Goal: Find specific page/section: Find specific page/section

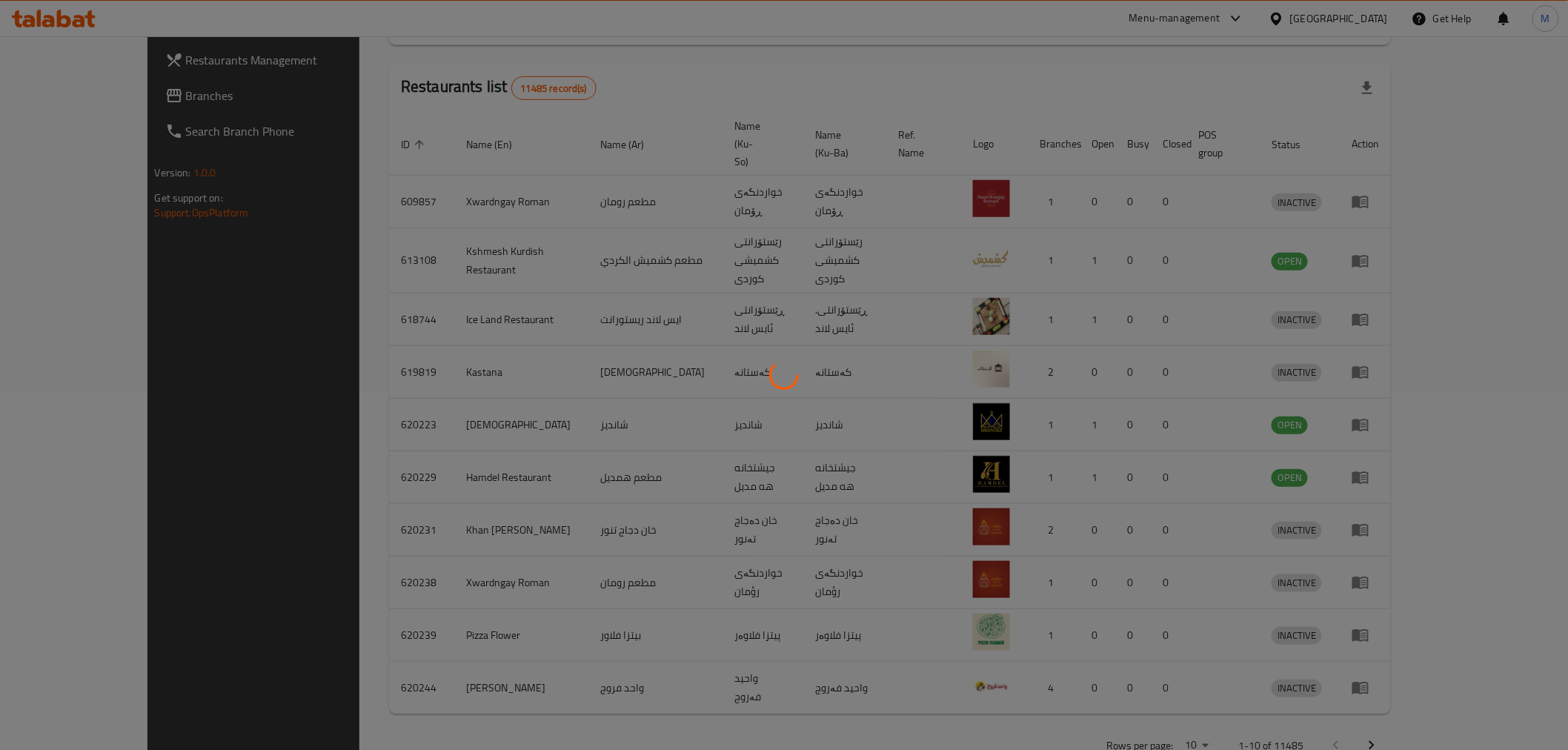
scroll to position [163, 0]
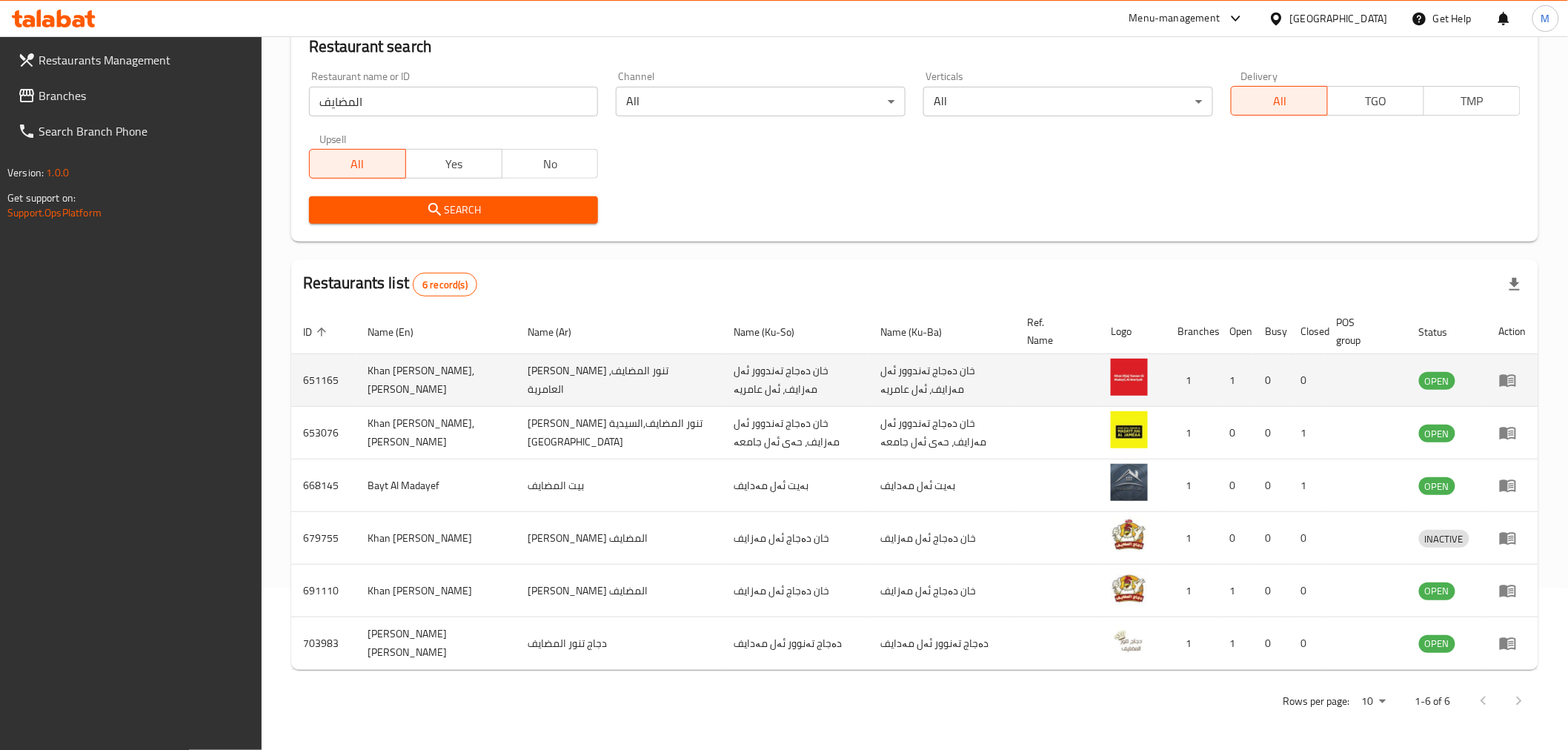
click at [398, 378] on td "Khan [PERSON_NAME], [PERSON_NAME]" at bounding box center [436, 380] width 160 height 53
copy td "Khan [PERSON_NAME], [PERSON_NAME]"
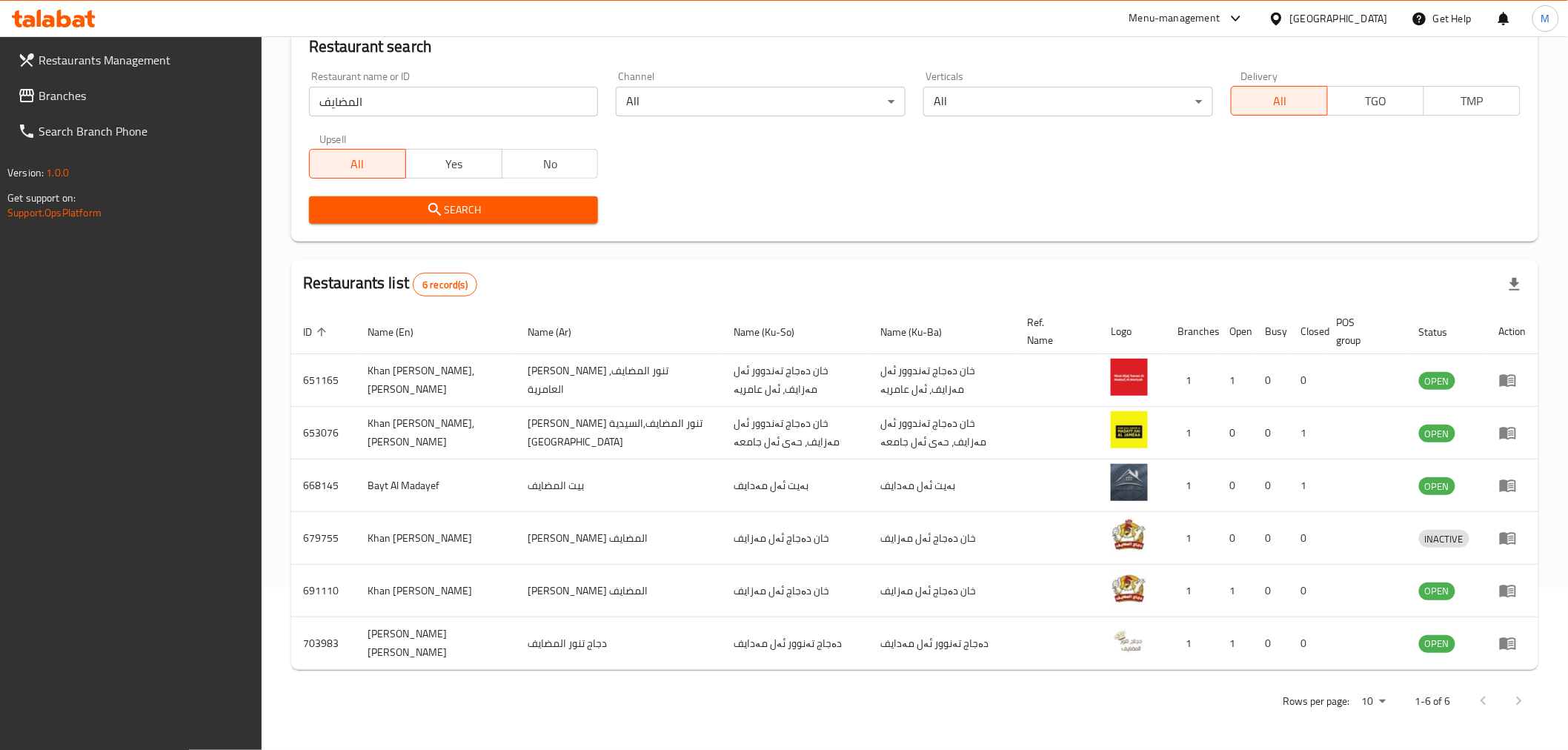
click at [460, 99] on input "المضايف" at bounding box center [454, 101] width 290 height 29
click at [459, 100] on input "المضايف" at bounding box center [454, 101] width 290 height 29
click button "Search" at bounding box center [454, 209] width 290 height 28
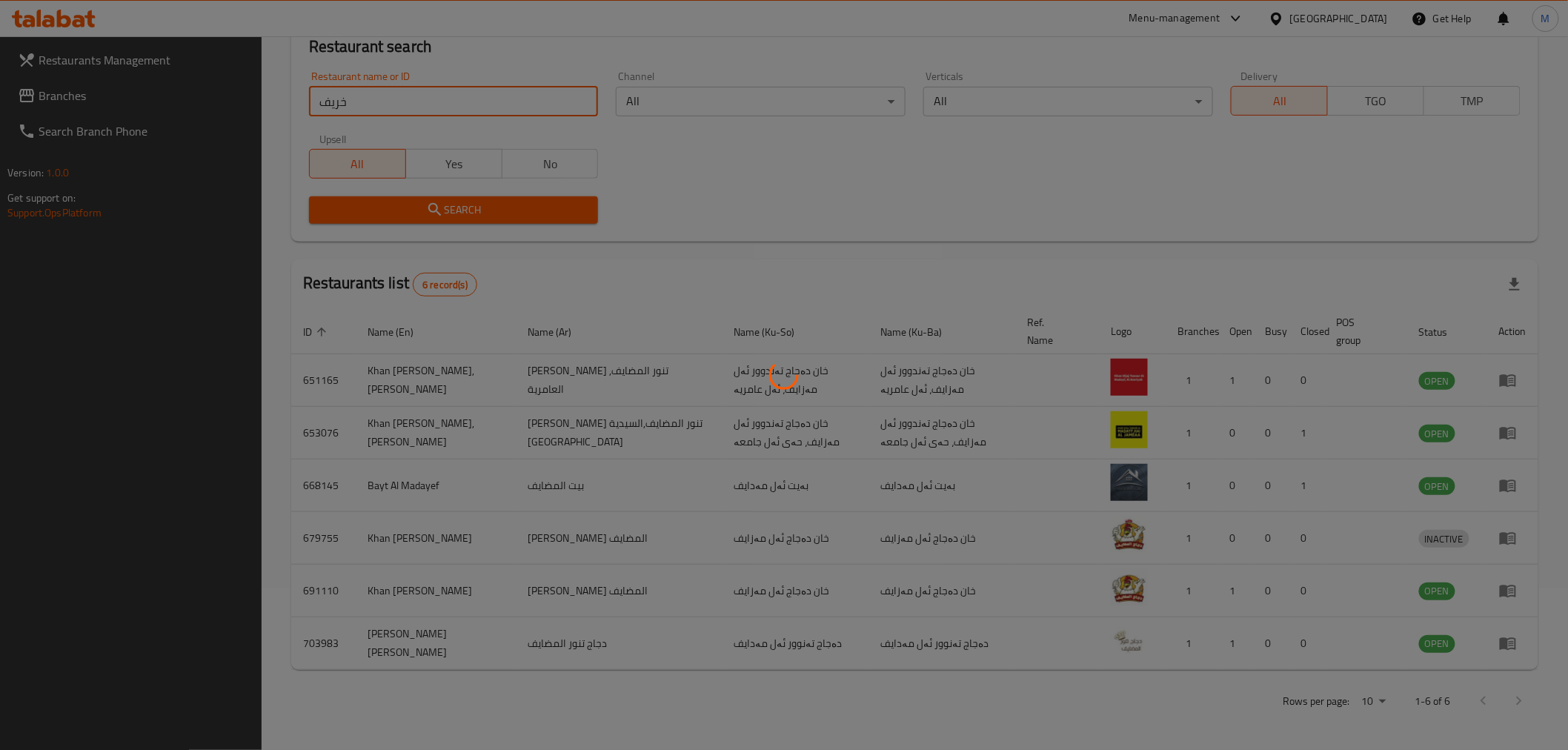
scroll to position [0, 0]
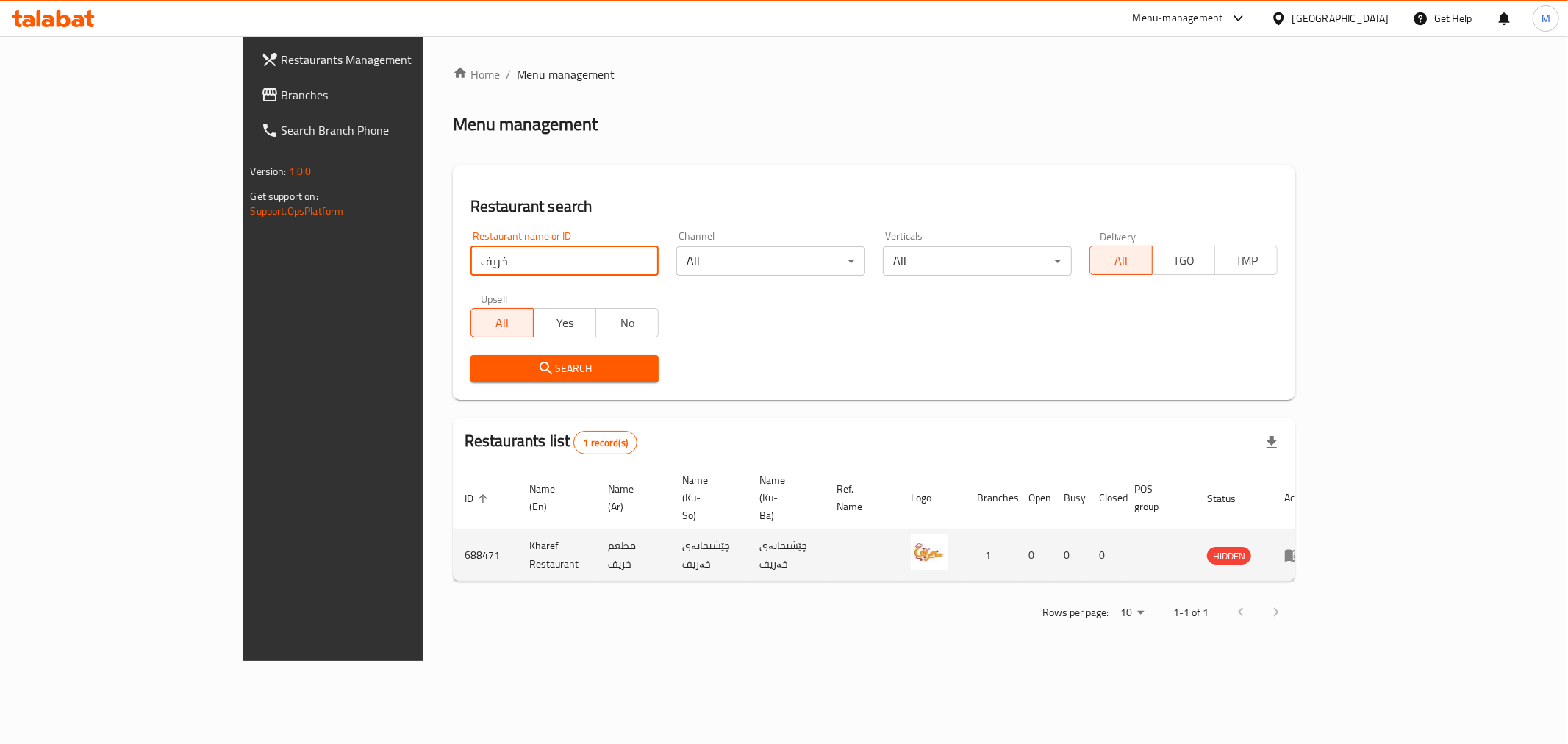
click at [518, 530] on td "Kharef Restaurant" at bounding box center [557, 555] width 79 height 52
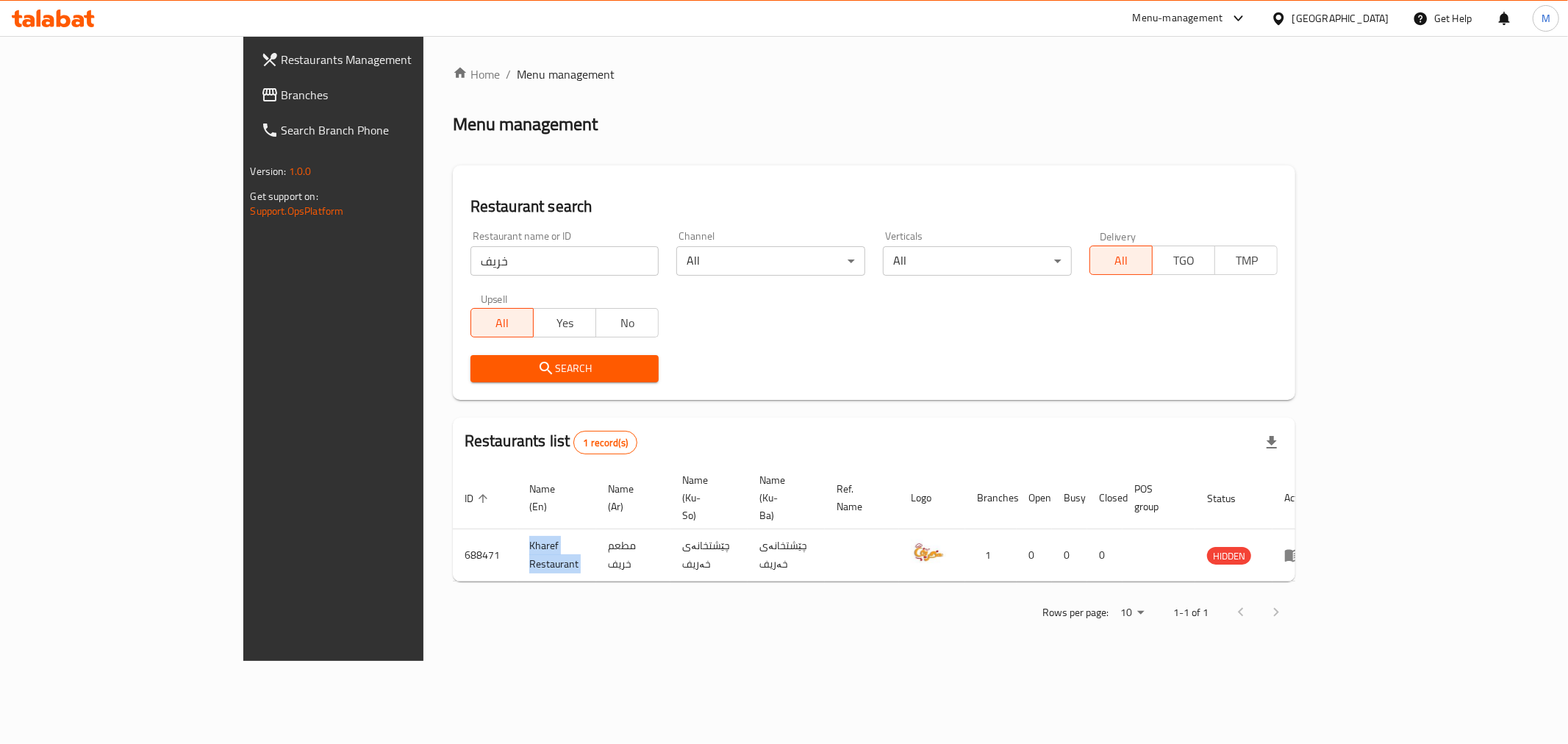
copy td "Kharef Restaurant"
click at [479, 282] on div "Restaurant name or ID خريف Restaurant name or ID" at bounding box center [565, 253] width 207 height 62
click at [474, 275] on input "خريف" at bounding box center [564, 260] width 189 height 29
type input "ح"
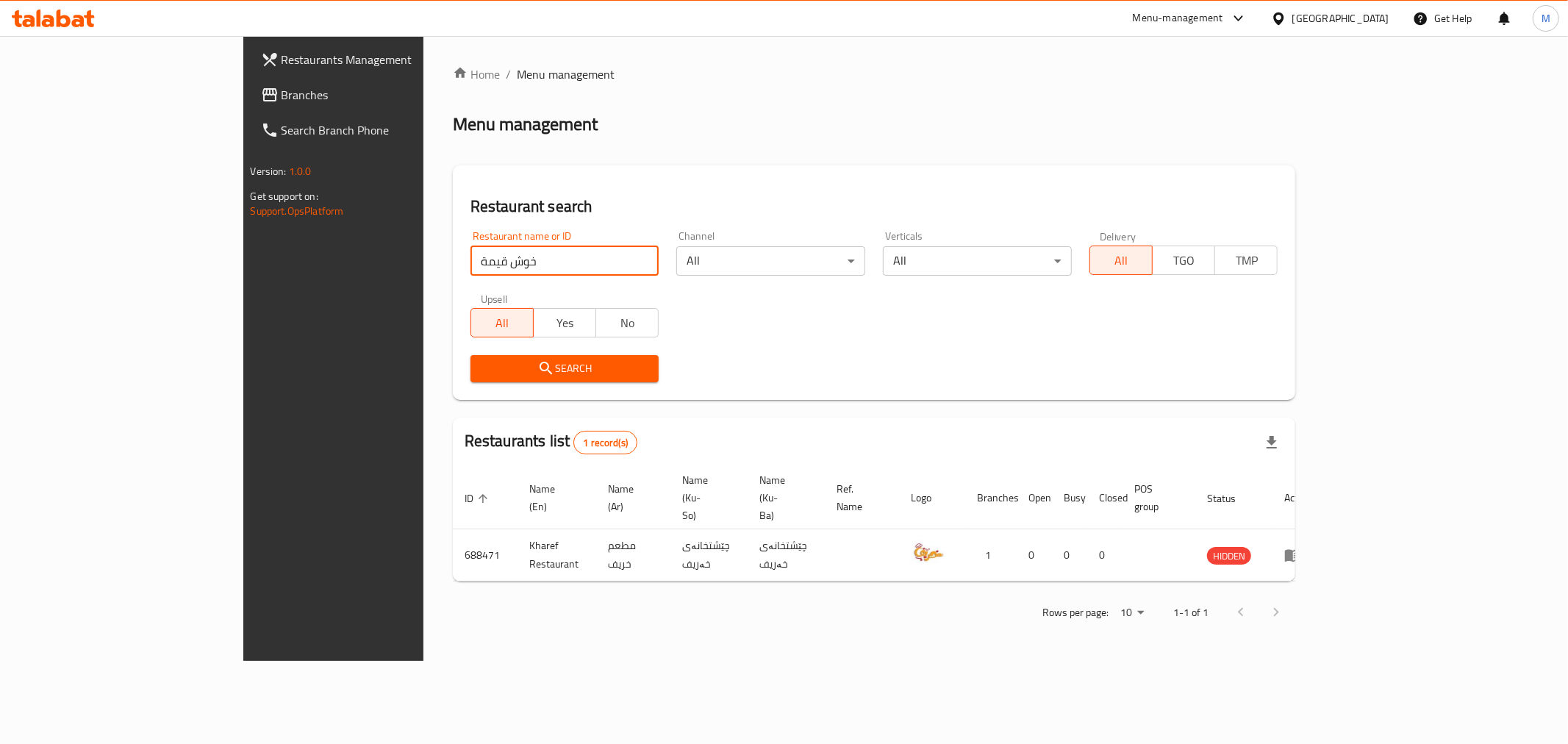
click button "Search" at bounding box center [564, 368] width 189 height 27
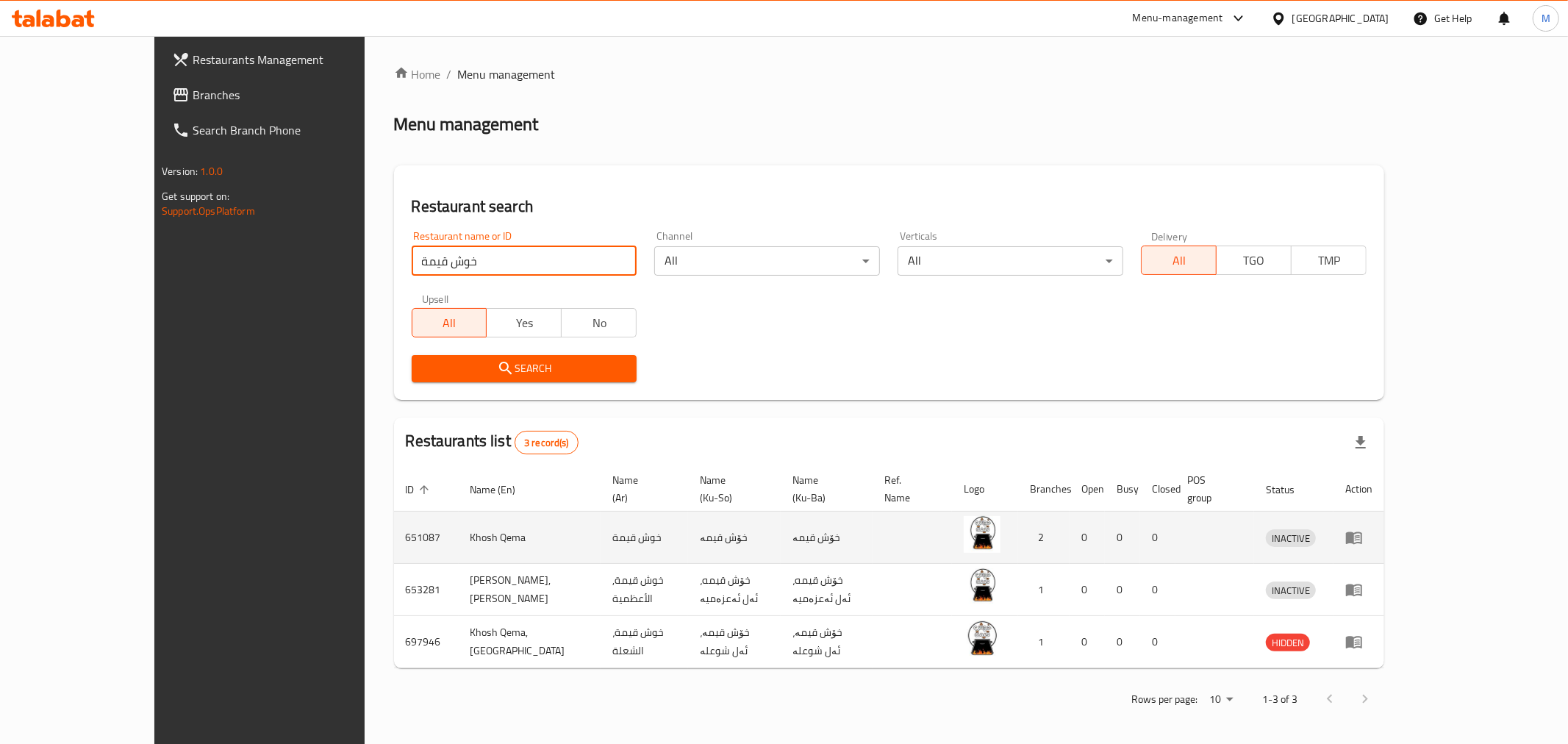
click at [459, 520] on td "Khosh Qema" at bounding box center [530, 538] width 143 height 52
copy td "Khosh Qema"
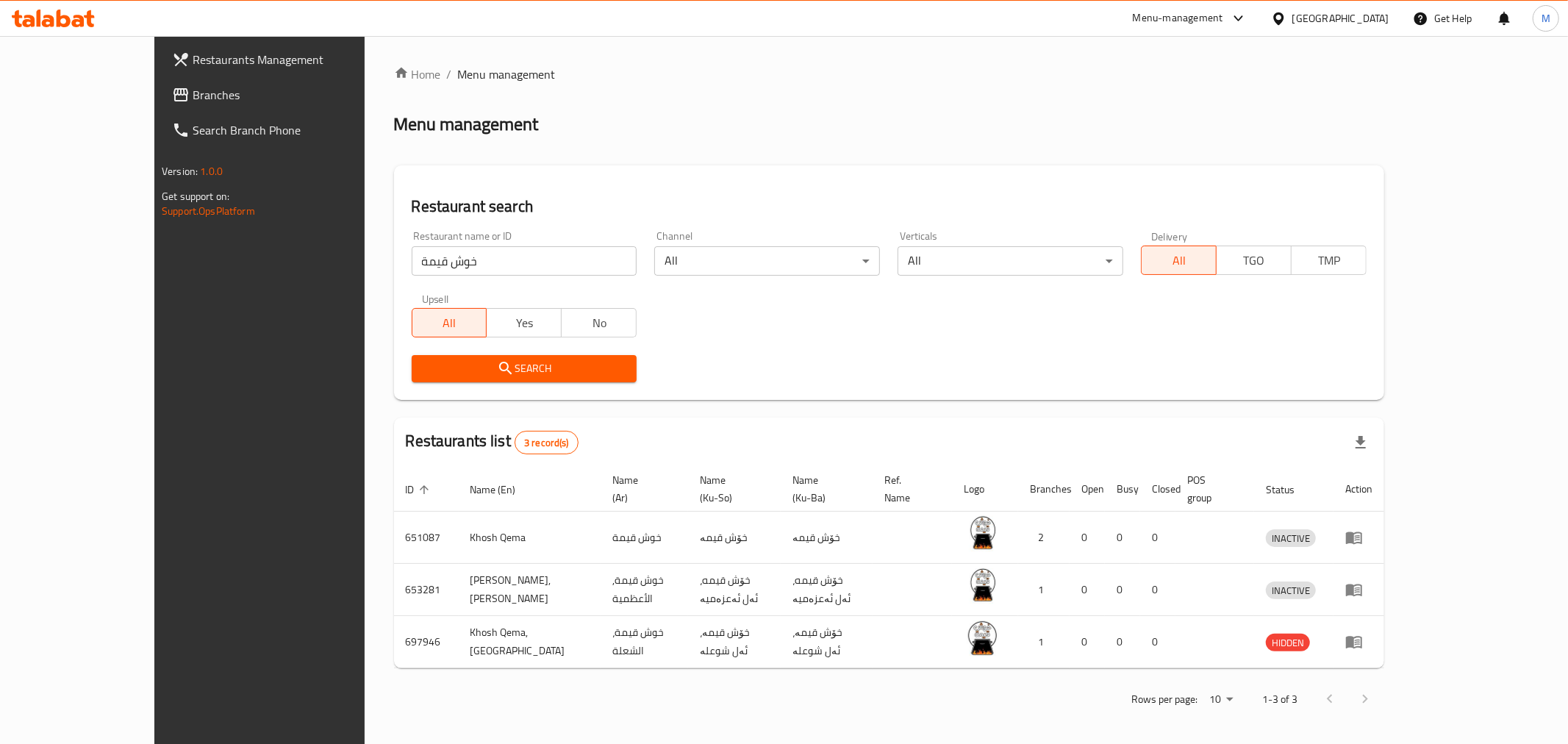
click at [539, 264] on input "خوش قيمة" at bounding box center [524, 260] width 226 height 29
click button "Search" at bounding box center [524, 368] width 226 height 27
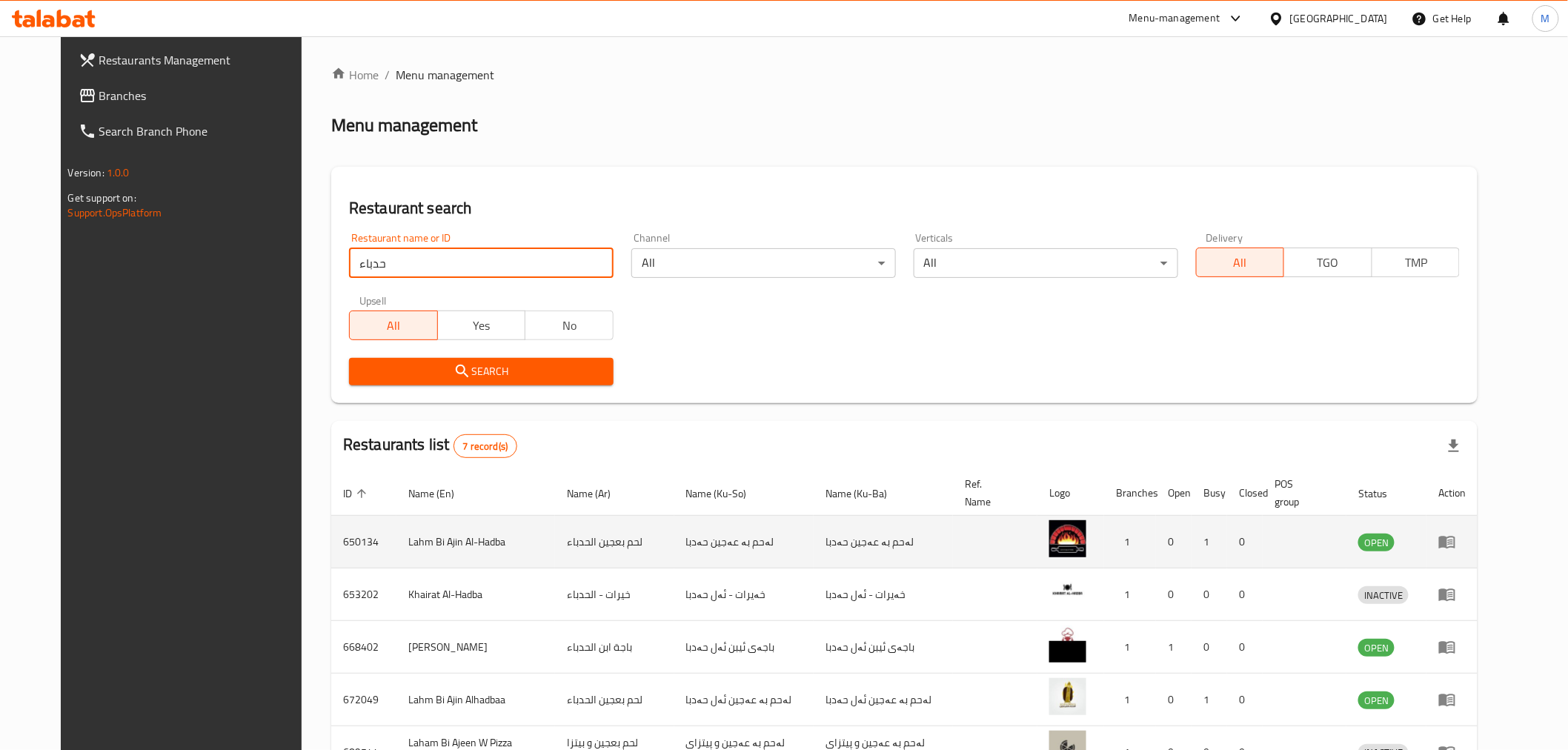
click at [406, 544] on td "Lahm Bi Ajin Al-Hadba" at bounding box center [475, 542] width 158 height 53
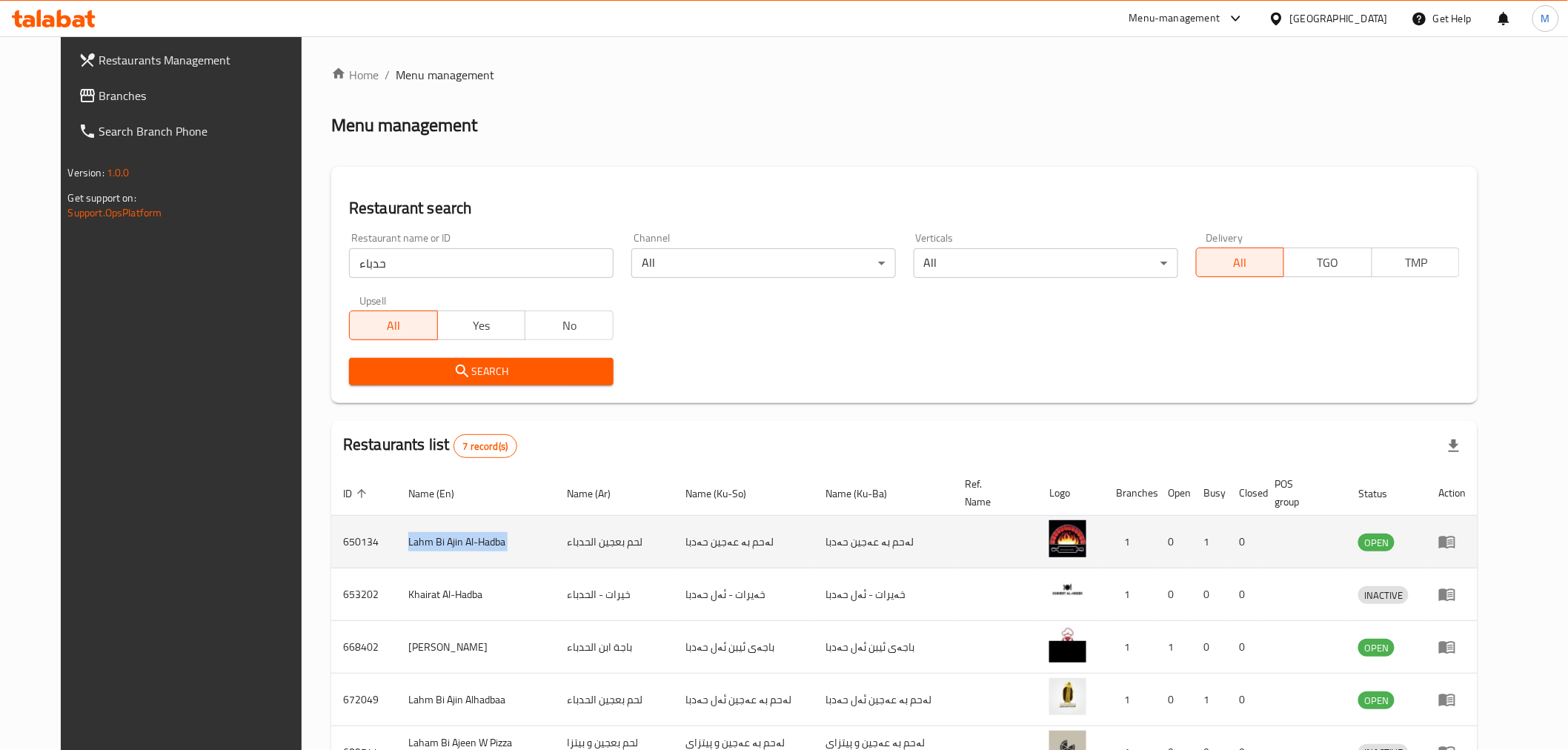
click at [406, 544] on td "Lahm Bi Ajin Al-Hadba" at bounding box center [475, 542] width 158 height 53
copy td "Lahm Bi Ajin Al-Hadba"
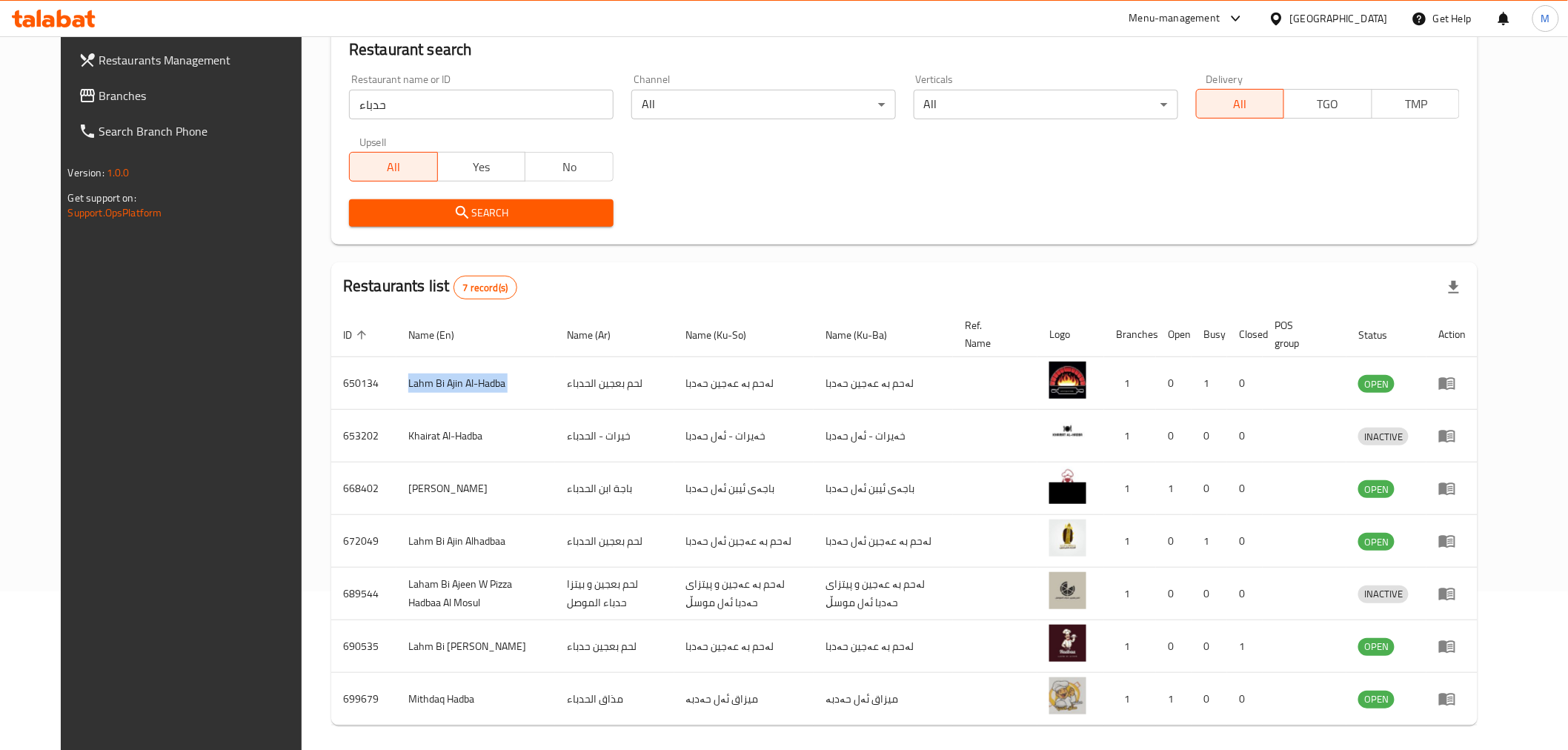
scroll to position [216, 0]
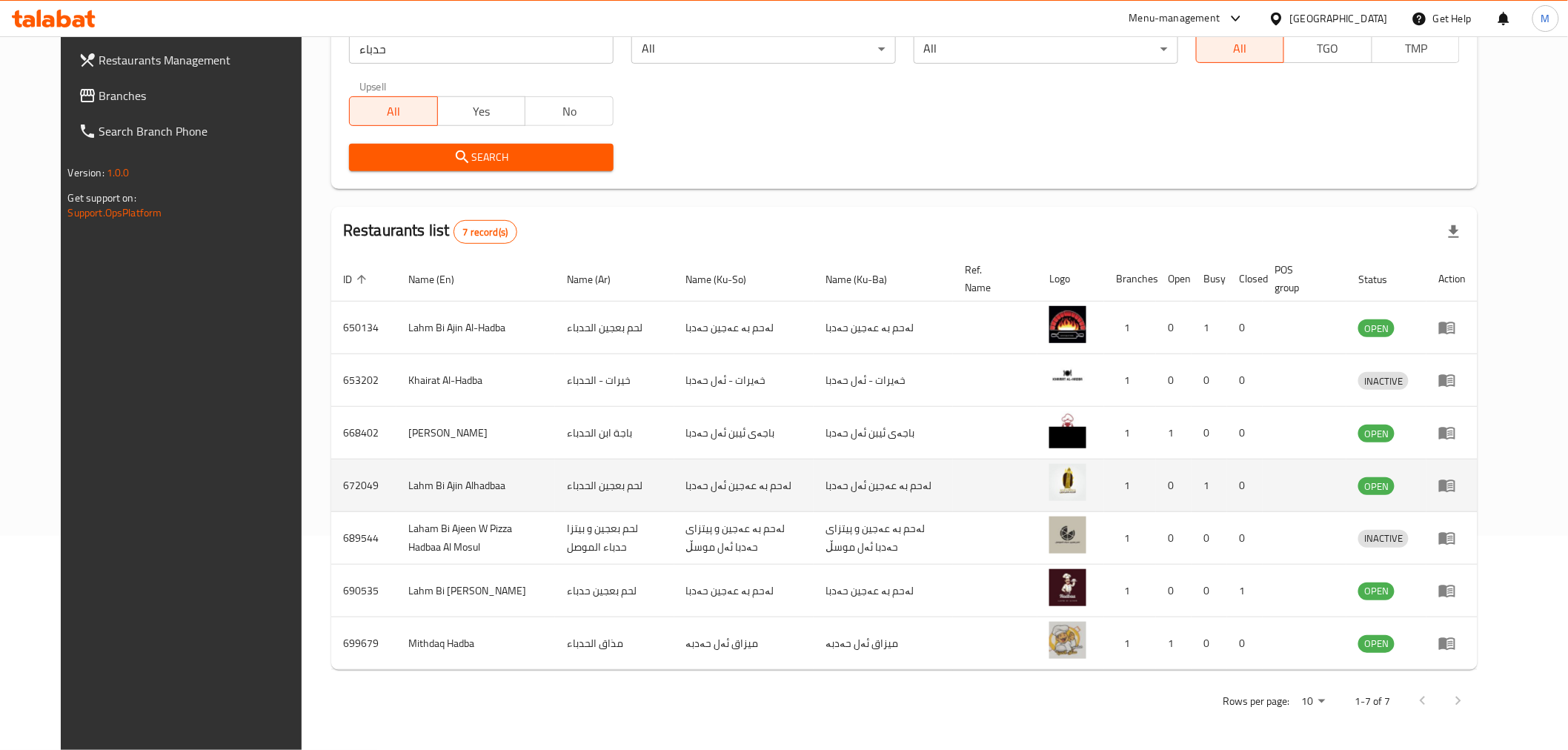
click at [396, 484] on td "Lahm Bi Ajin Alhadbaa" at bounding box center [475, 485] width 158 height 53
copy td "Lahm Bi Ajin Alhadbaa"
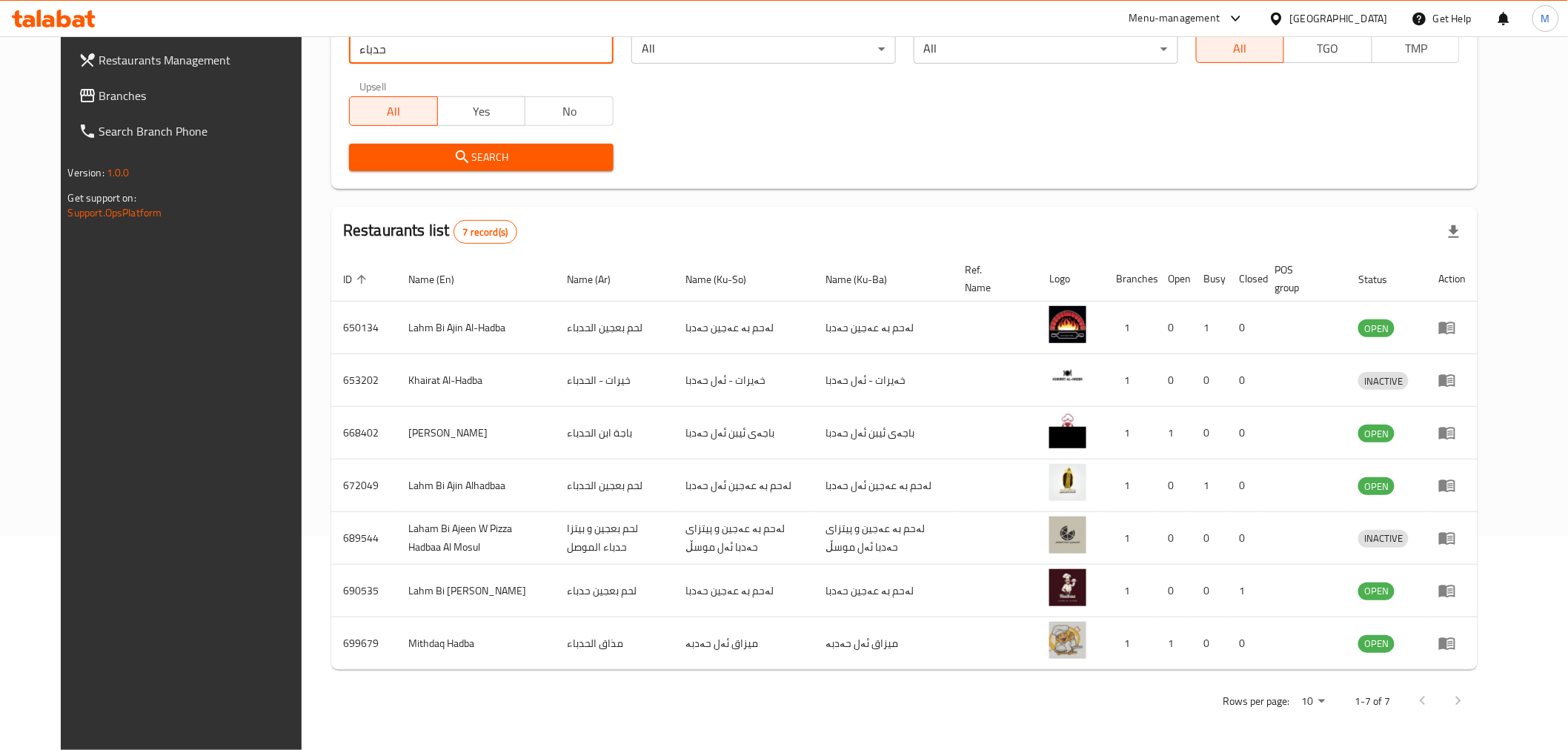
click at [483, 54] on input "حدباء" at bounding box center [482, 49] width 265 height 29
click button "Search" at bounding box center [482, 158] width 265 height 28
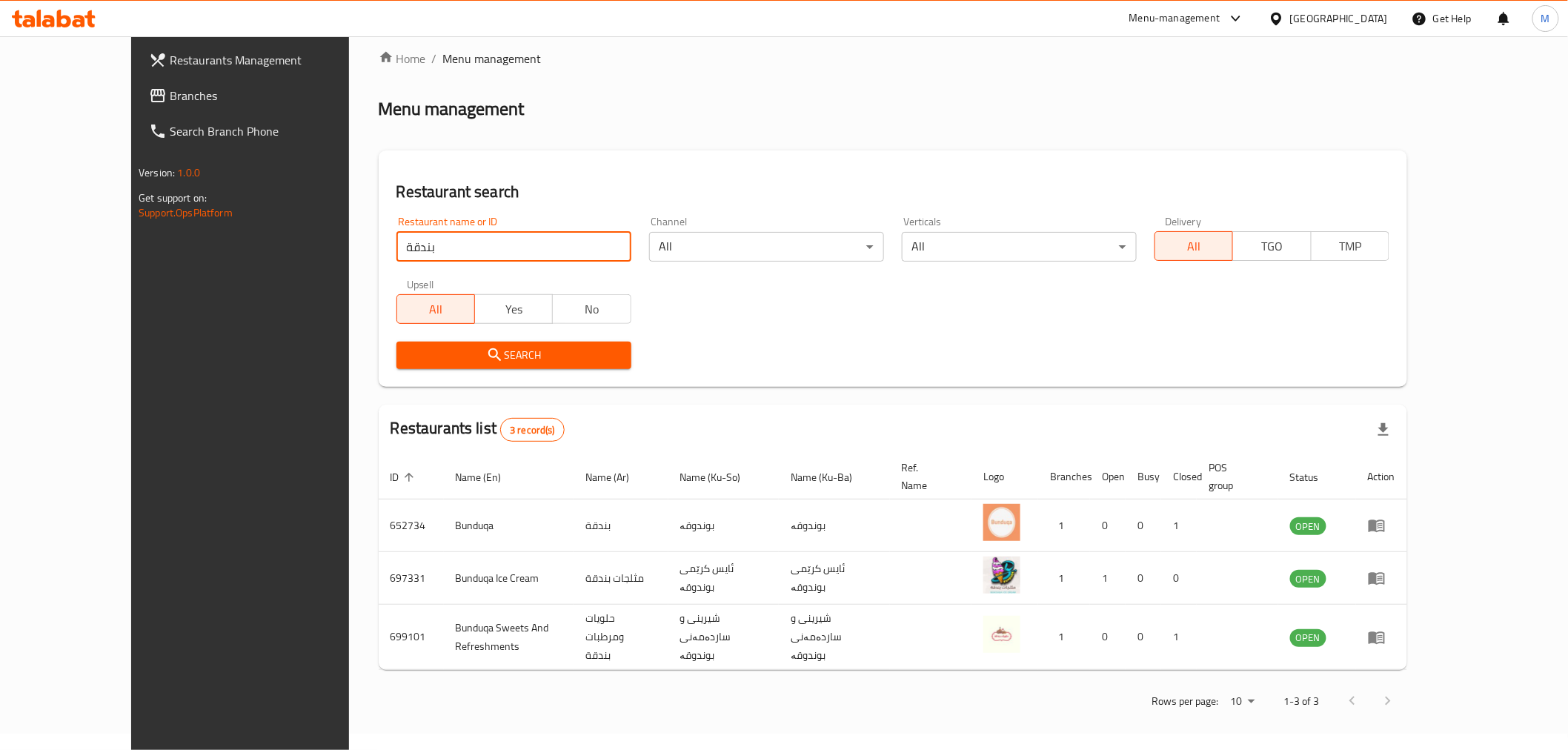
scroll to position [0, 0]
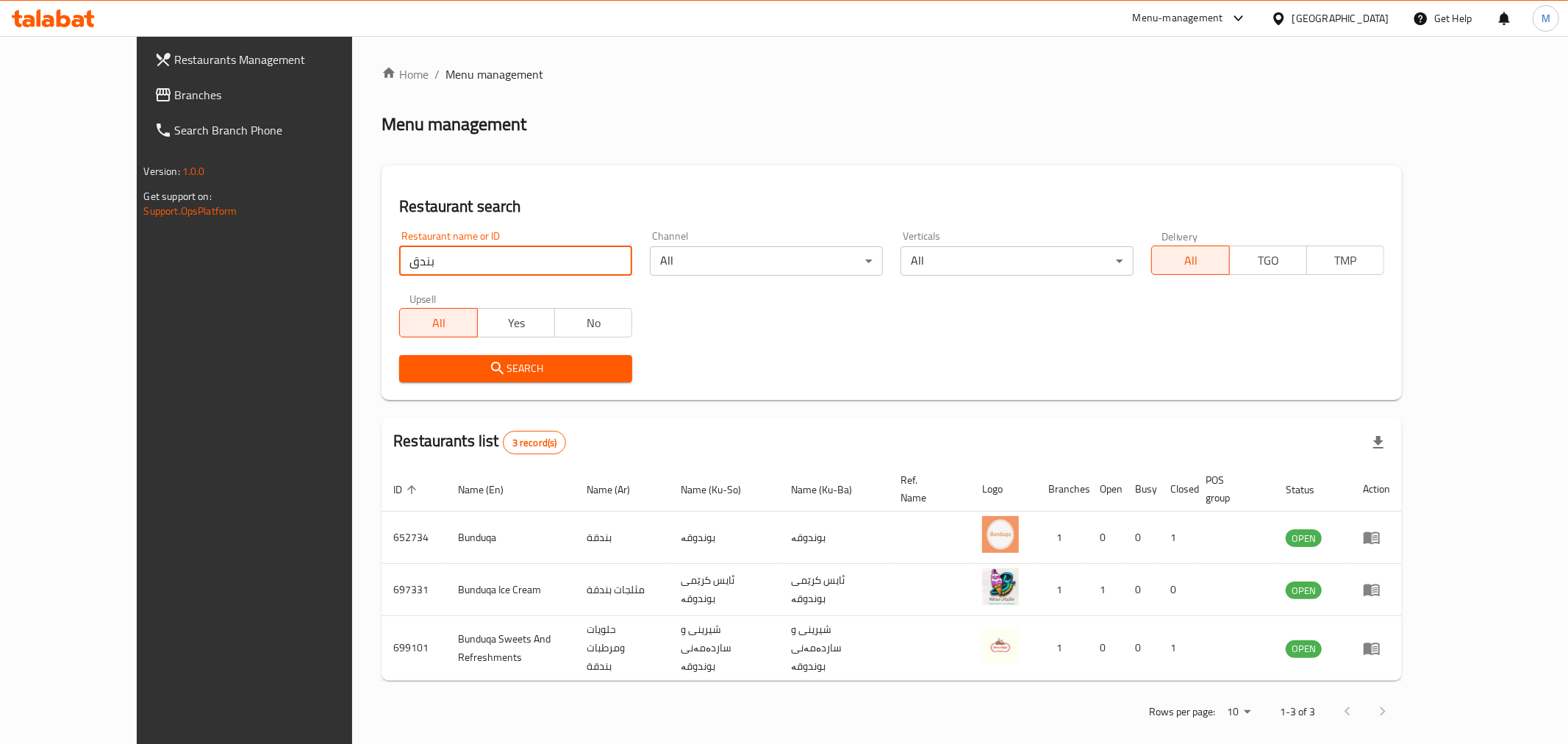
click button "Search" at bounding box center [515, 368] width 233 height 27
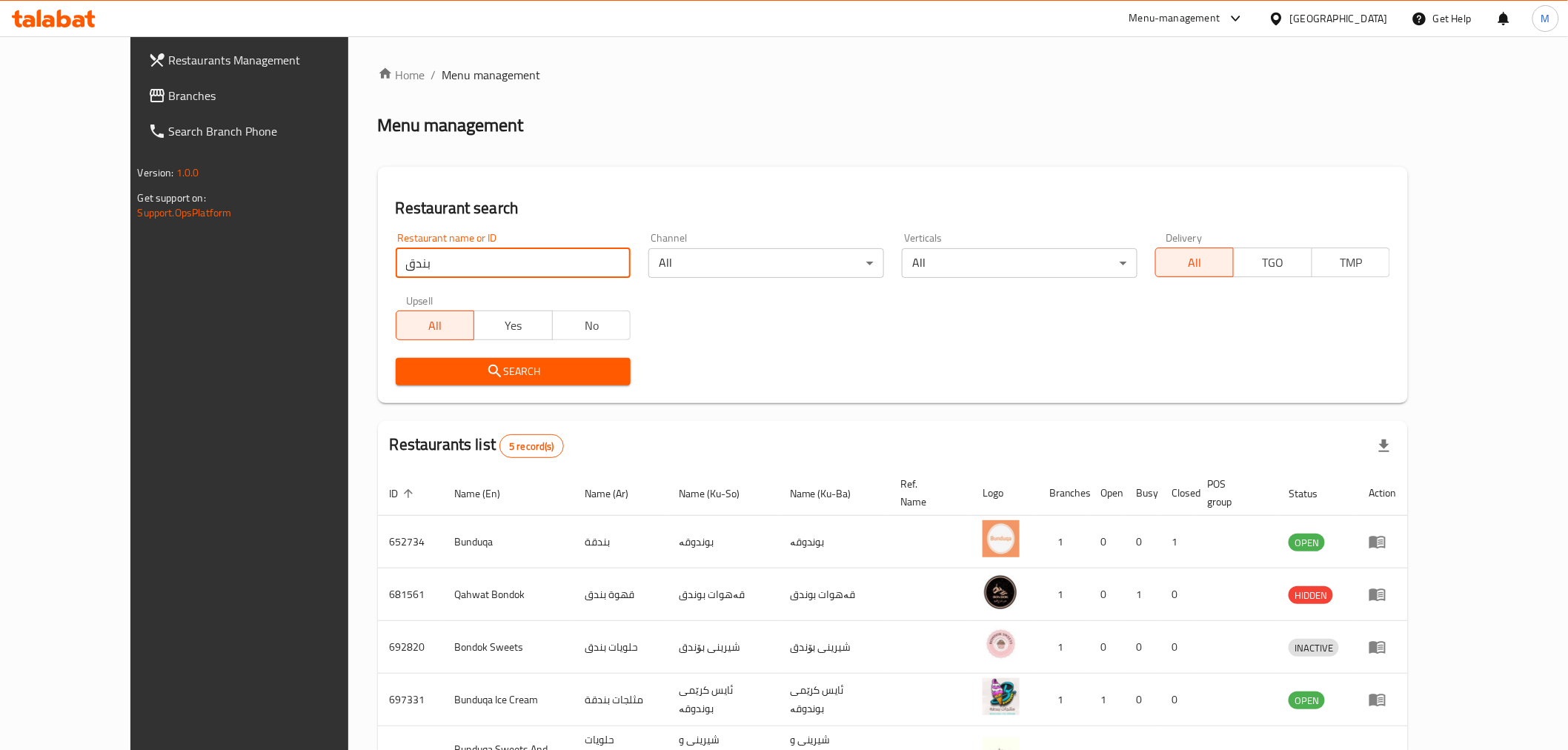
click at [522, 260] on input "بندق" at bounding box center [513, 262] width 235 height 29
type input "ب"
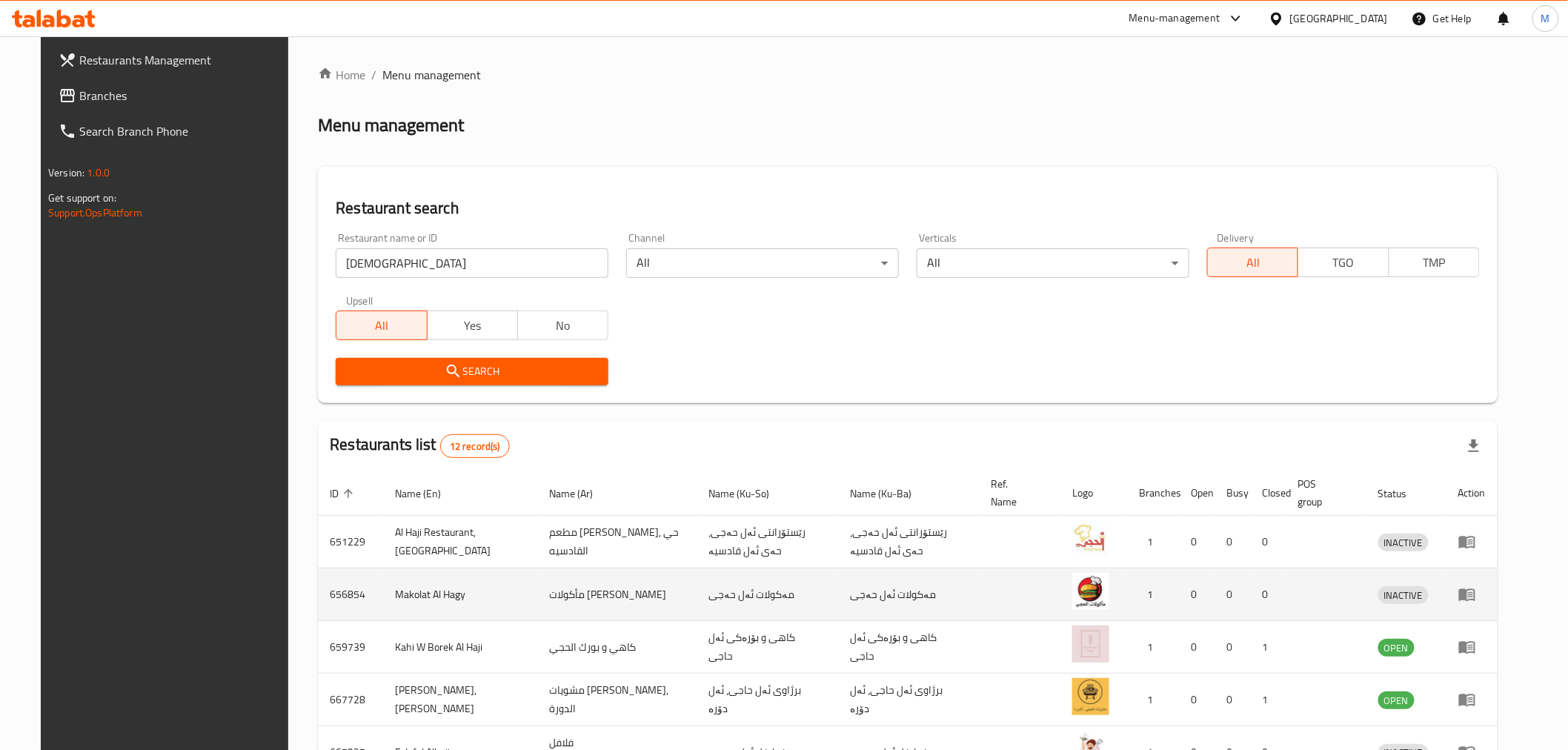
click at [383, 596] on td "Makolat Al Hagy" at bounding box center [460, 594] width 154 height 53
copy td "Makolat Al Hagy"
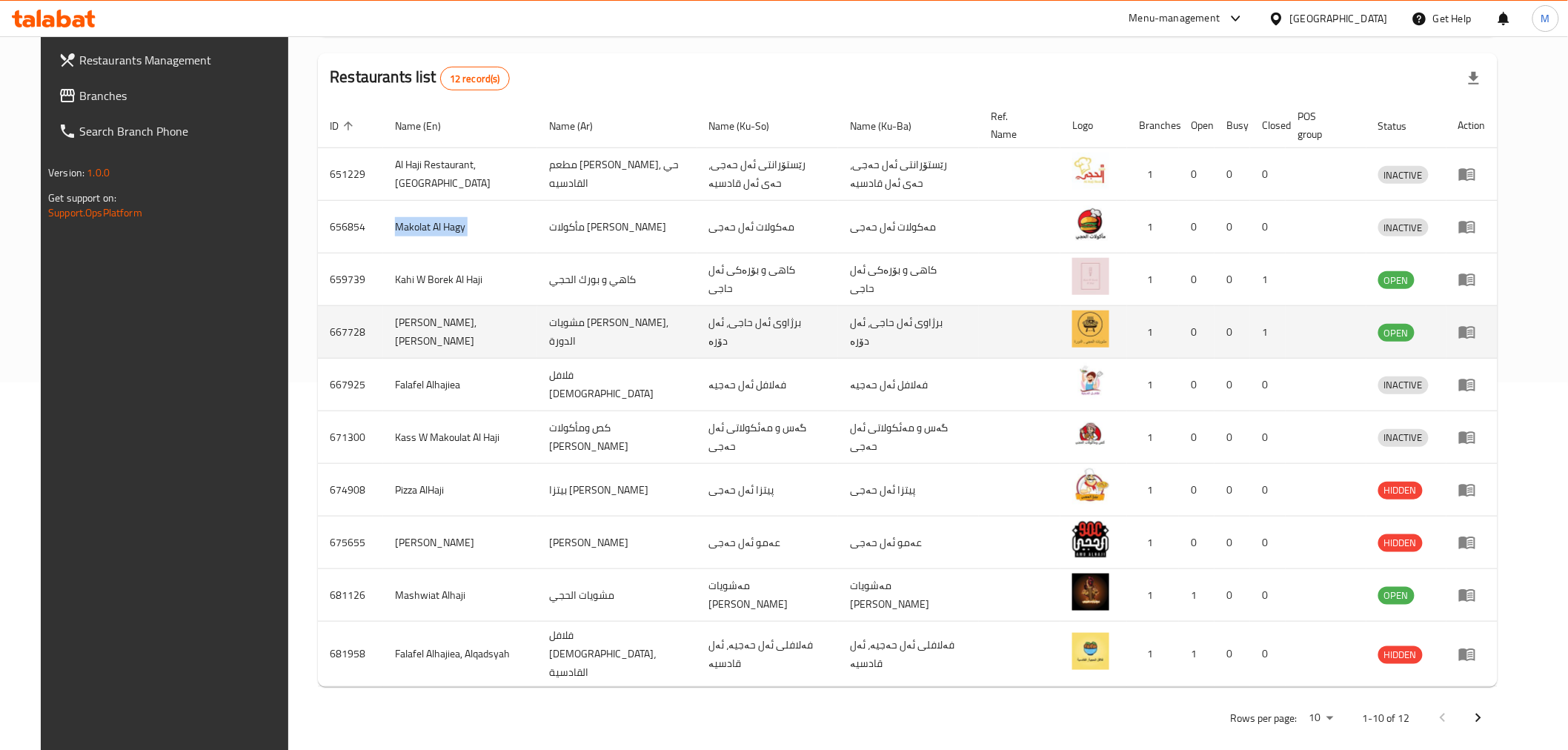
scroll to position [375, 0]
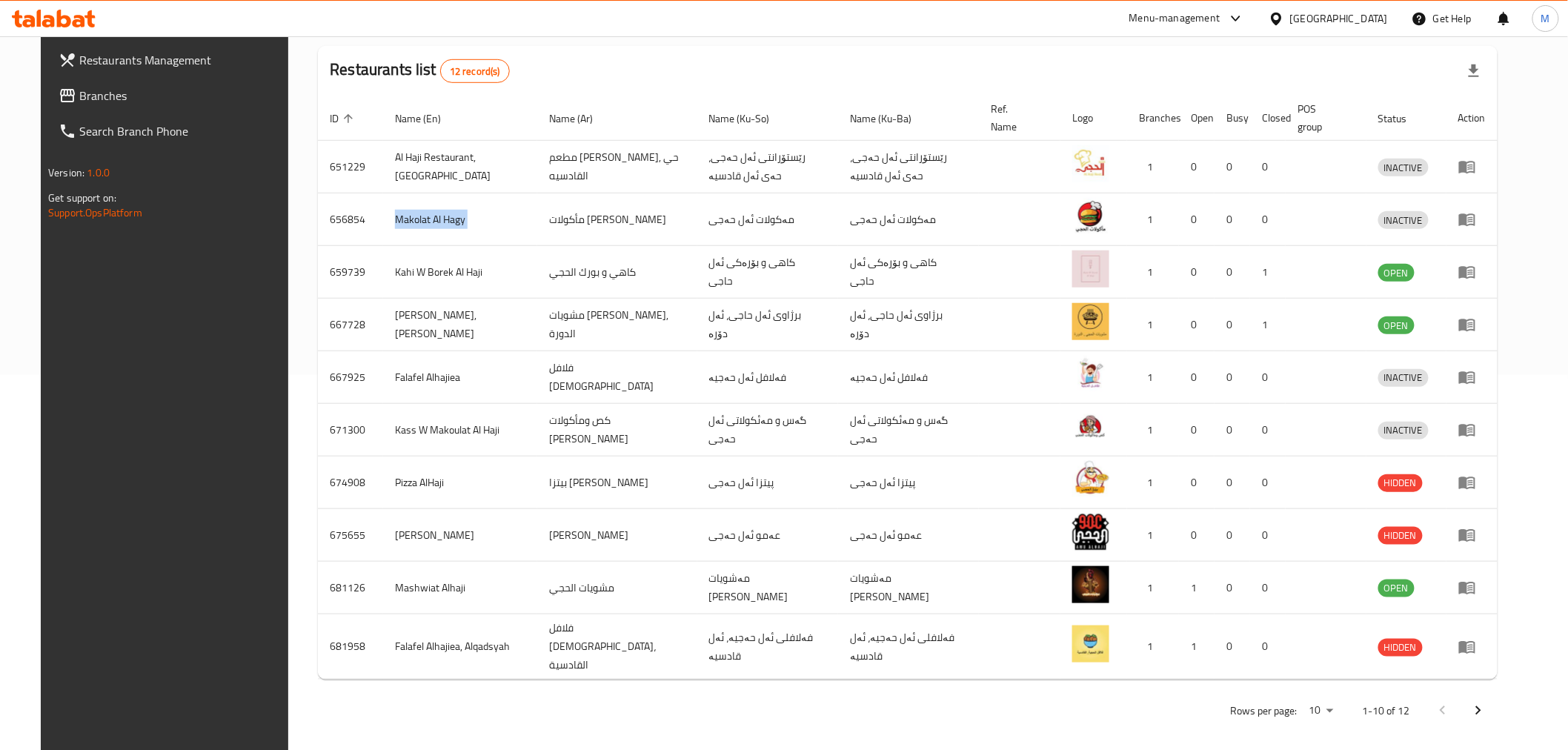
click at [1496, 693] on button "Next page" at bounding box center [1478, 711] width 35 height 35
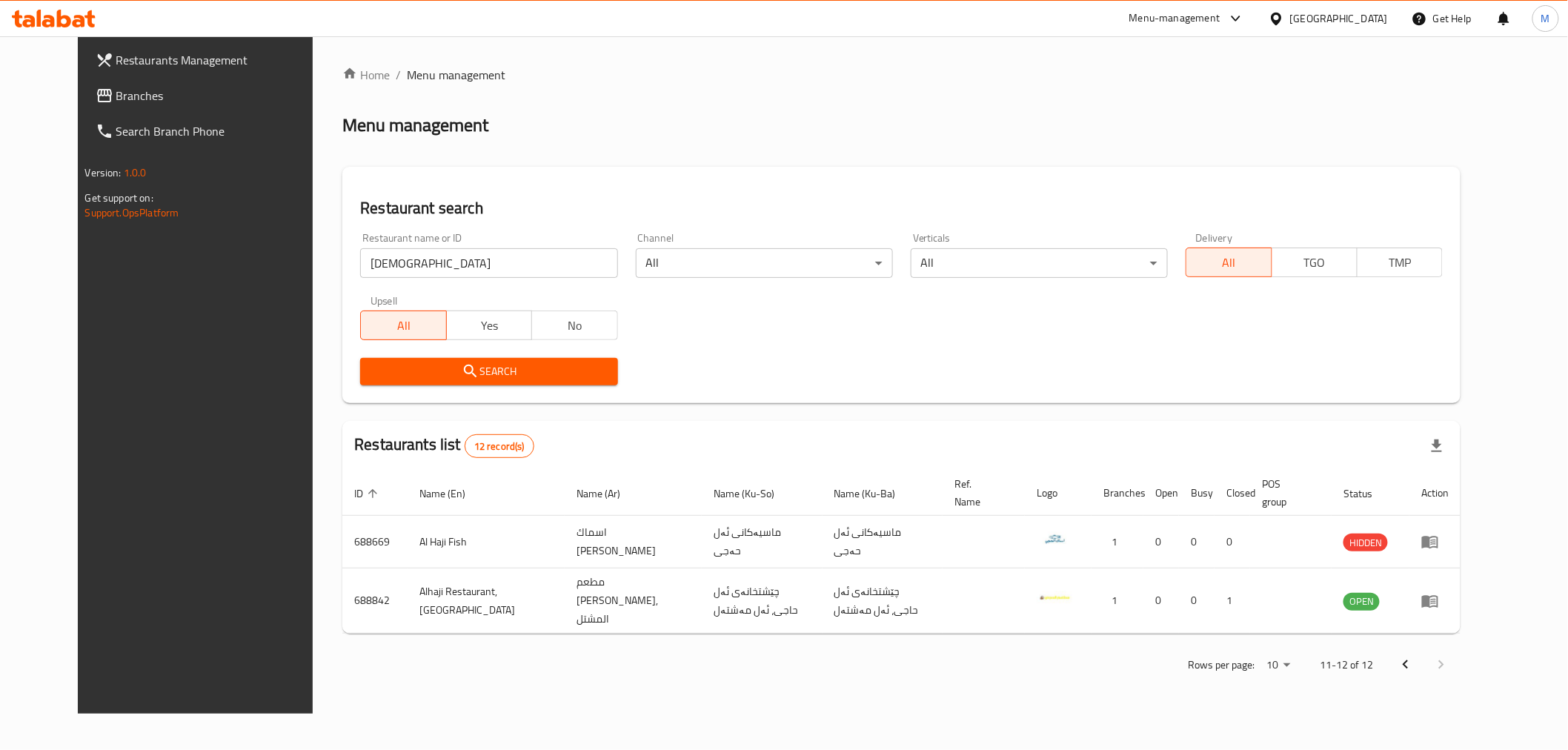
scroll to position [0, 0]
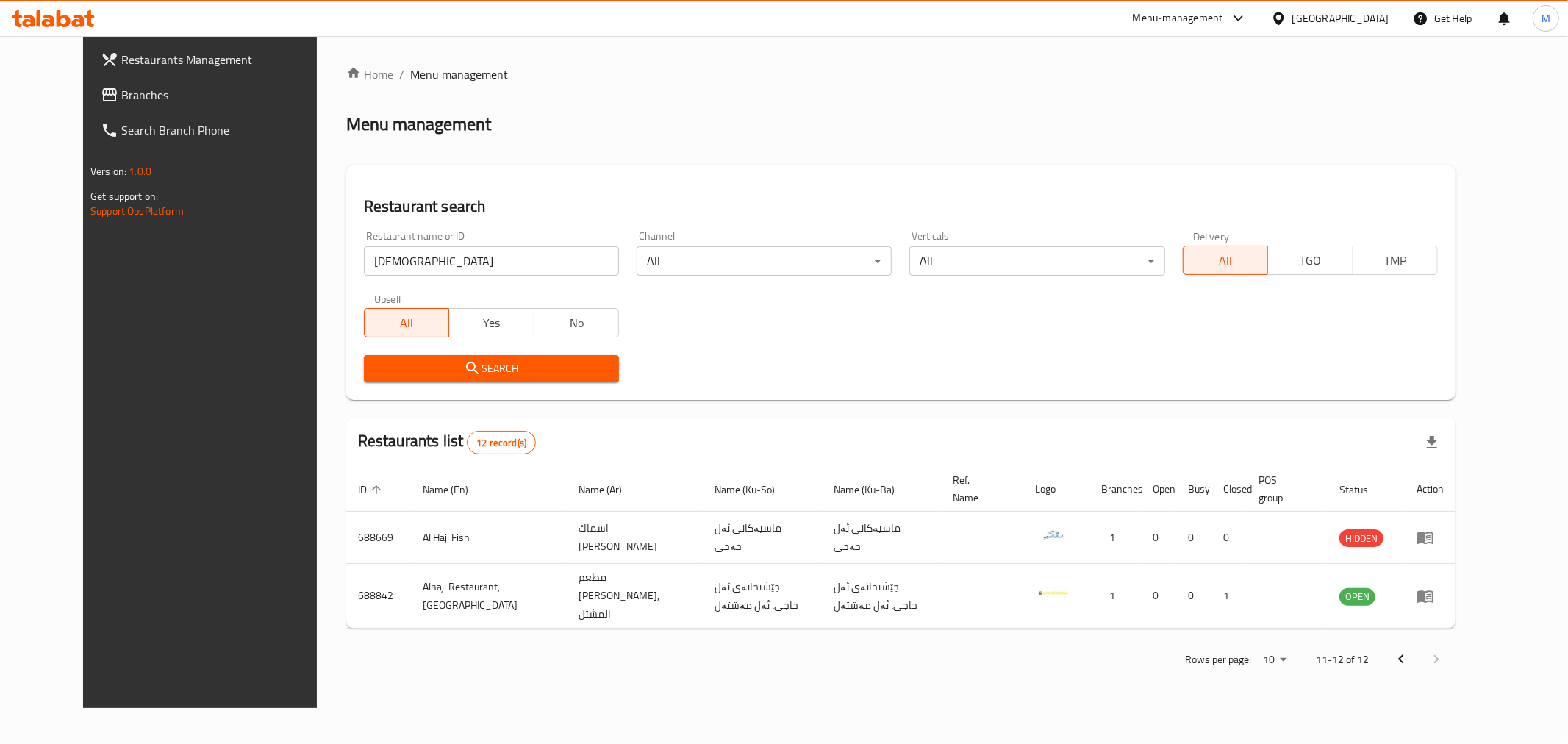
click at [366, 218] on h2 "Restaurant search" at bounding box center [901, 206] width 1074 height 22
click at [391, 254] on input "[DEMOGRAPHIC_DATA]" at bounding box center [491, 260] width 255 height 29
click button "Search" at bounding box center [491, 368] width 255 height 27
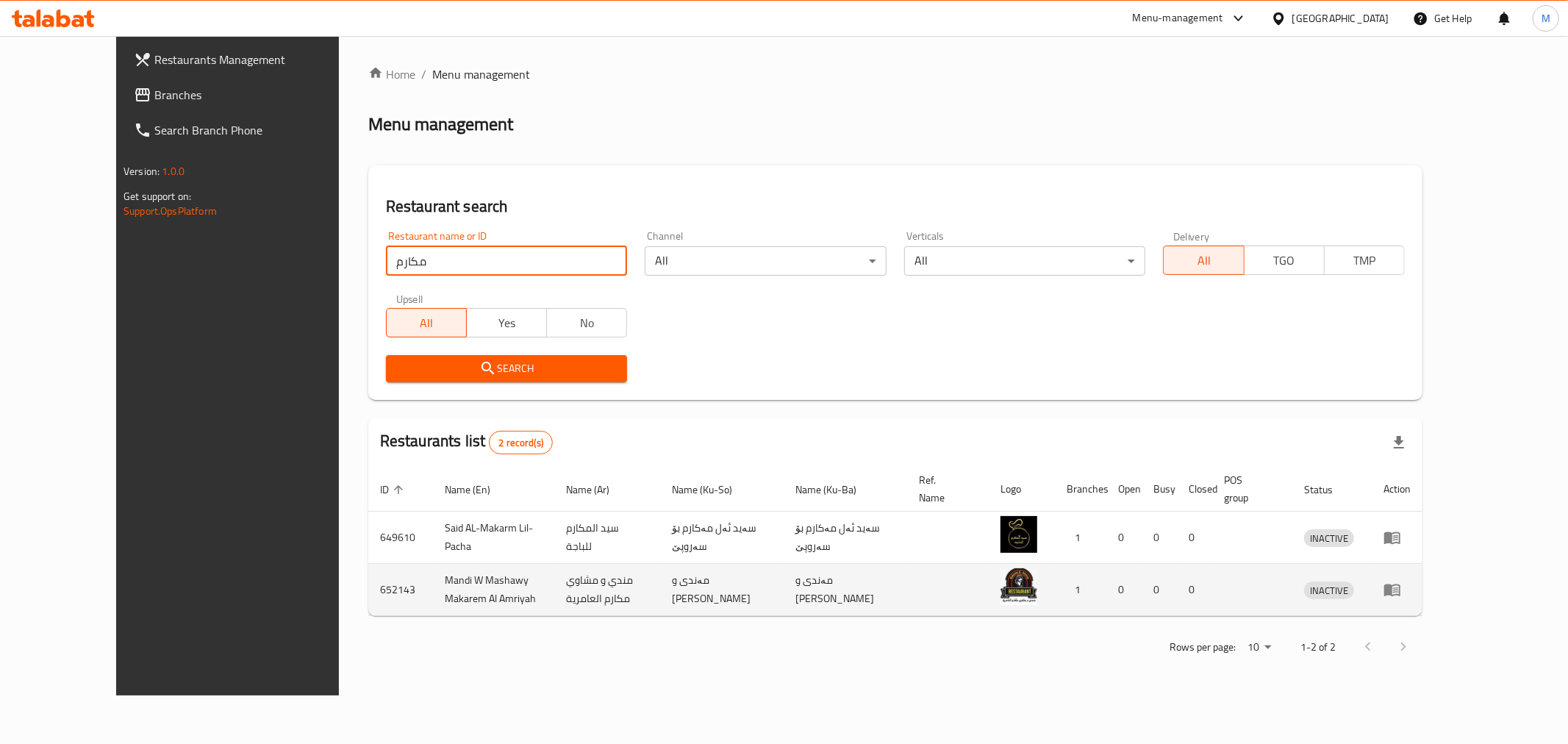
click at [433, 585] on td "Mandi W Mashawy Makarem Al Amriyah" at bounding box center [494, 589] width 122 height 52
click at [433, 584] on td "Mandi W Mashawy Makarem Al Amriyah" at bounding box center [494, 589] width 122 height 52
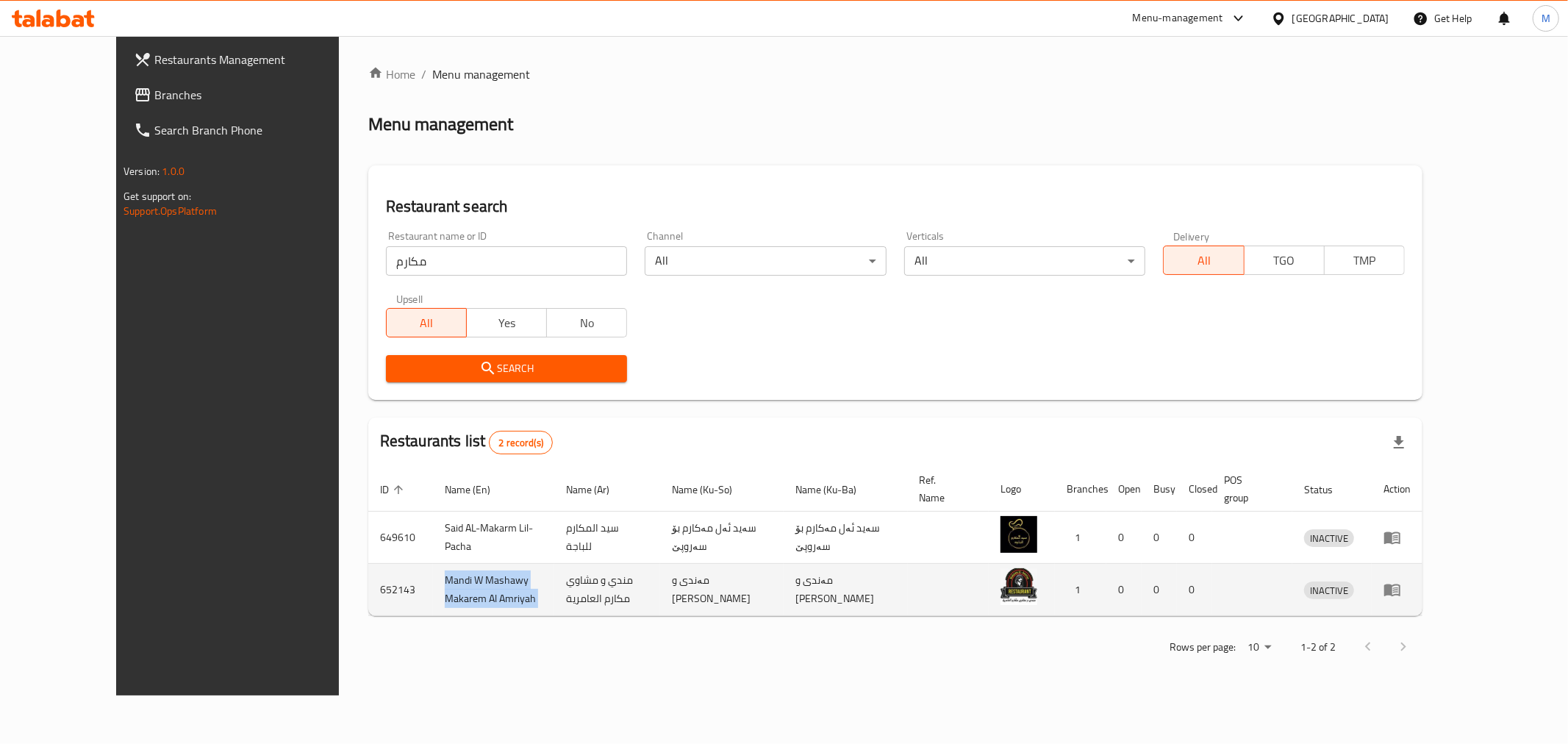
click at [433, 584] on td "Mandi W Mashawy Makarem Al Amriyah" at bounding box center [494, 589] width 122 height 52
copy td "Mandi W Mashawy Makarem Al Amriyah"
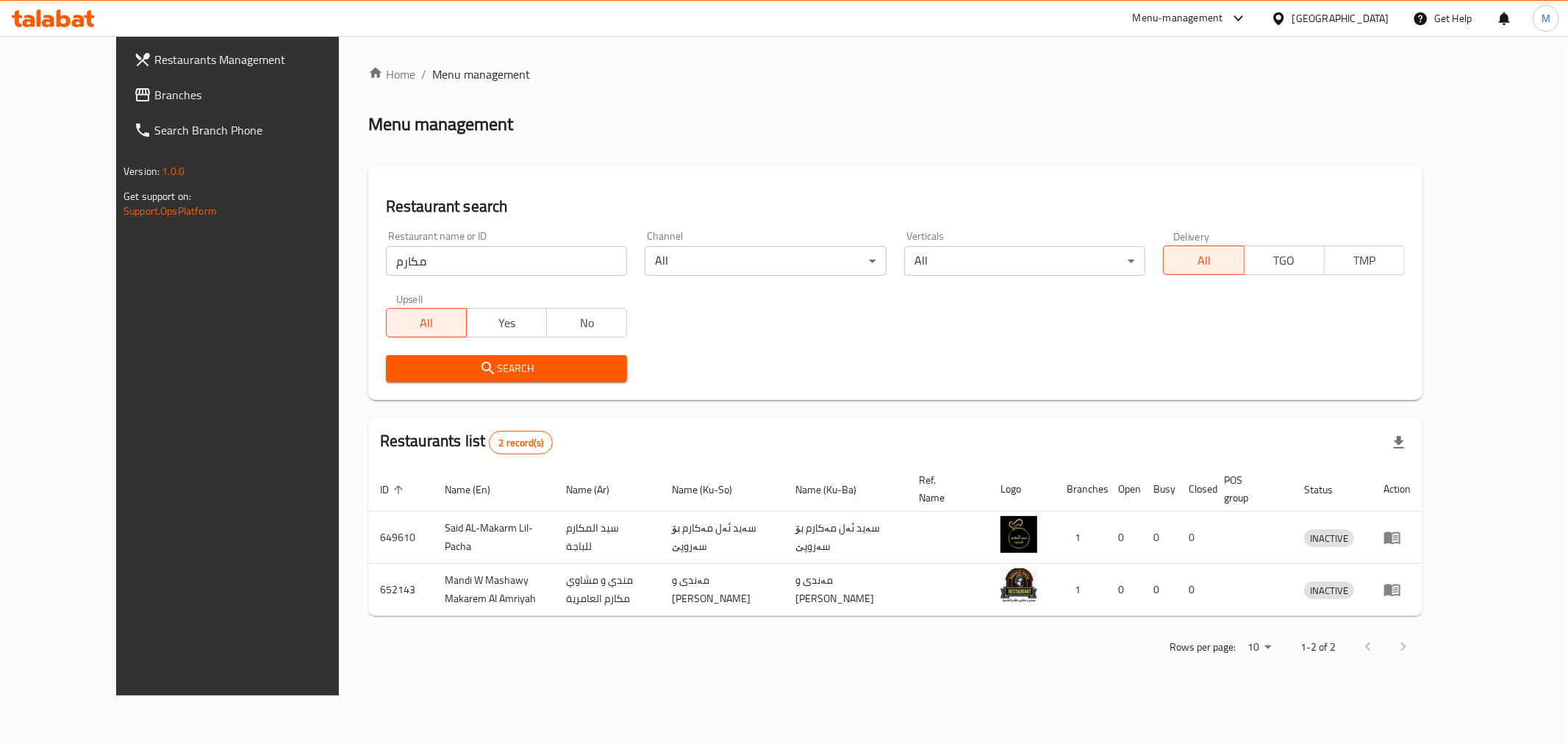
click at [523, 271] on input "مكارم" at bounding box center [506, 260] width 242 height 29
click button "Search" at bounding box center [506, 368] width 242 height 27
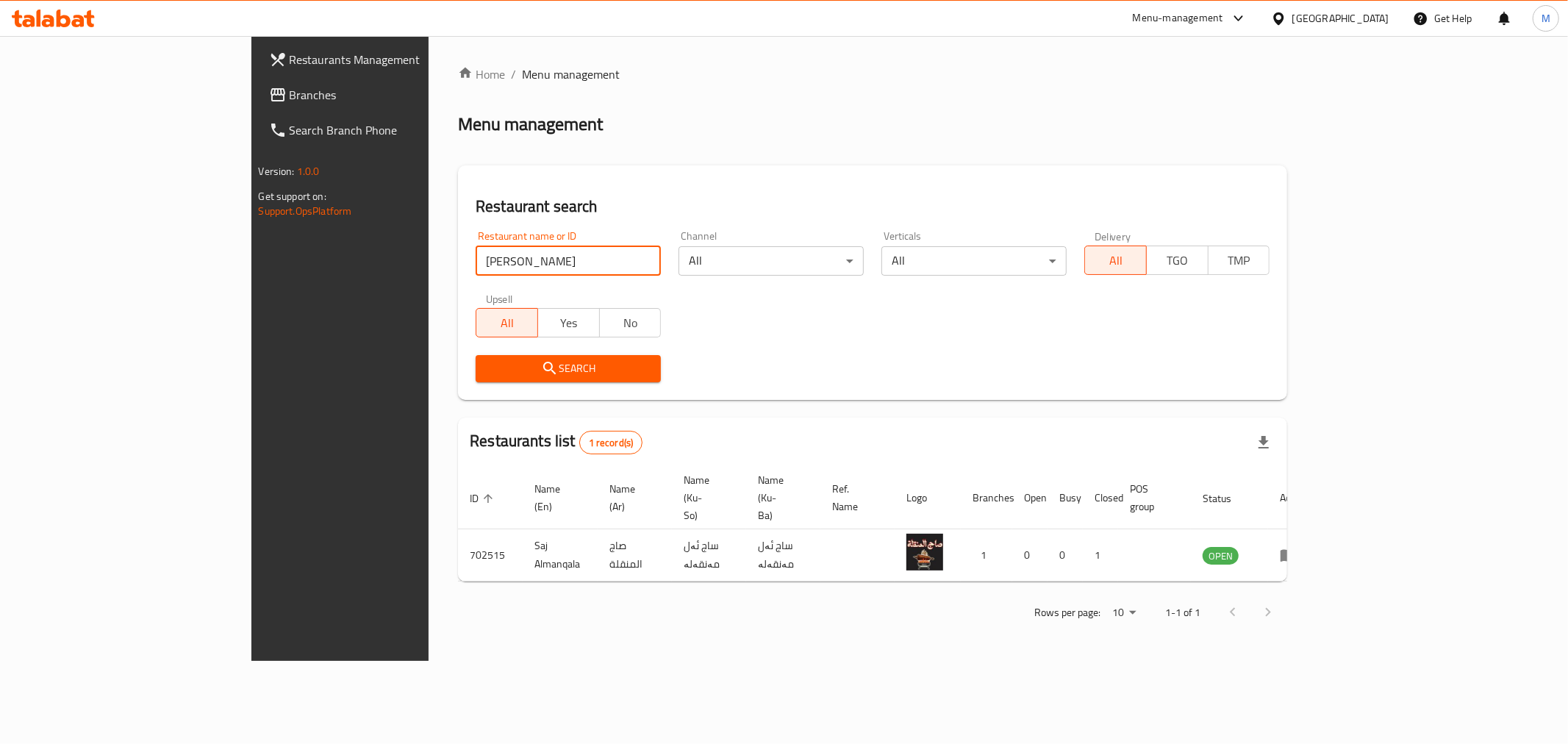
click button "Search" at bounding box center [568, 368] width 185 height 27
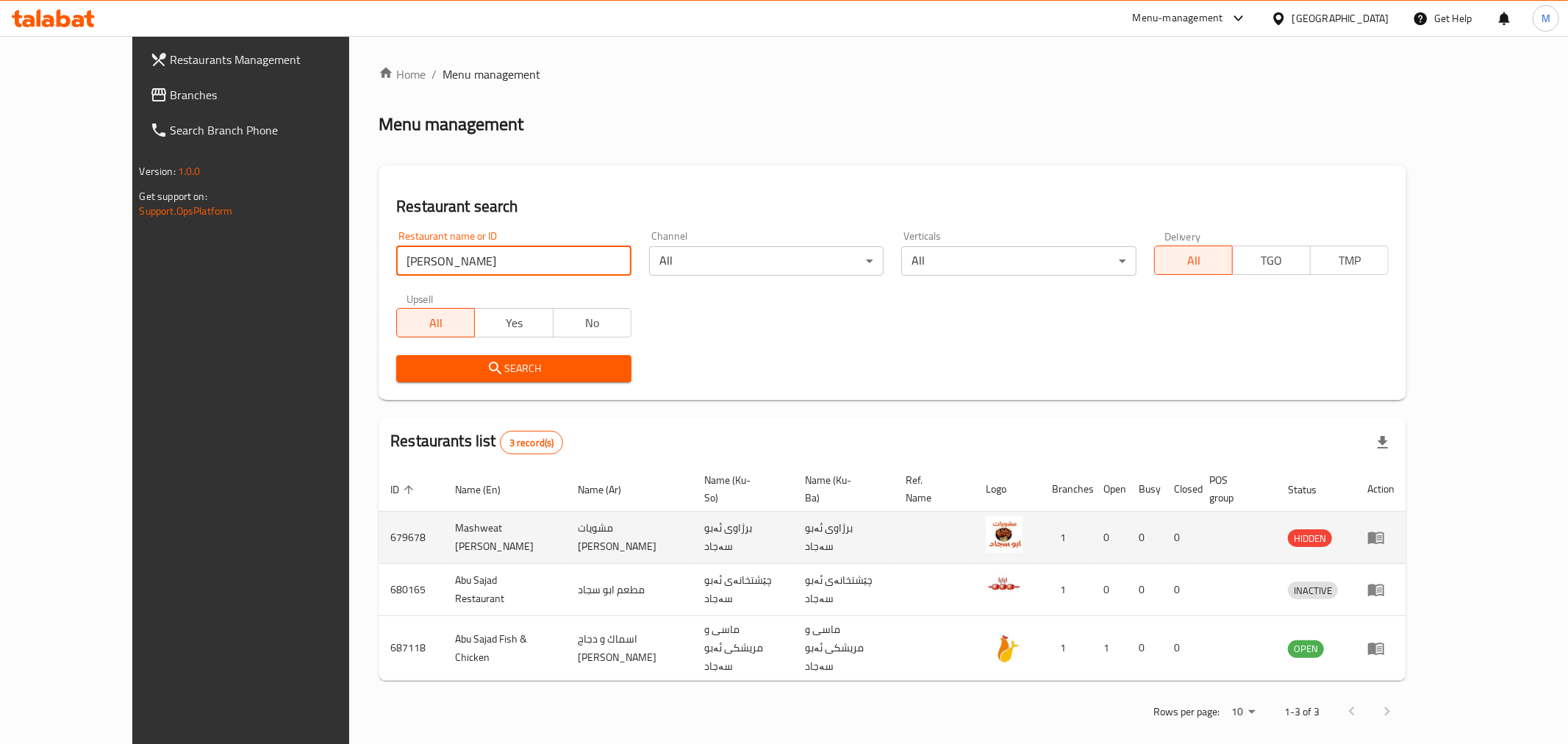
click at [443, 522] on td "Mashweat [PERSON_NAME]" at bounding box center [504, 538] width 123 height 52
copy td "Mashweat [PERSON_NAME]"
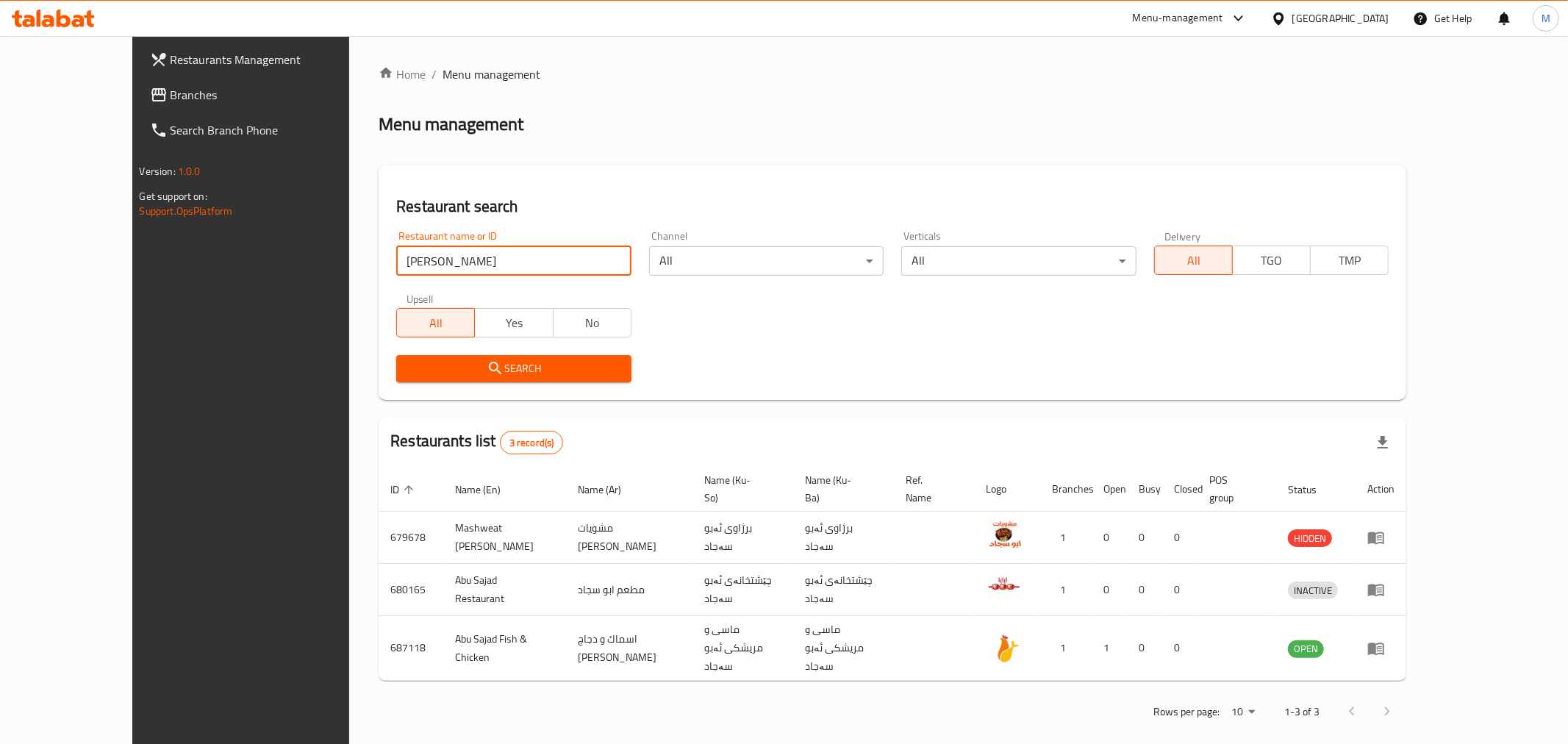
click at [420, 259] on input "[PERSON_NAME]" at bounding box center [514, 260] width 235 height 29
click button "Search" at bounding box center [514, 368] width 235 height 27
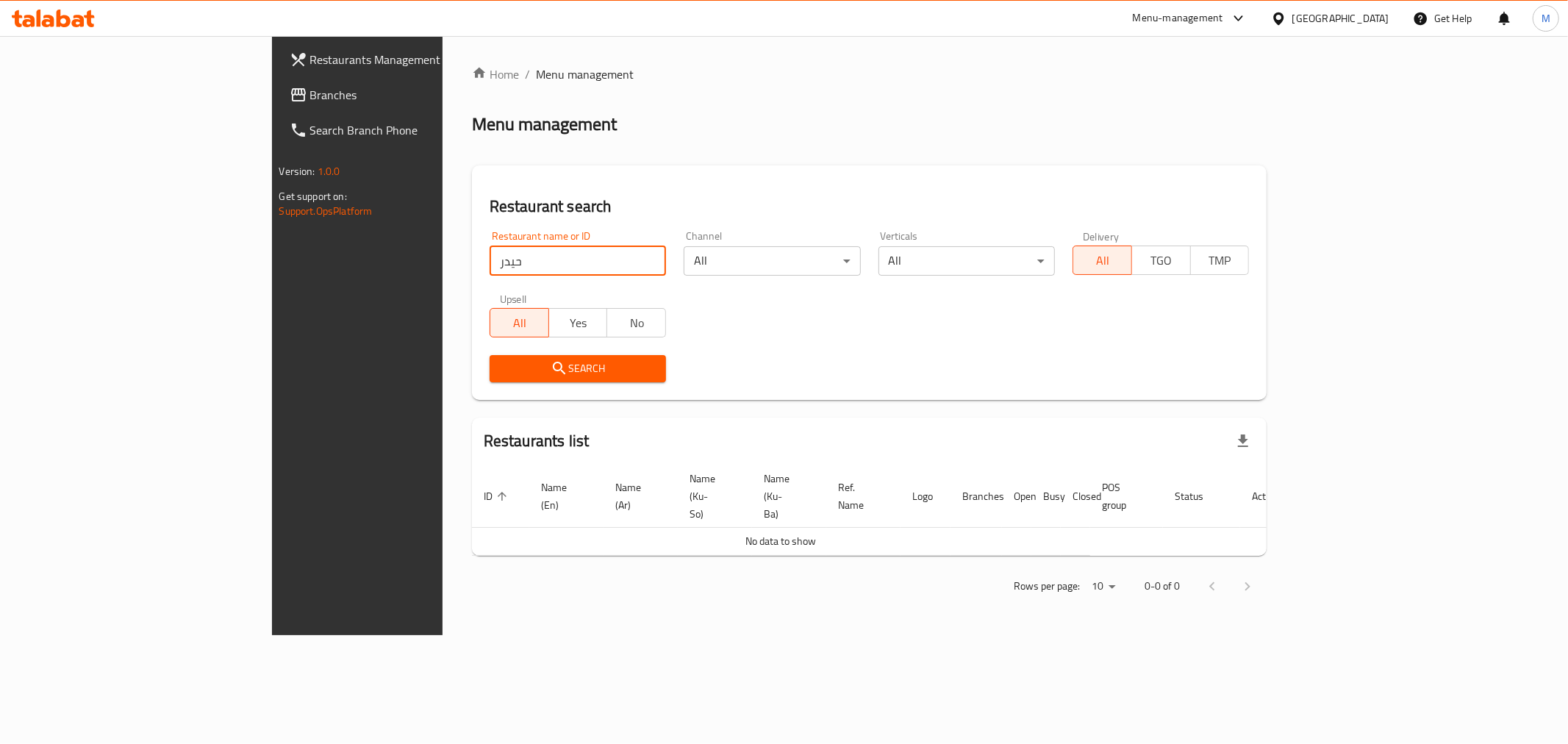
click button "Search" at bounding box center [578, 368] width 176 height 27
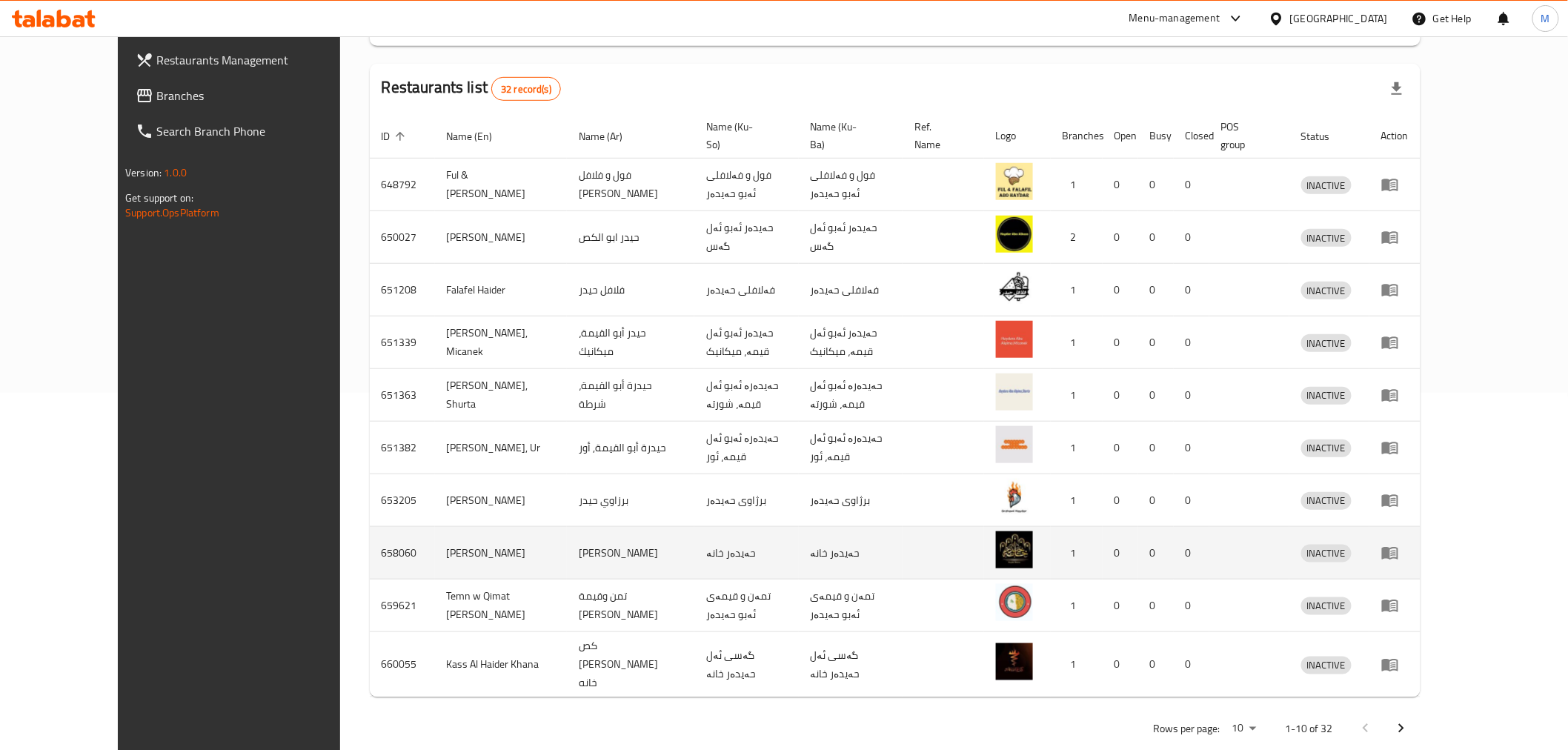
scroll to position [358, 0]
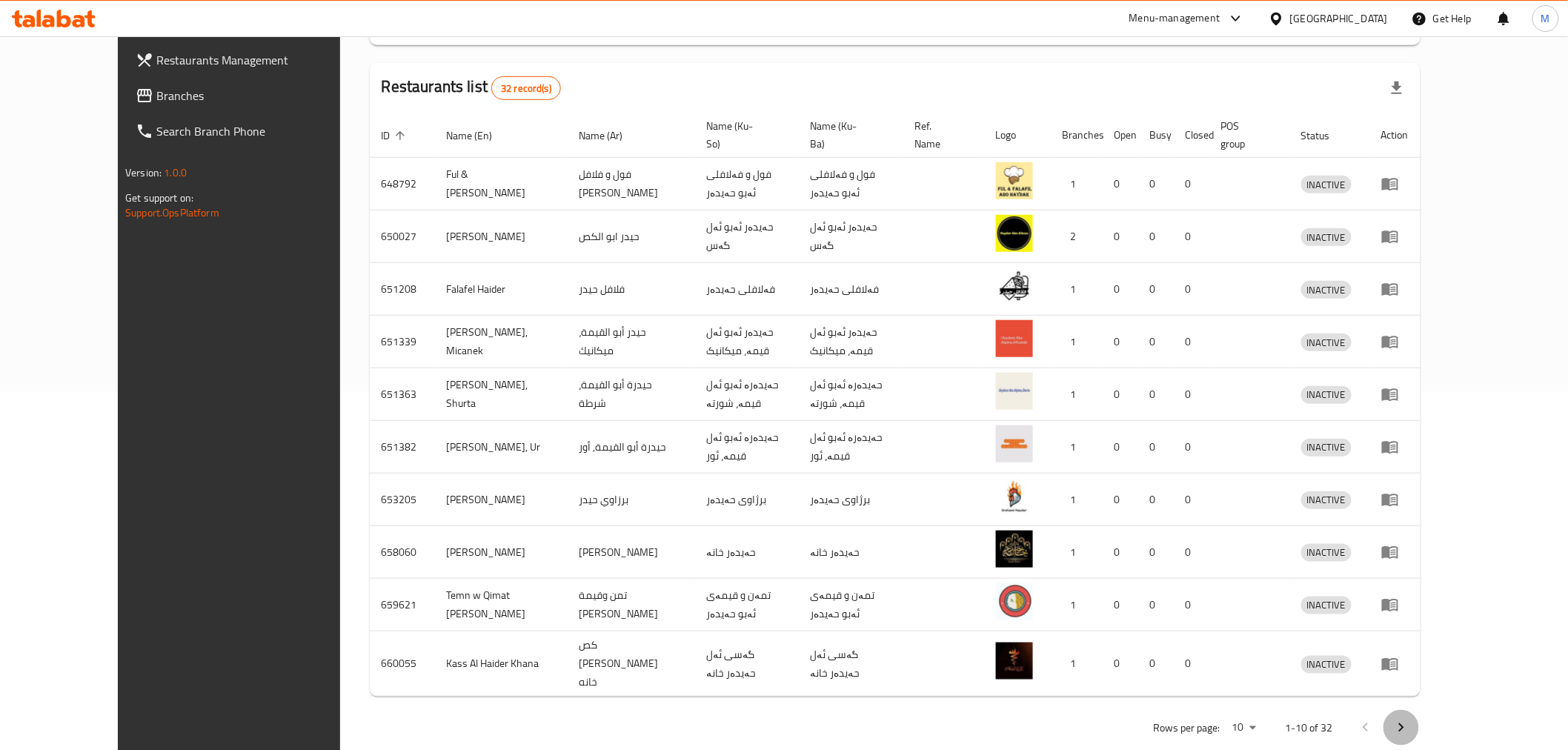
click at [1410, 719] on icon "Next page" at bounding box center [1400, 727] width 18 height 18
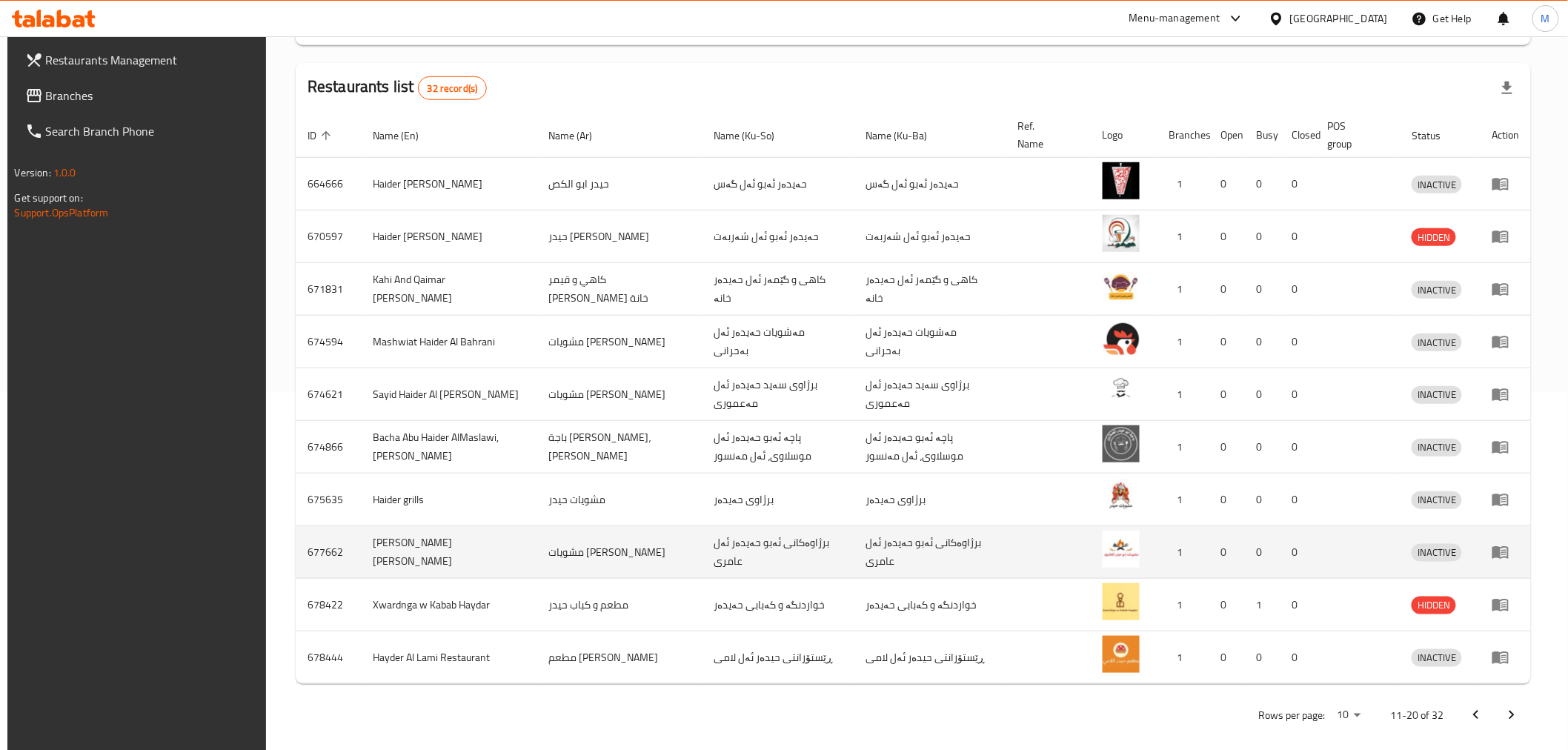
click at [415, 556] on td "[PERSON_NAME] [PERSON_NAME]" at bounding box center [449, 552] width 177 height 53
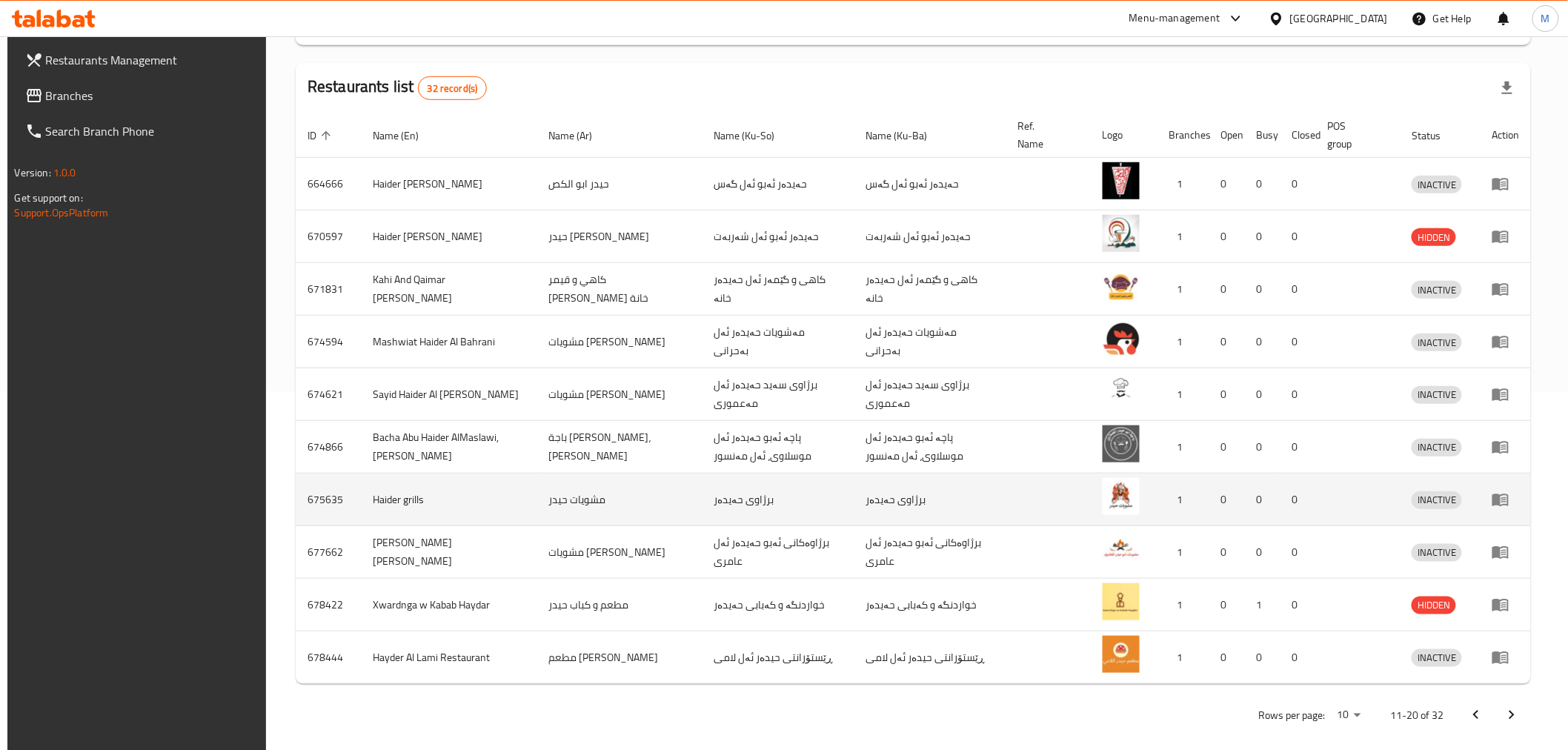
click at [379, 499] on td "Haider grills" at bounding box center [449, 499] width 177 height 53
copy td "Haider grills"
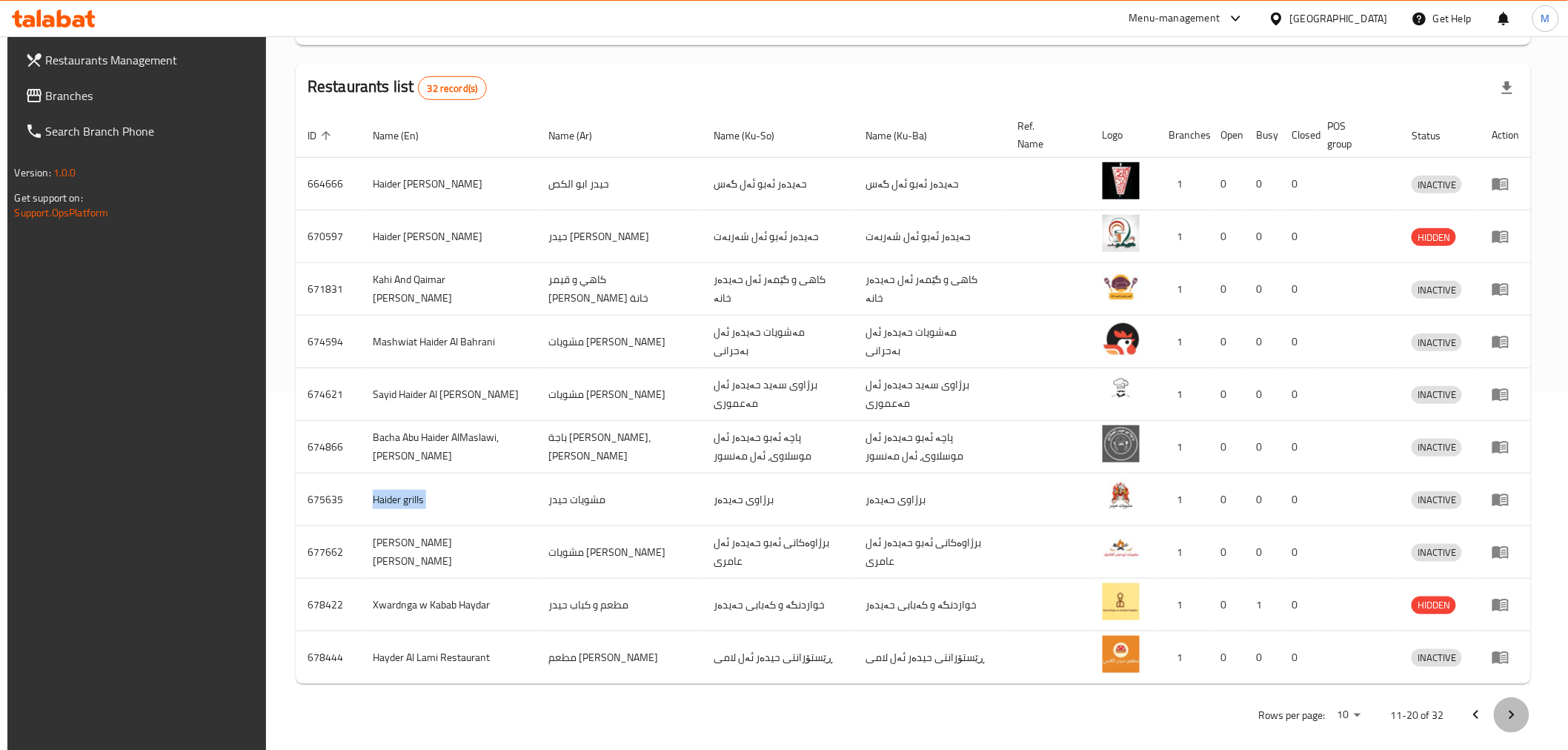
click at [1514, 724] on icon "Next page" at bounding box center [1511, 715] width 18 height 18
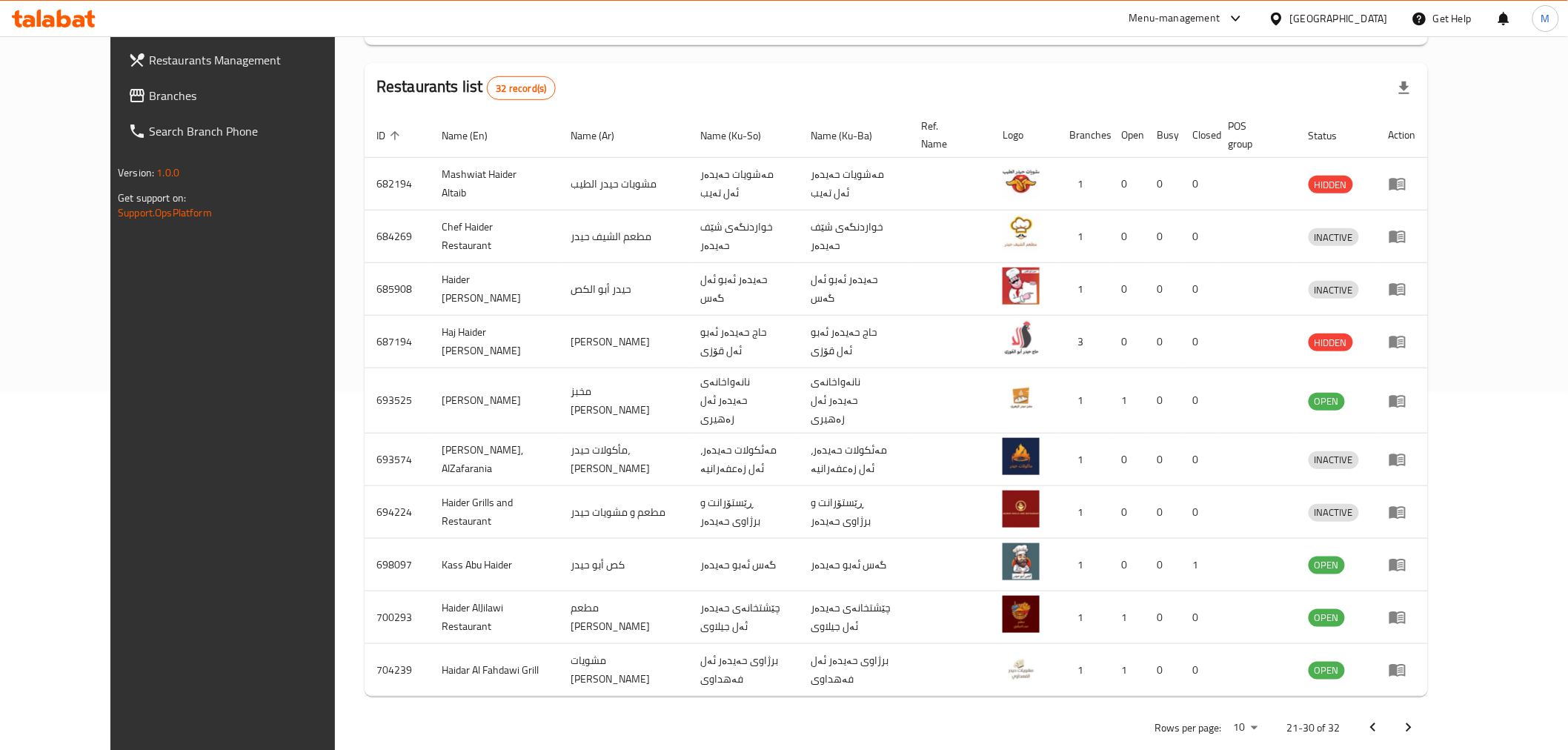
click at [1417, 719] on icon "Next page" at bounding box center [1408, 727] width 18 height 18
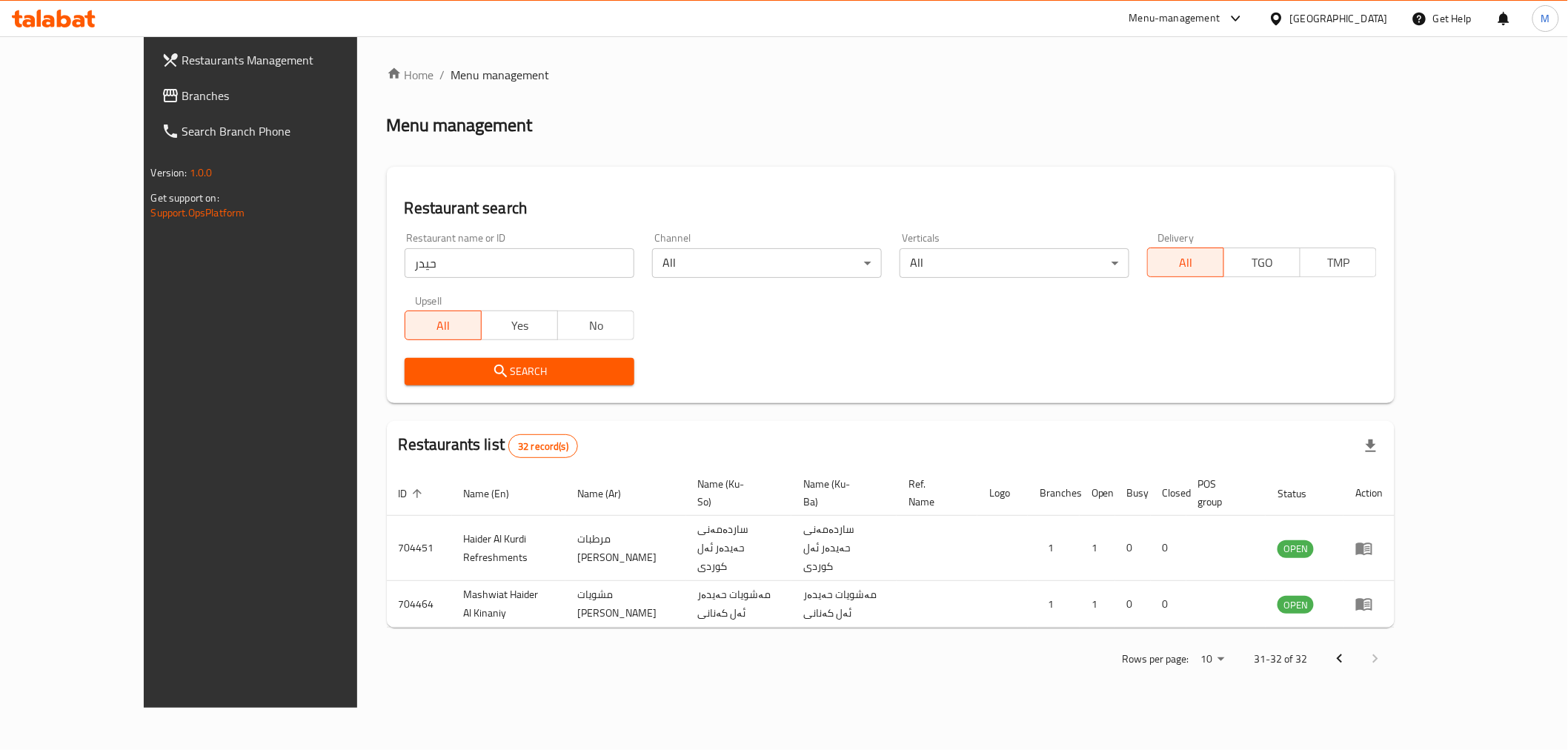
scroll to position [0, 0]
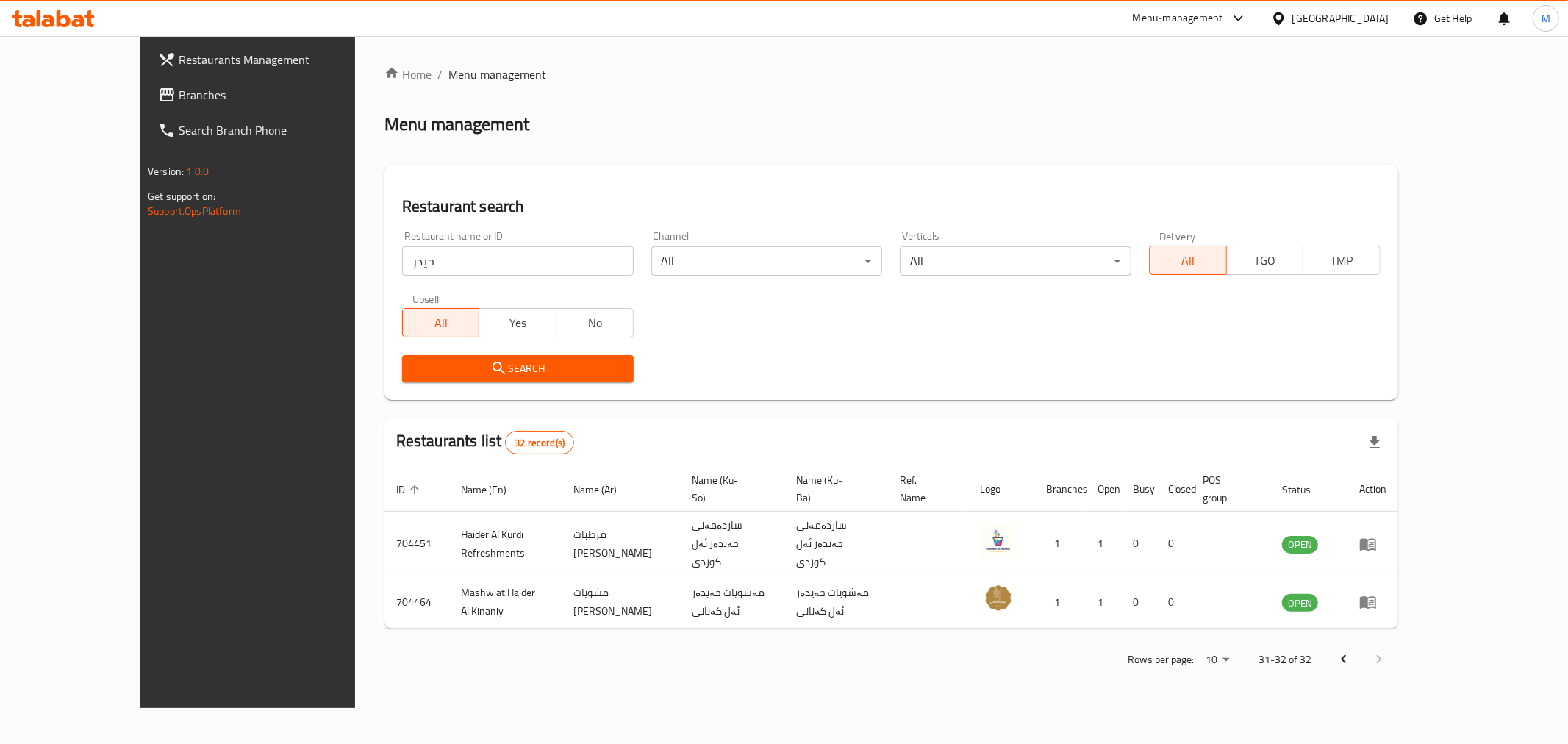
click at [473, 271] on input "حيدر" at bounding box center [518, 260] width 232 height 29
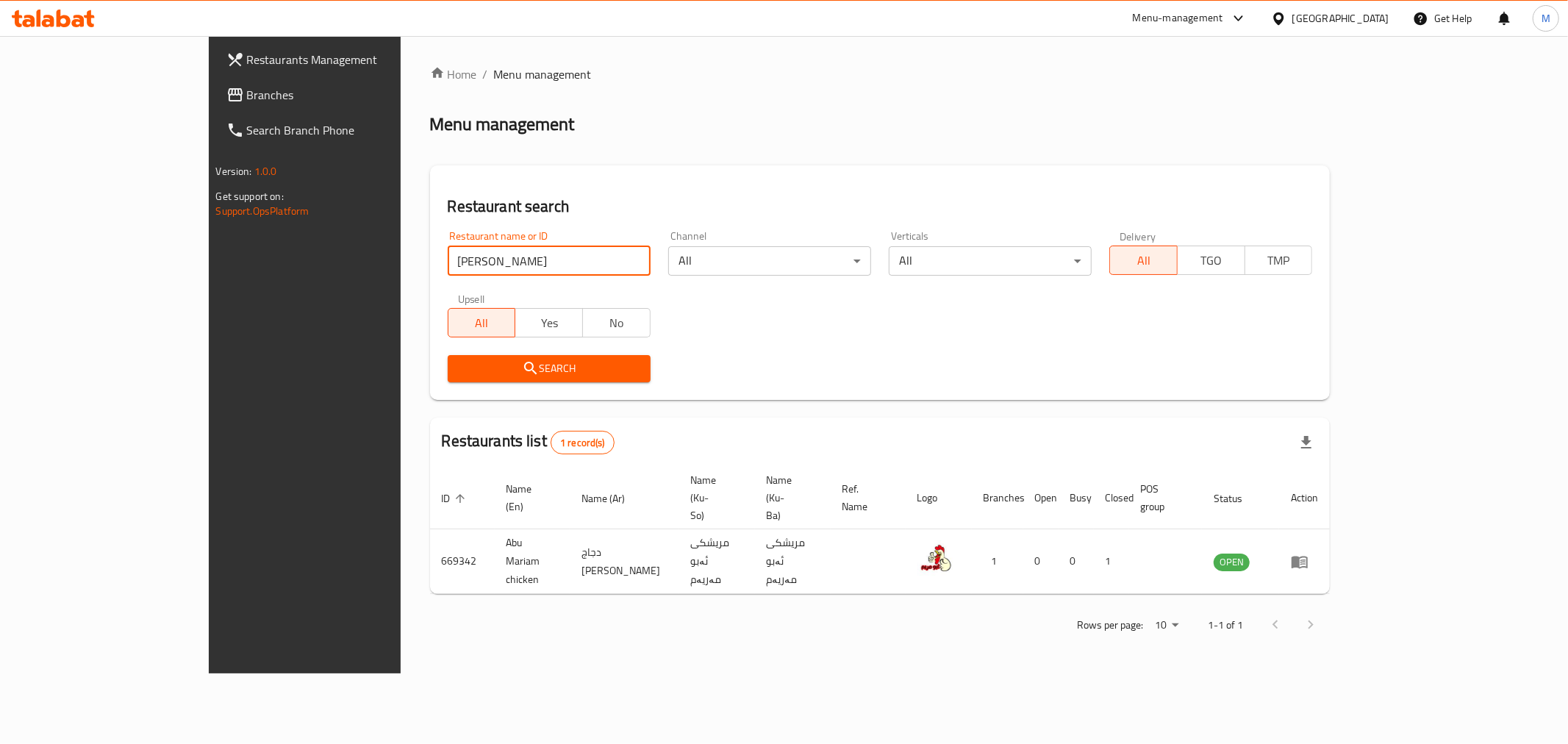
click at [448, 258] on input "[PERSON_NAME]" at bounding box center [549, 260] width 203 height 29
click button "Search" at bounding box center [549, 368] width 203 height 27
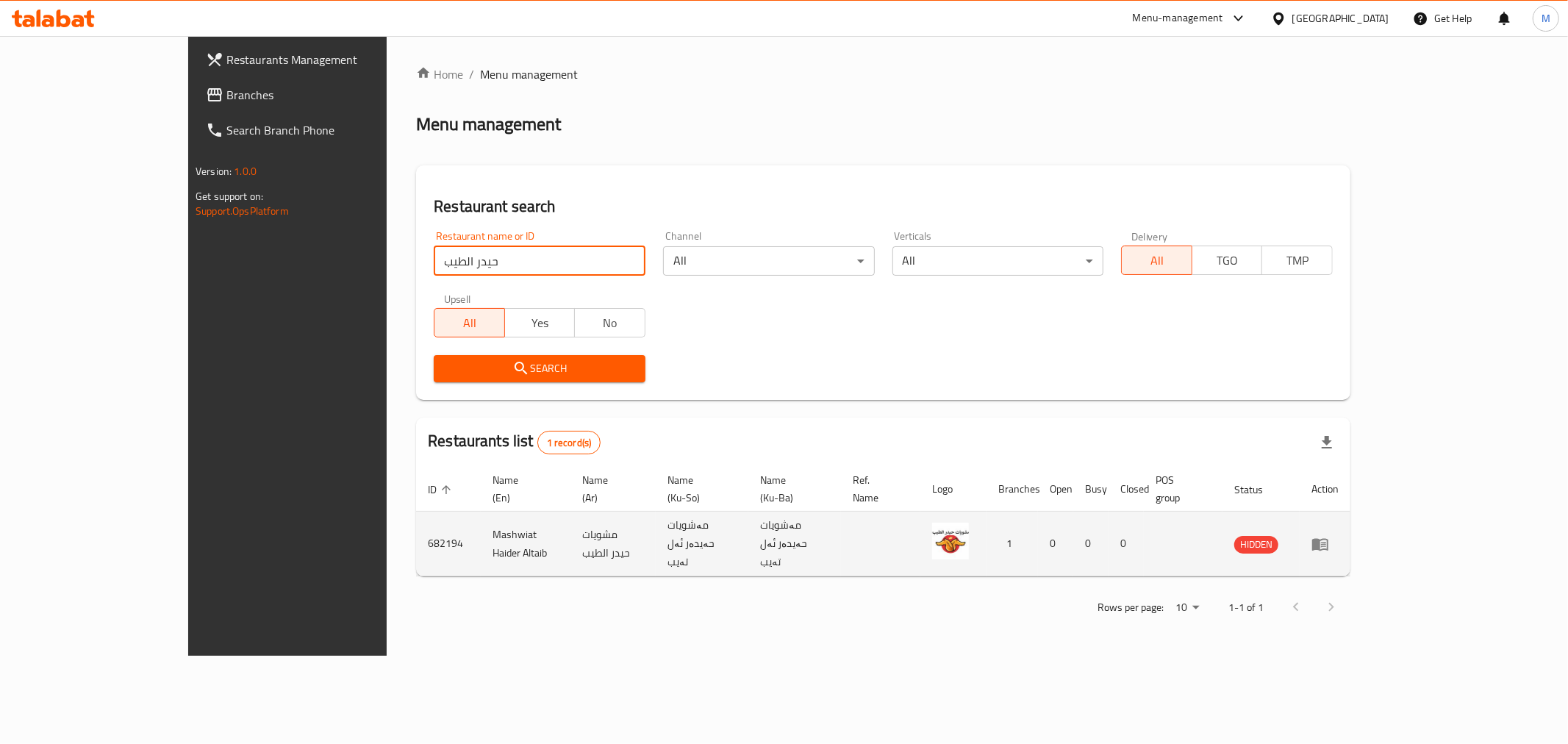
click at [481, 525] on td "Mashwiat Haider Altaib" at bounding box center [526, 544] width 90 height 65
click at [481, 524] on td "Mashwiat Haider Altaib" at bounding box center [526, 544] width 90 height 65
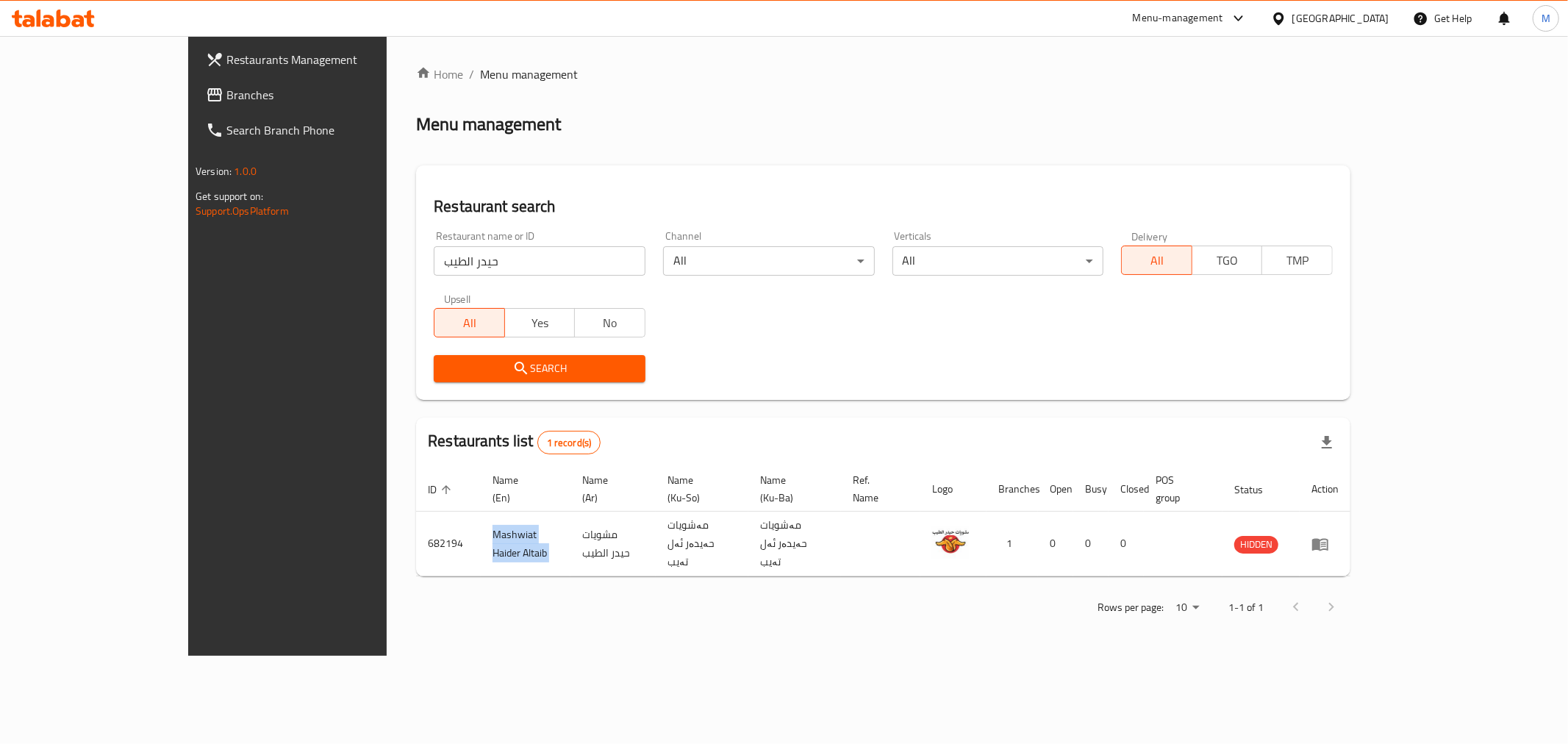
copy td "Mashwiat Haider Altaib"
click at [434, 267] on input "حيدر الطيب" at bounding box center [539, 260] width 212 height 29
click at [434, 268] on input "حيدر الطيب" at bounding box center [539, 260] width 212 height 29
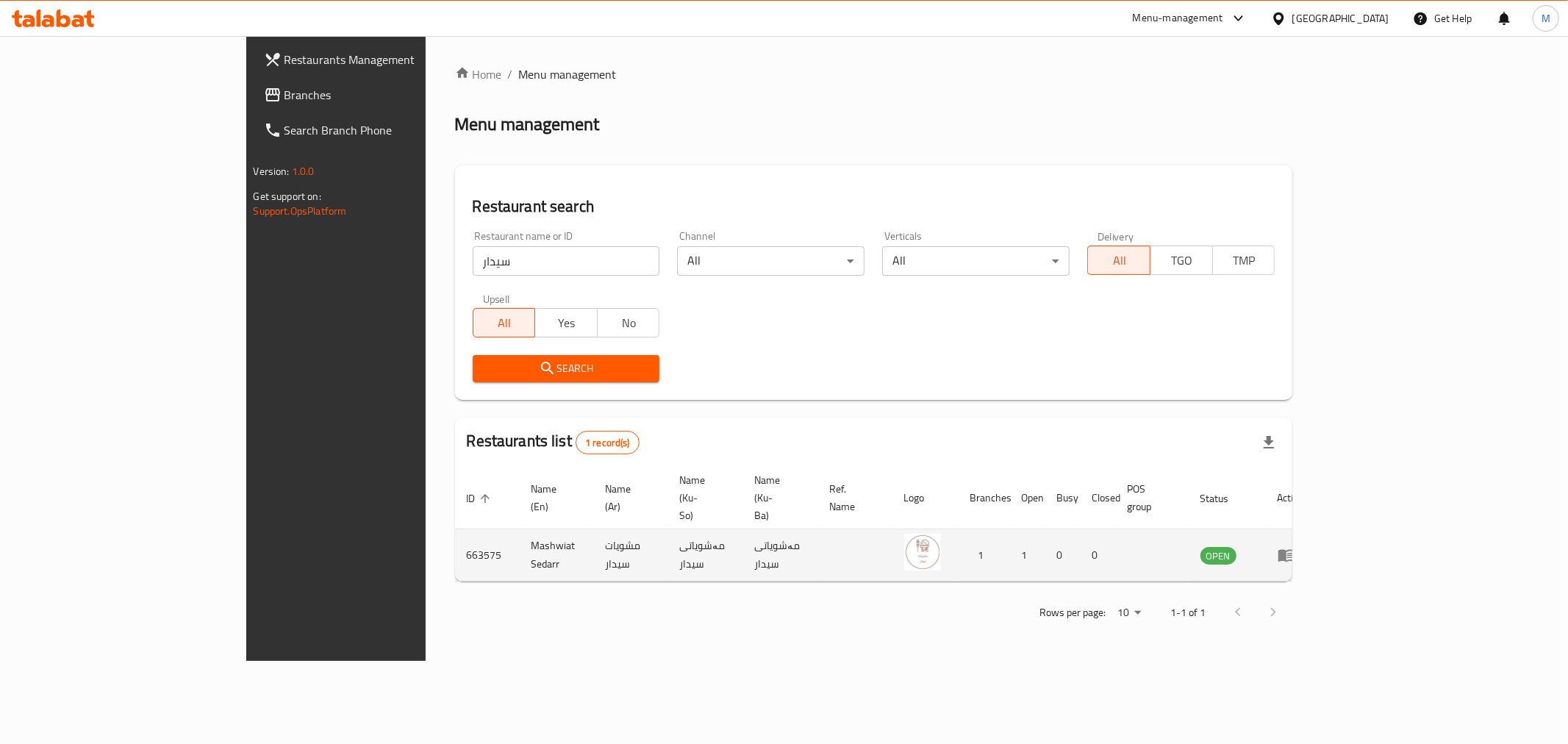
click at [519, 530] on td "Mashwiat Sedarr" at bounding box center [556, 555] width 74 height 52
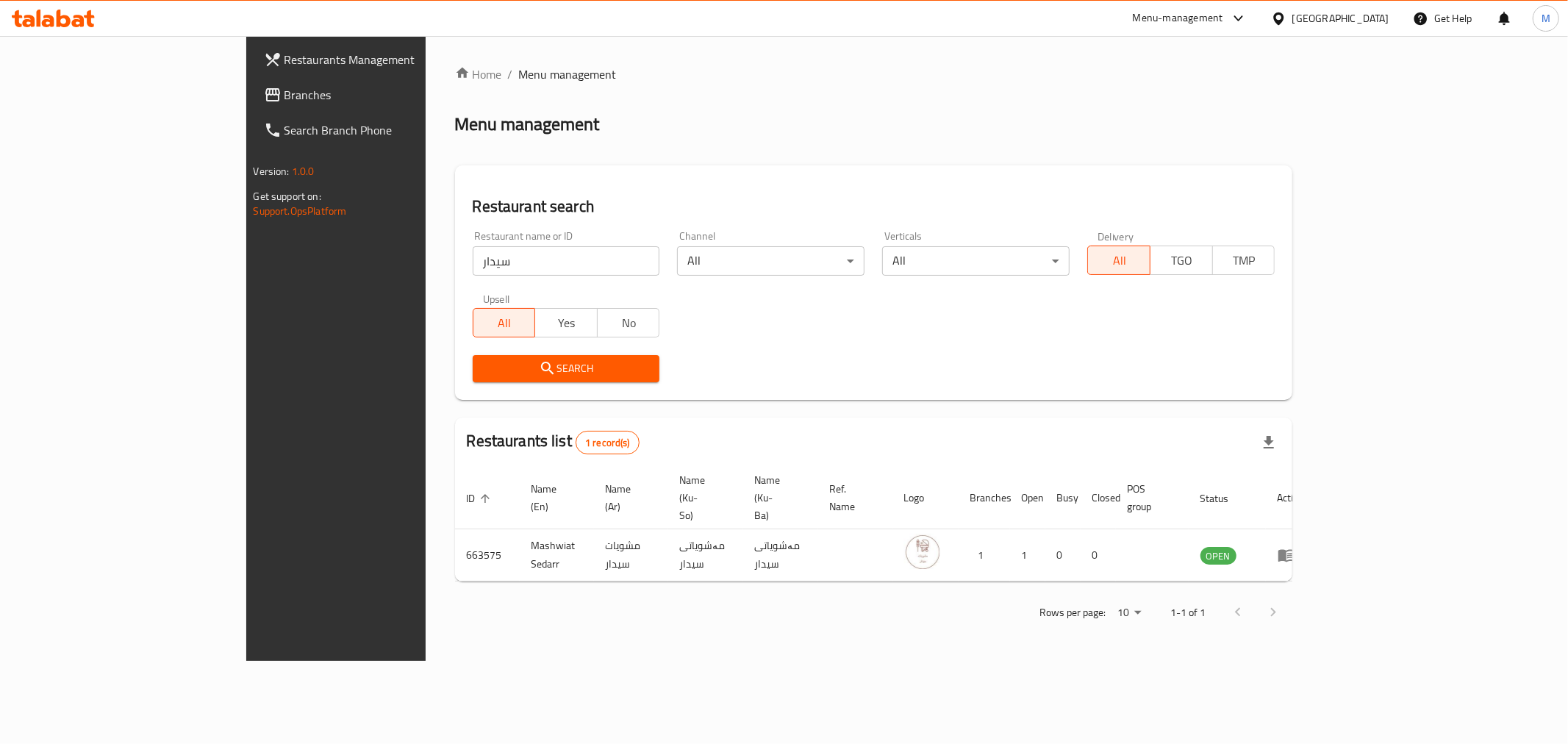
click at [490, 259] on input "سيدار" at bounding box center [567, 260] width 188 height 29
click button "Search" at bounding box center [567, 368] width 188 height 27
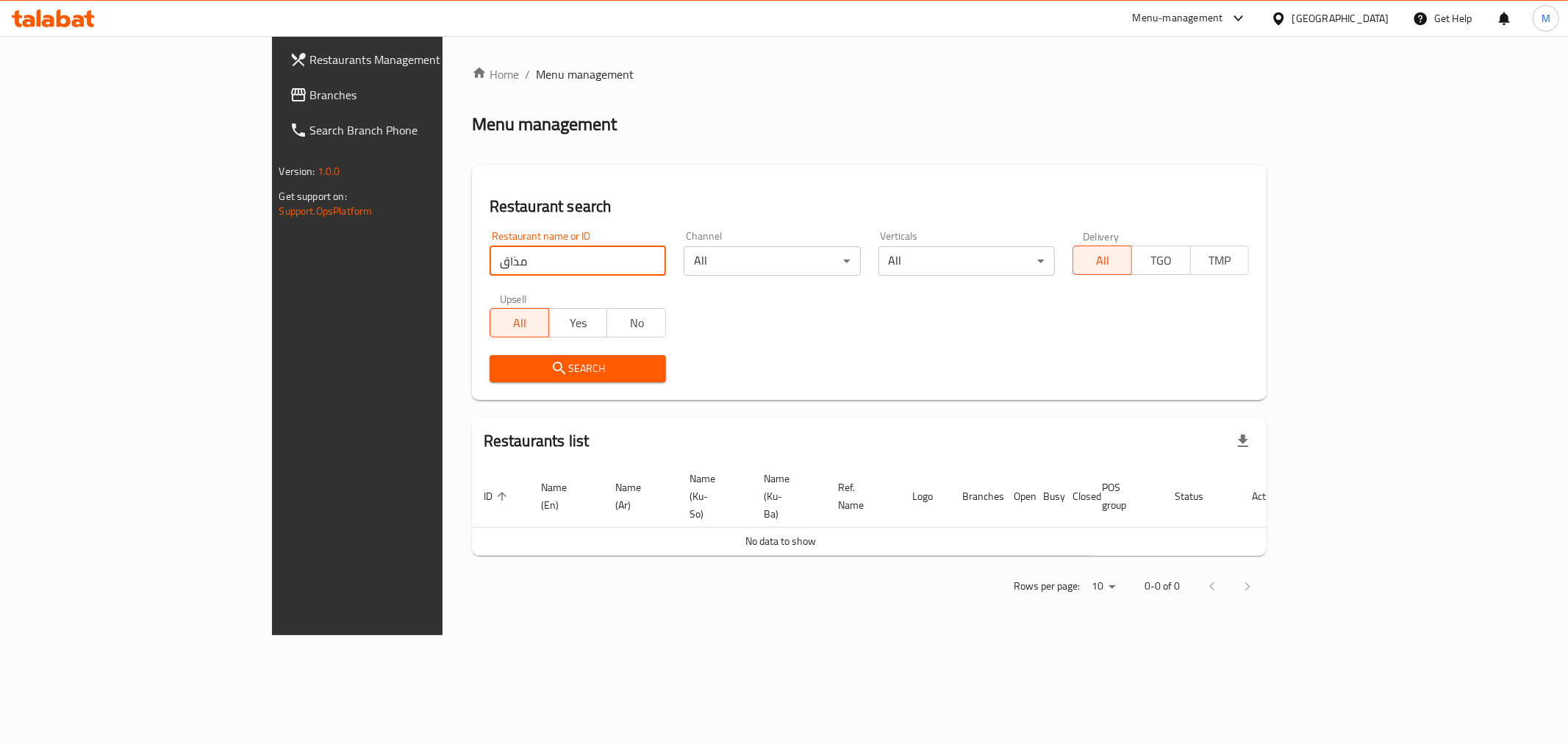
click button "Search" at bounding box center [578, 368] width 176 height 27
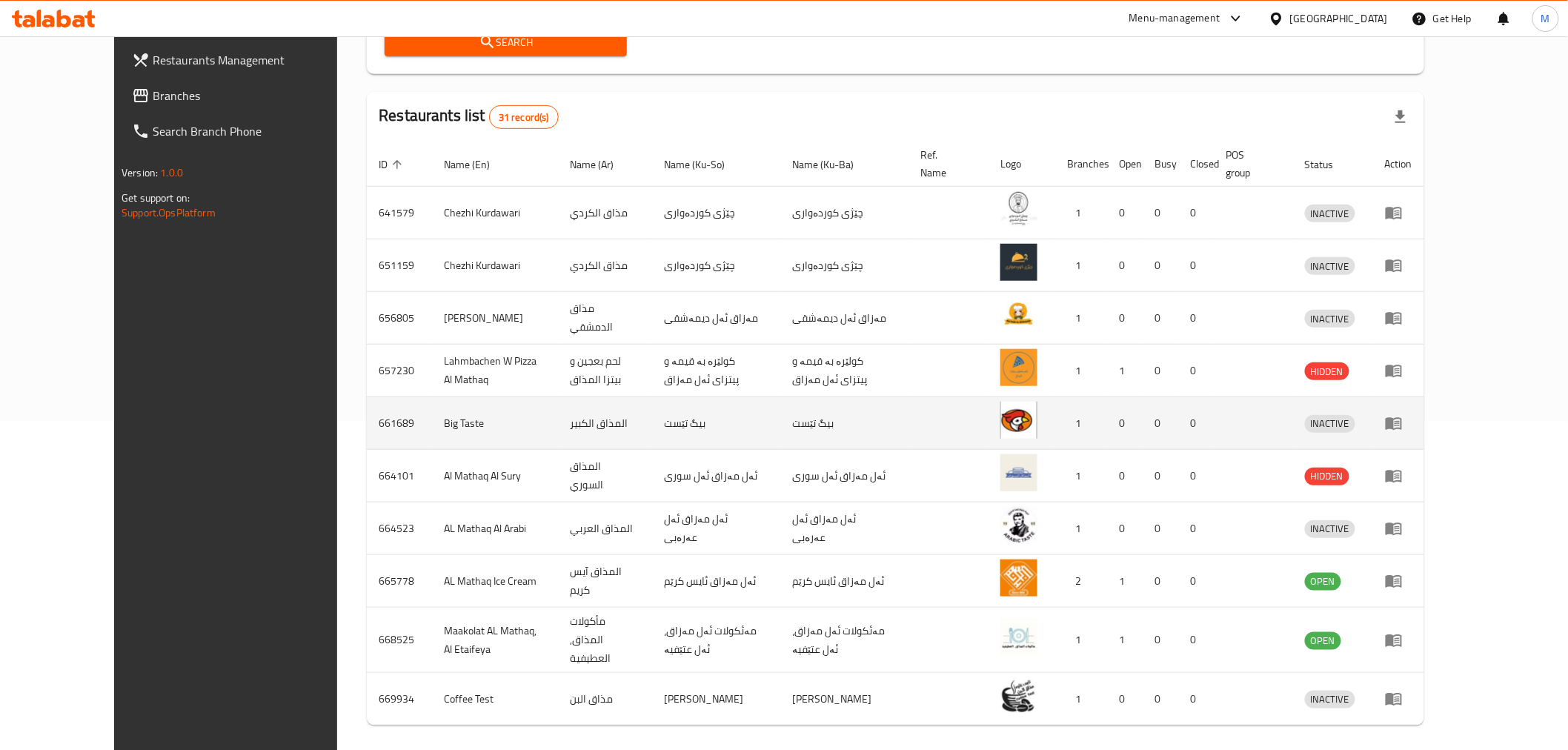
scroll to position [375, 0]
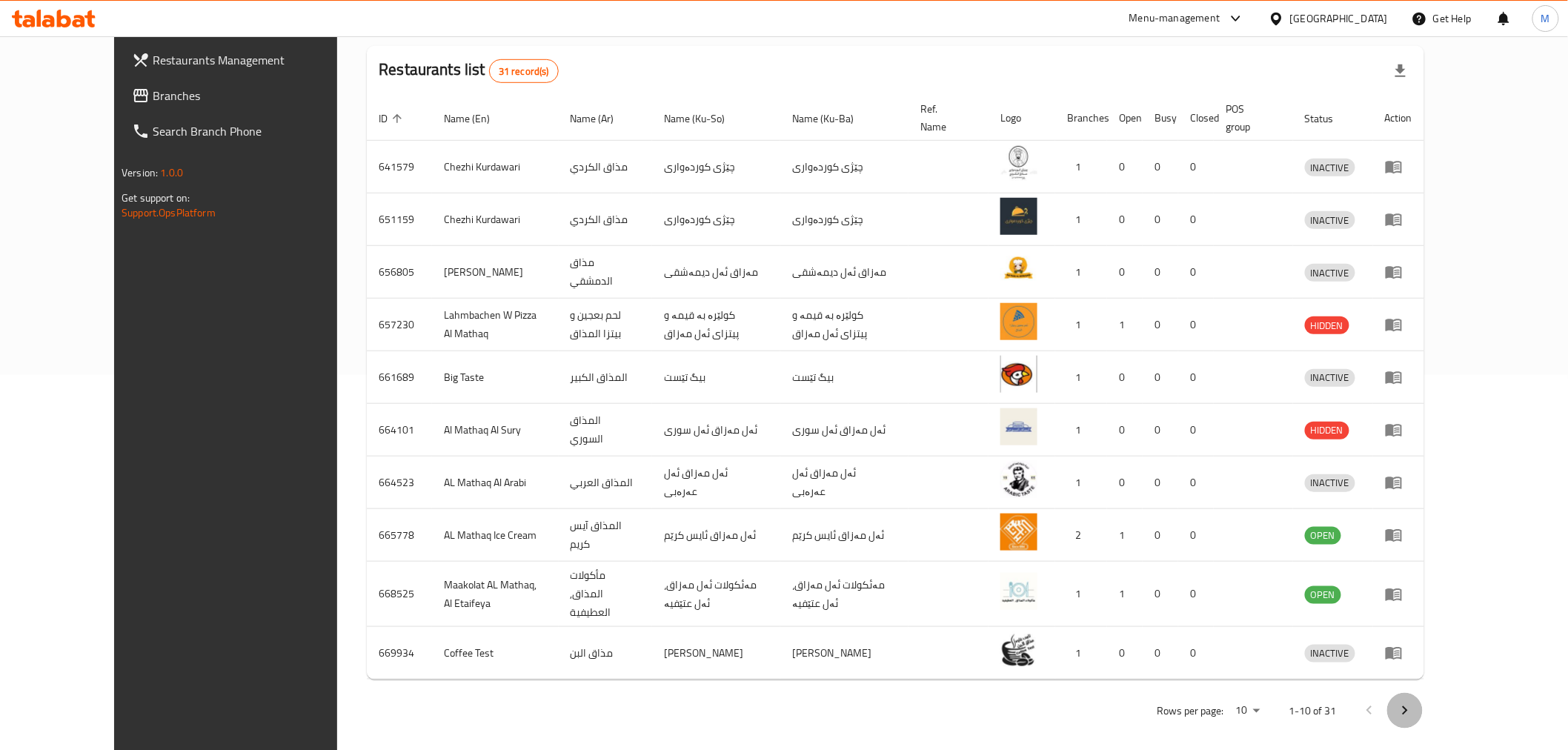
click at [1414, 702] on icon "Next page" at bounding box center [1405, 711] width 18 height 18
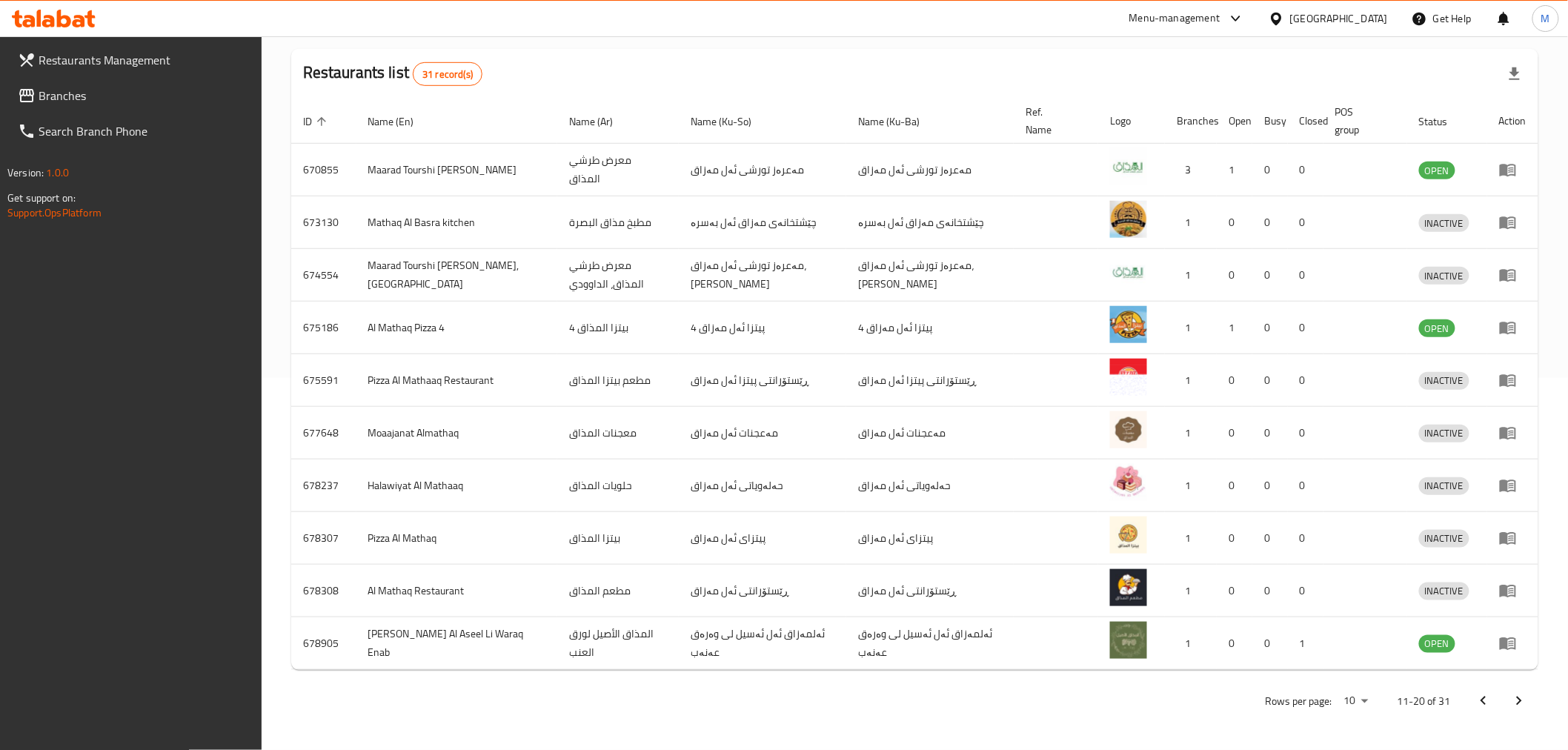
click at [1515, 700] on icon "Next page" at bounding box center [1519, 701] width 18 height 18
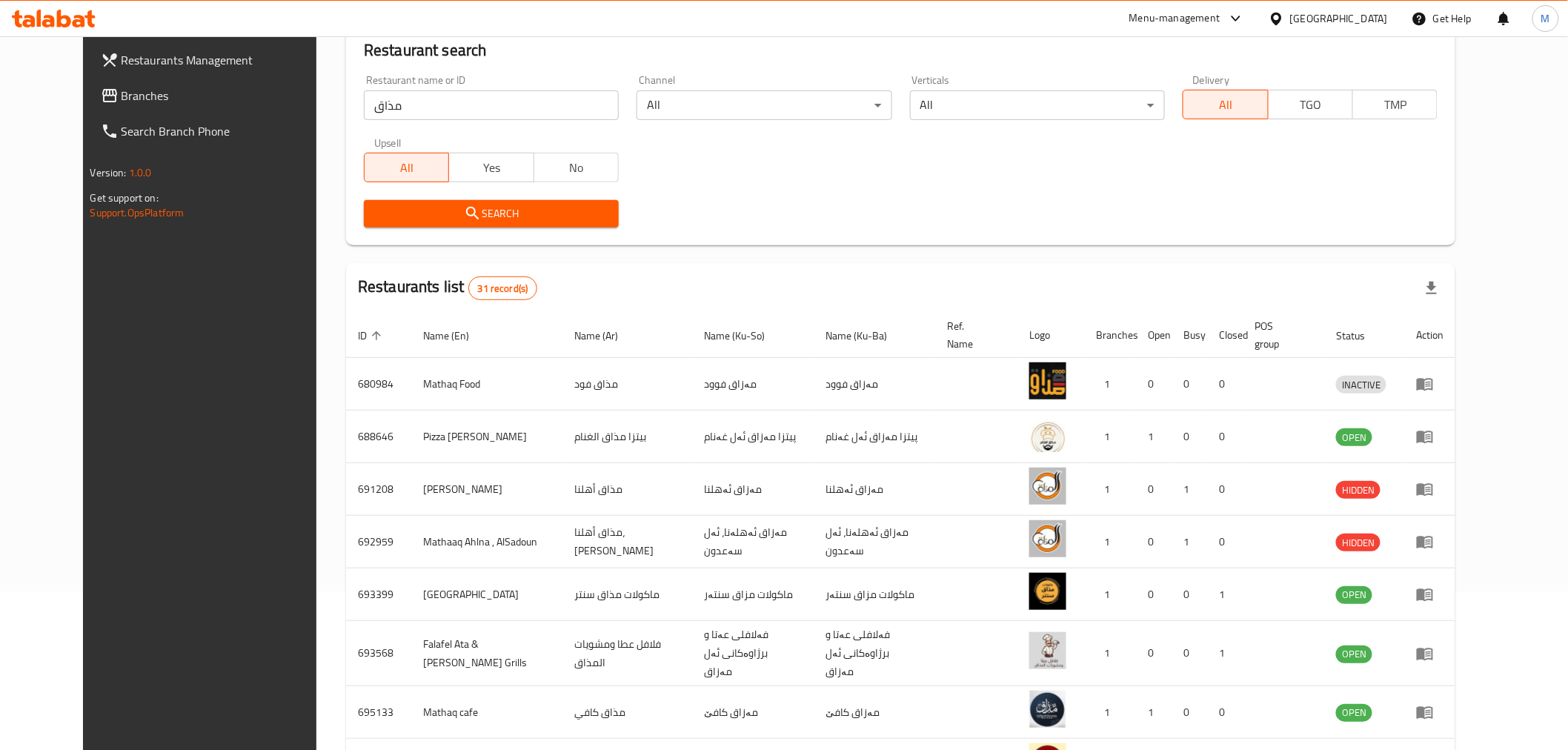
scroll to position [0, 0]
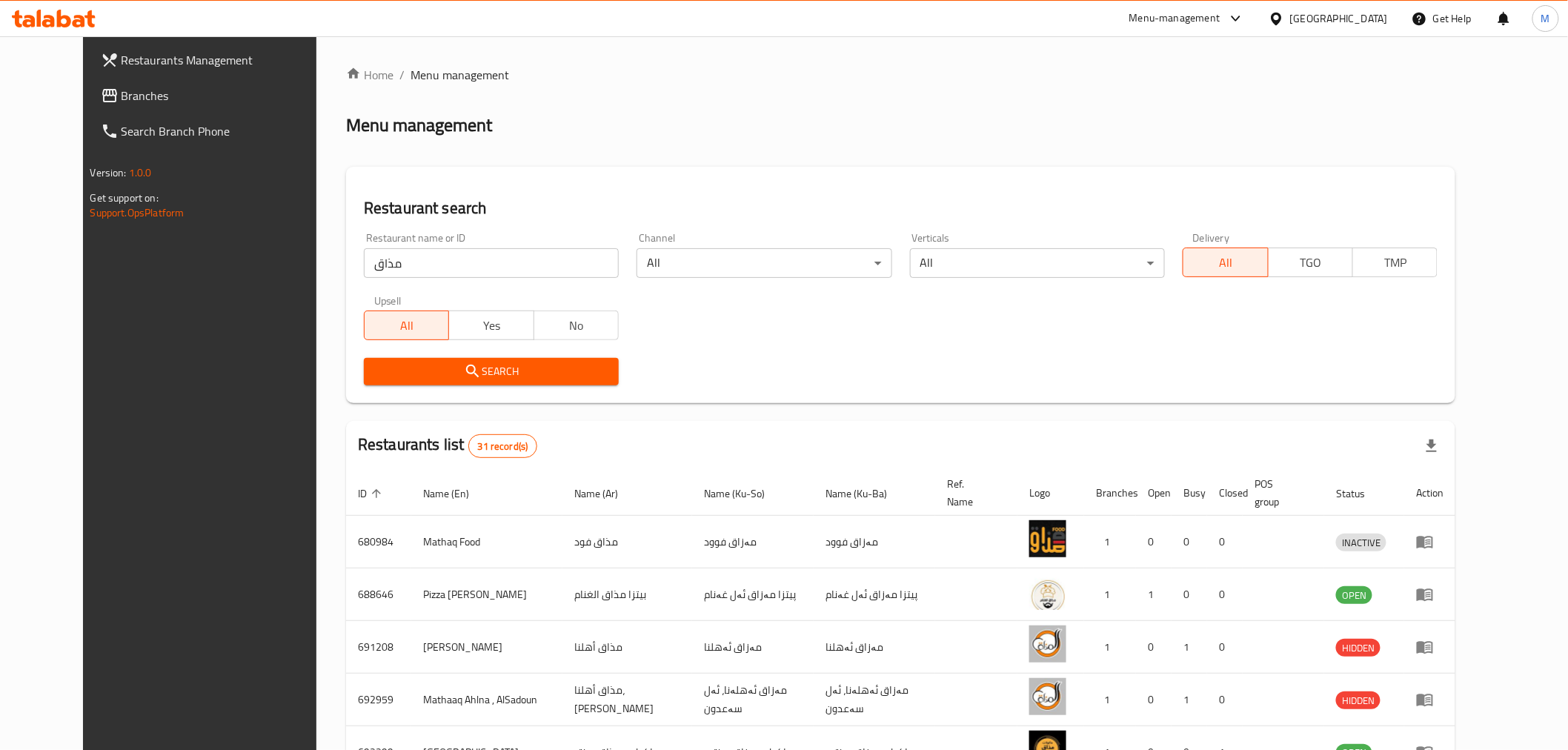
click at [375, 263] on input "مذاق" at bounding box center [491, 262] width 255 height 29
click at [375, 262] on input "مذاق" at bounding box center [491, 262] width 255 height 29
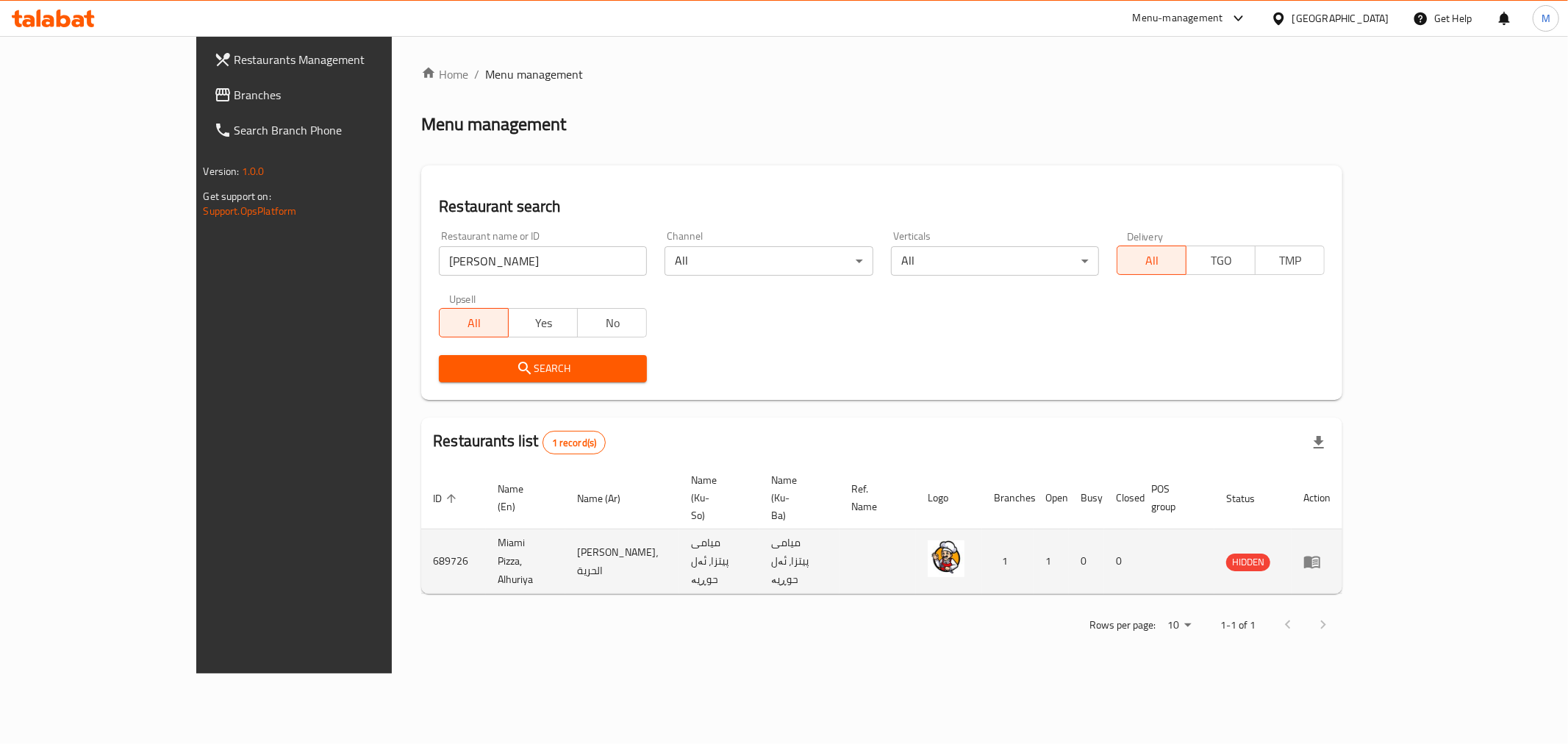
click at [486, 530] on td "Miami Pizza, Alhuriya" at bounding box center [526, 562] width 80 height 65
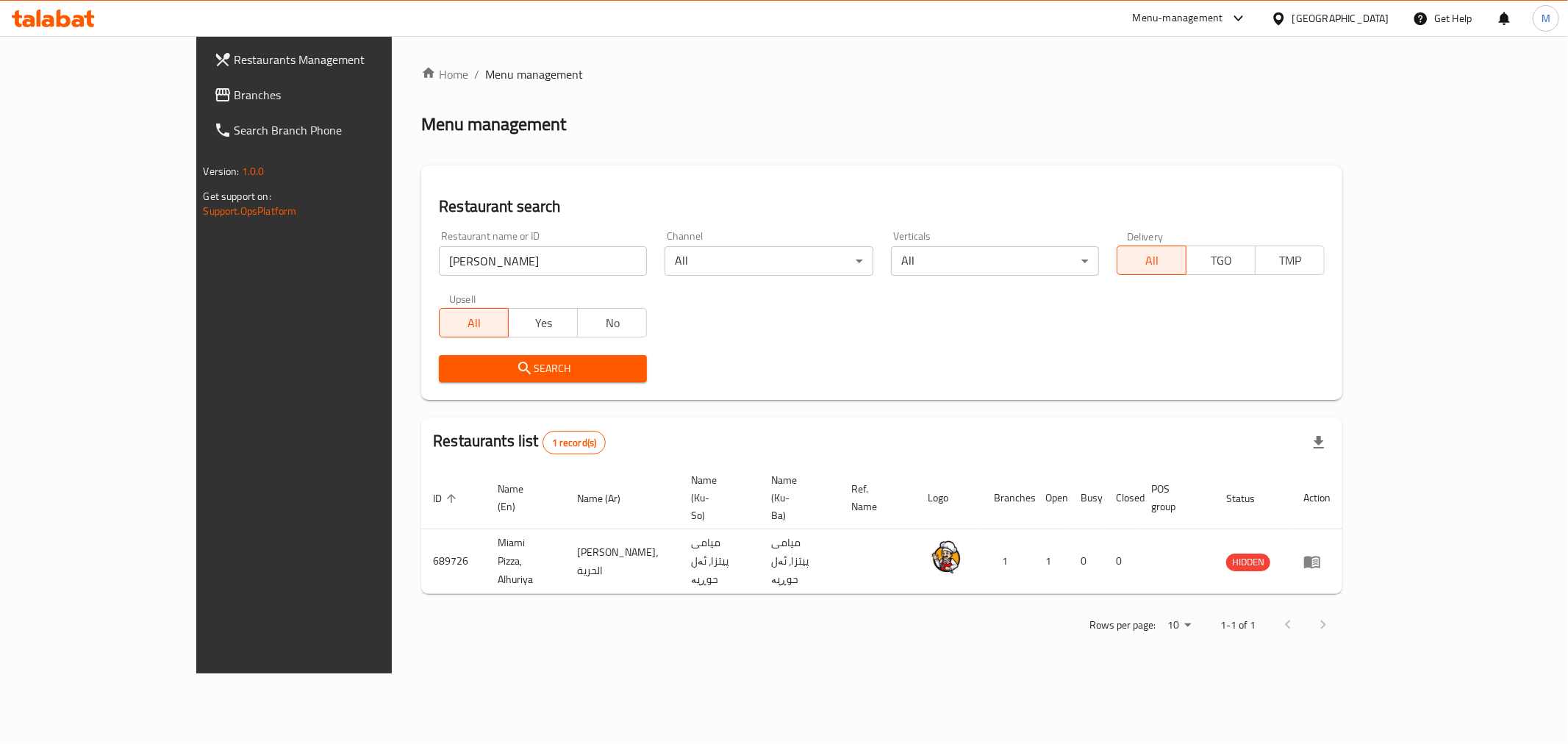
click at [490, 268] on input "[PERSON_NAME]" at bounding box center [543, 260] width 208 height 29
click at [490, 267] on input "[PERSON_NAME]" at bounding box center [543, 260] width 208 height 29
click button "Search" at bounding box center [543, 368] width 208 height 27
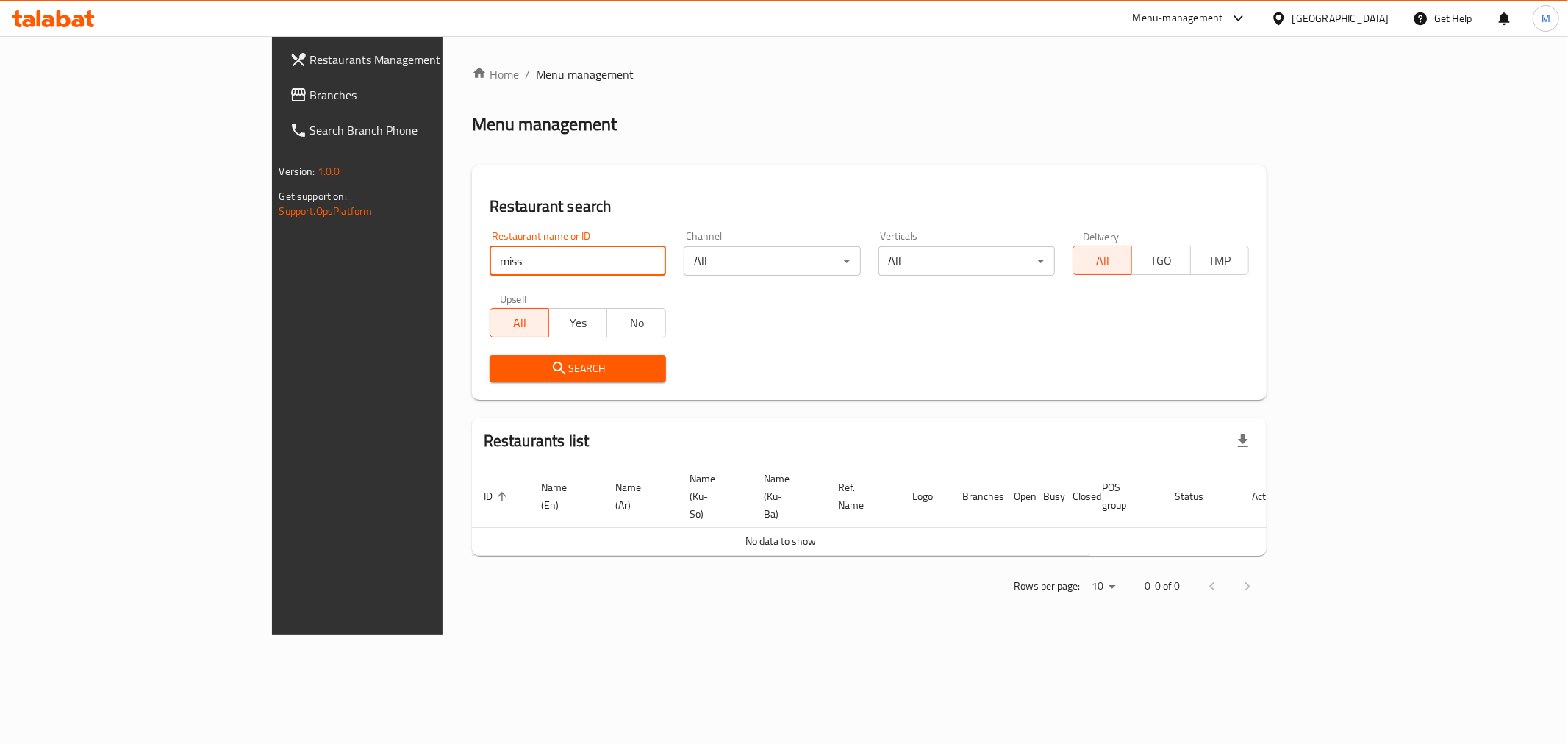
click button "Search" at bounding box center [578, 368] width 176 height 27
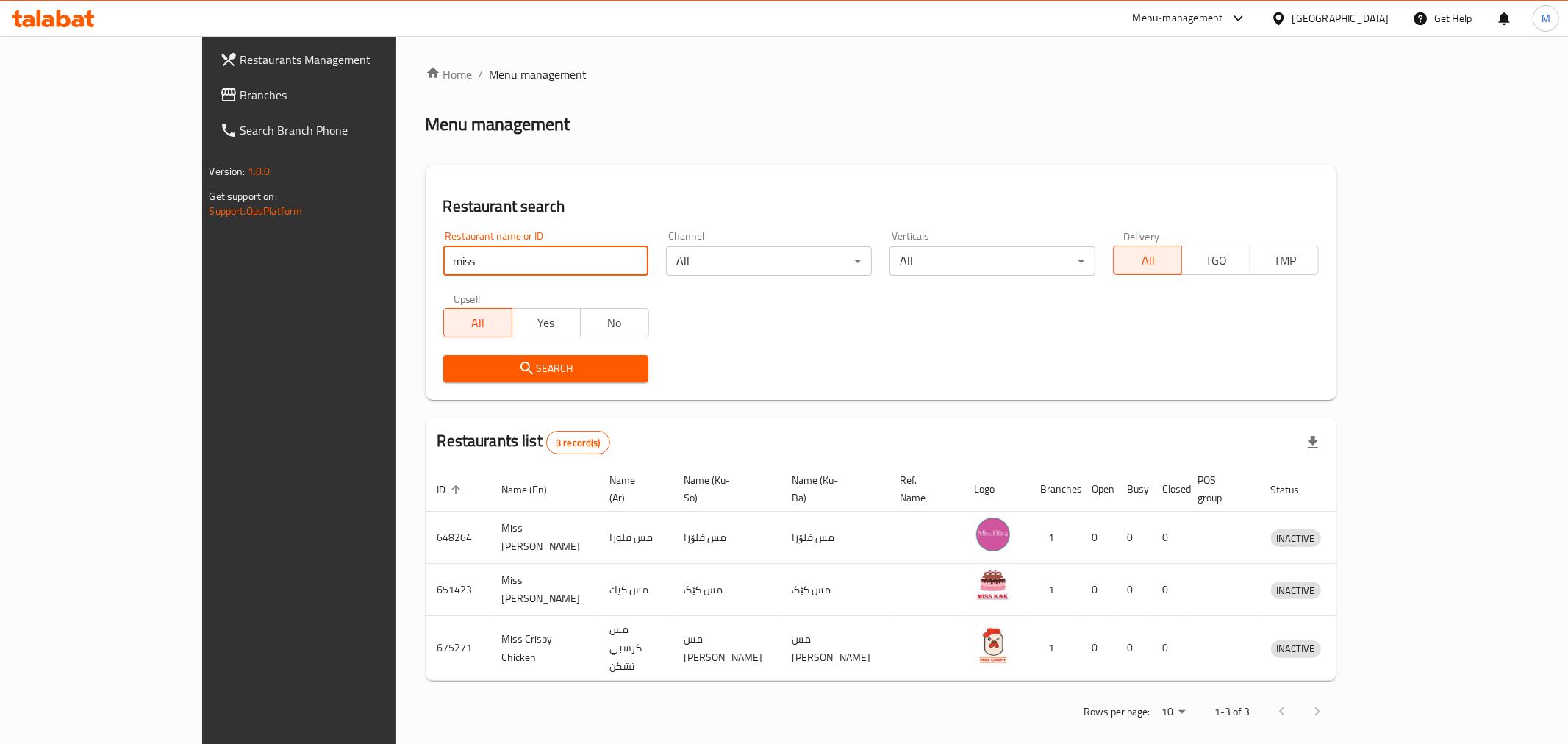
click at [530, 254] on input "miss" at bounding box center [546, 260] width 206 height 29
click at [530, 253] on input "miss" at bounding box center [546, 260] width 206 height 29
click button "Search" at bounding box center [546, 368] width 206 height 27
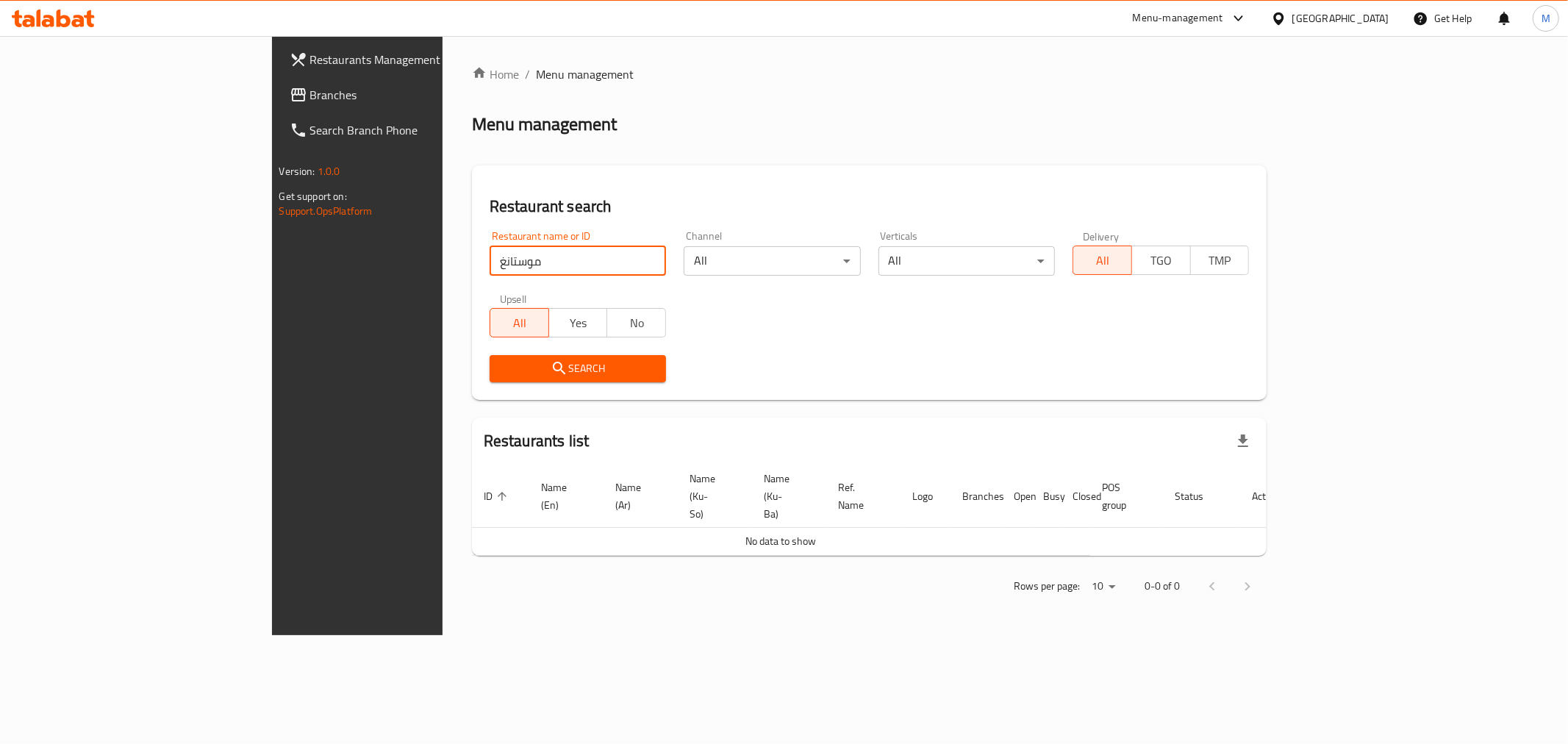
click button "Search" at bounding box center [578, 368] width 176 height 27
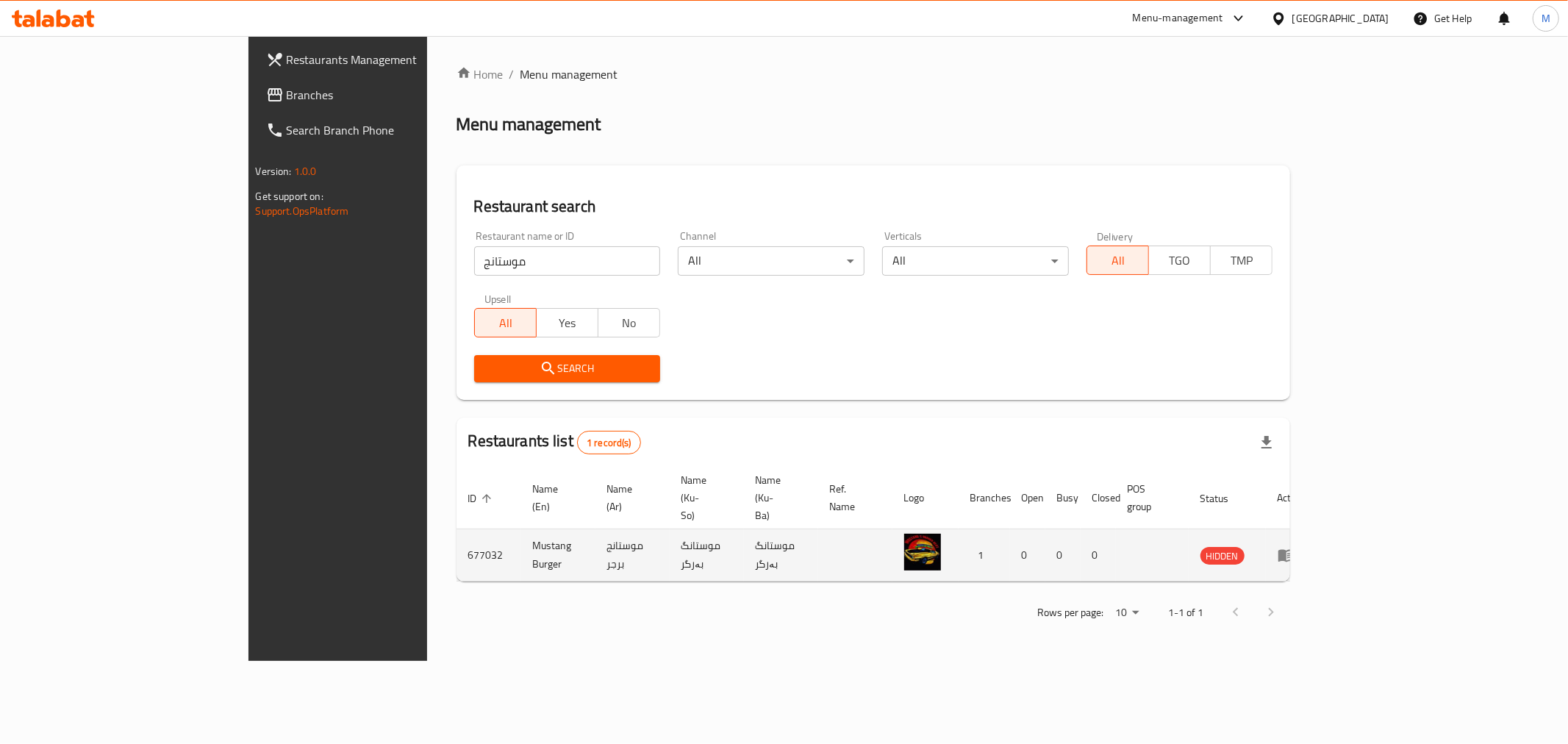
click at [456, 530] on td "677032" at bounding box center [489, 555] width 65 height 52
click at [521, 530] on td "Mustang Burger" at bounding box center [558, 555] width 74 height 52
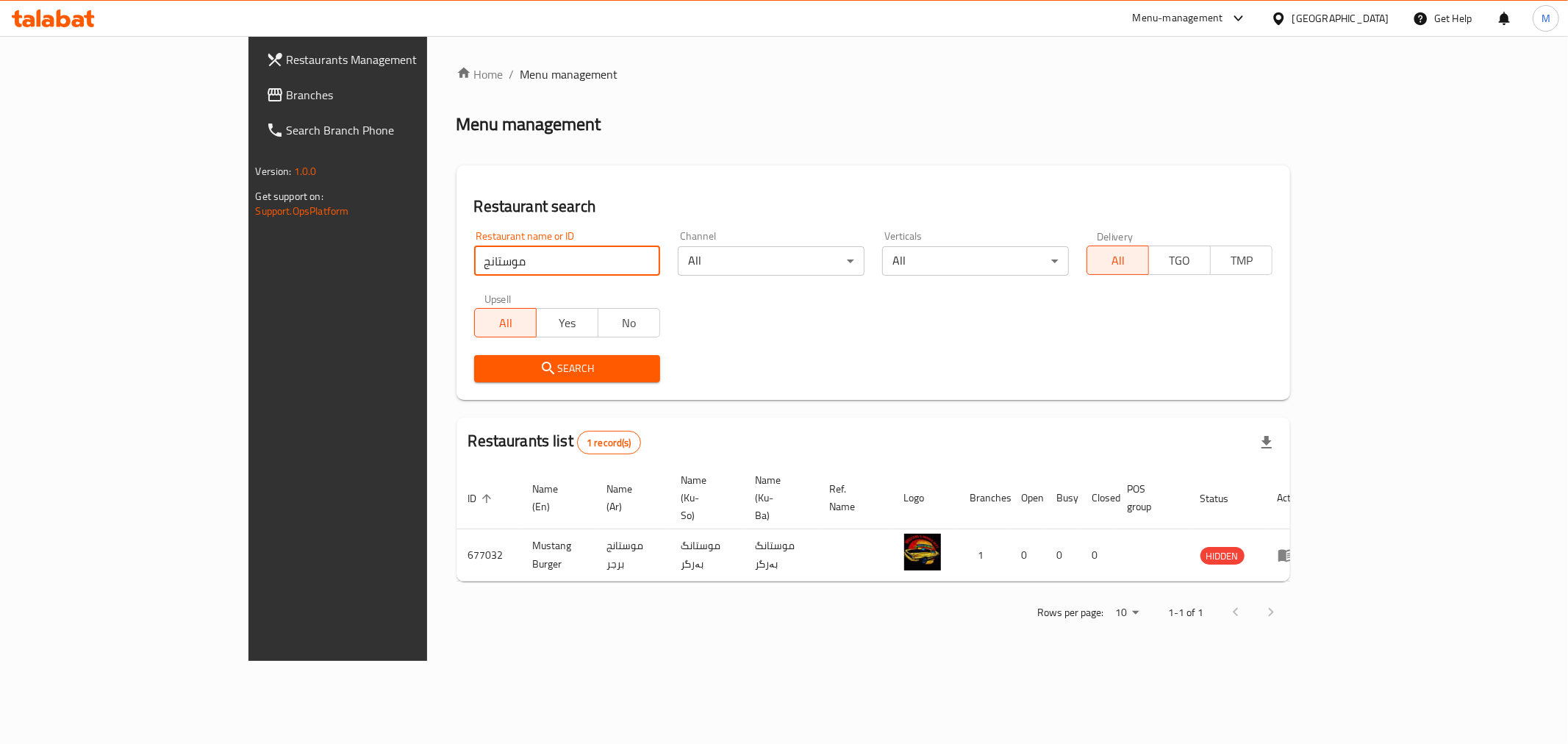
click at [474, 266] on input "موستانج" at bounding box center [568, 260] width 187 height 29
click button "Search" at bounding box center [568, 368] width 187 height 27
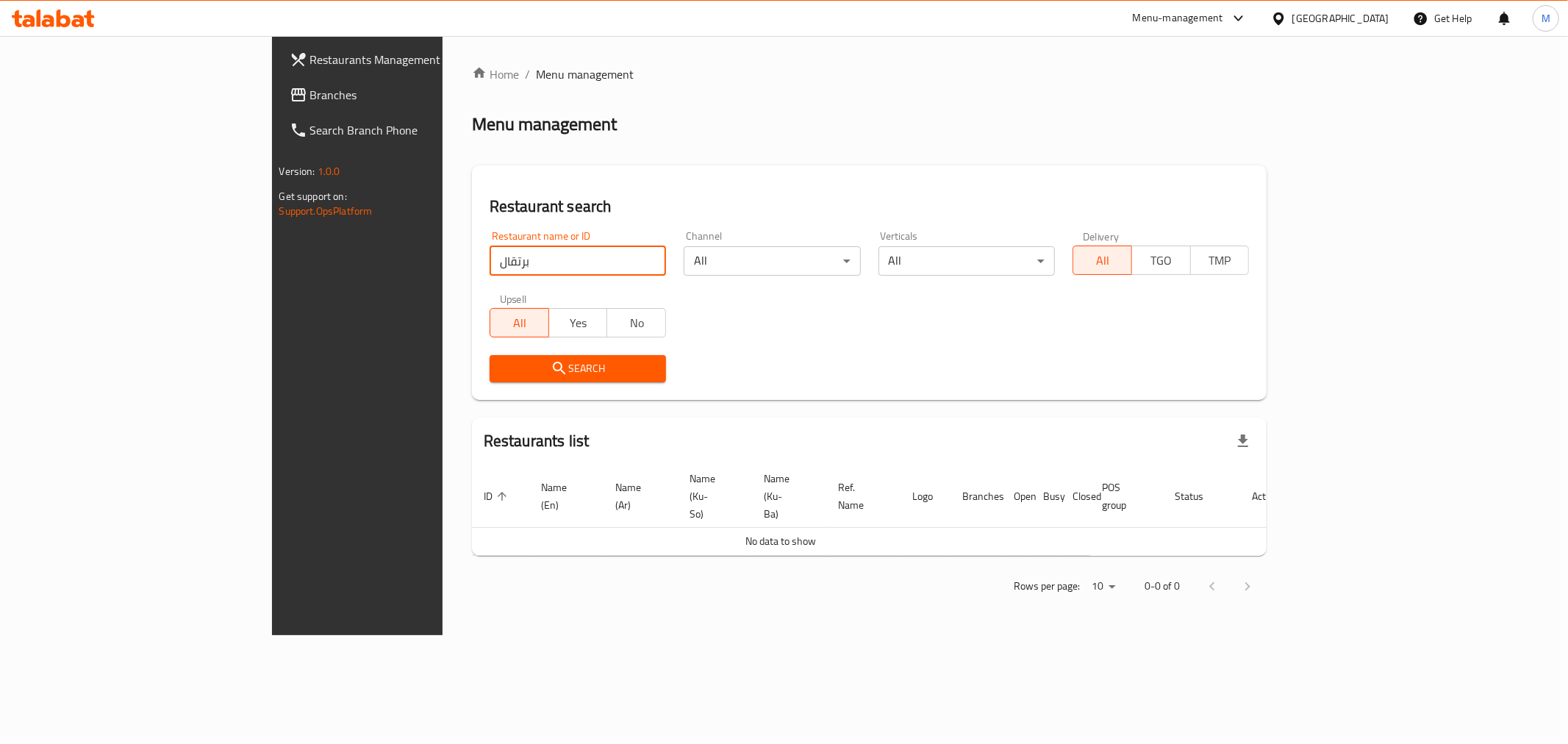
click button "Search" at bounding box center [578, 368] width 176 height 27
type input "ب"
click button "Search" at bounding box center [578, 368] width 176 height 27
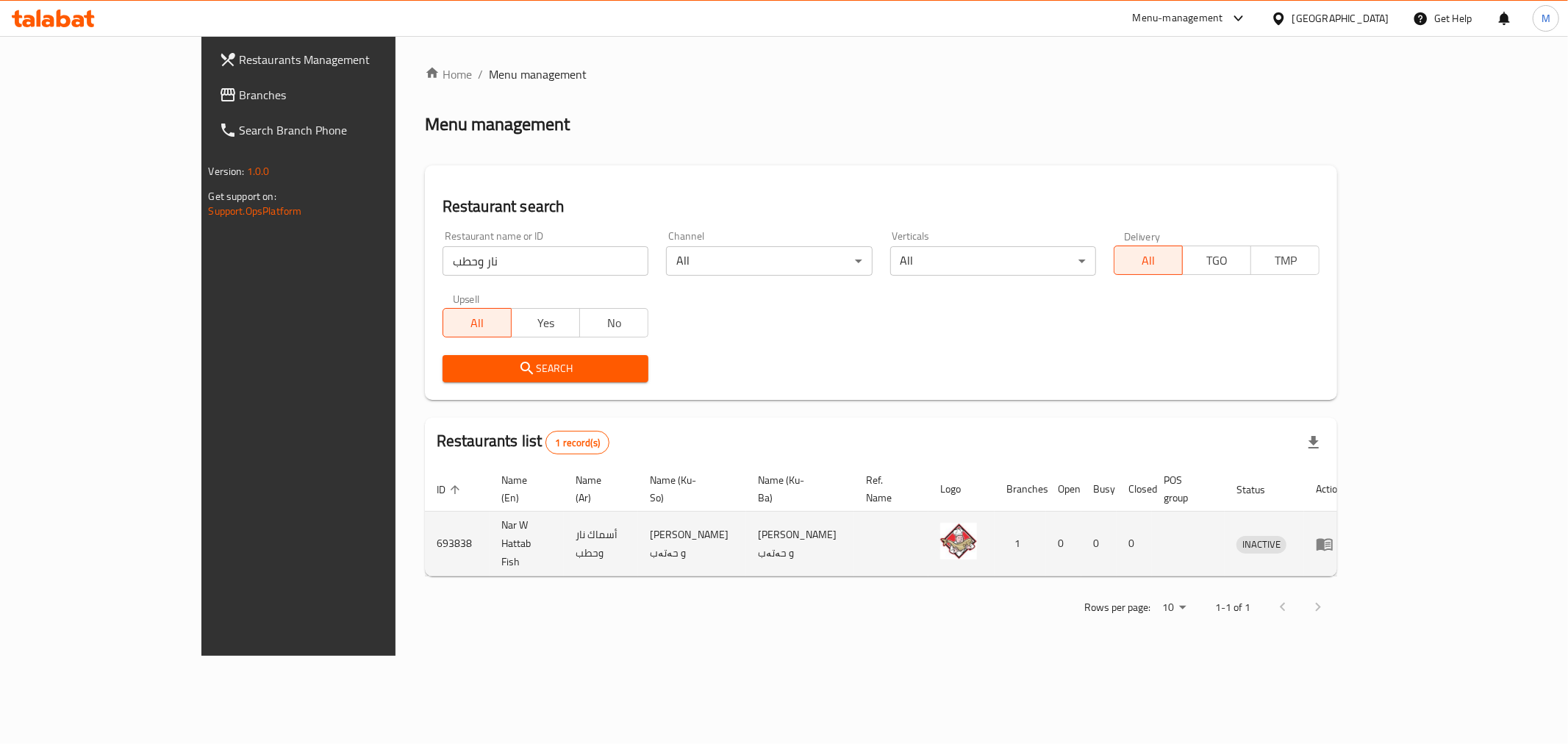
drag, startPoint x: 322, startPoint y: 511, endPoint x: 351, endPoint y: 523, distance: 31.4
click at [425, 513] on td "693838" at bounding box center [457, 544] width 65 height 65
click at [489, 520] on td "Nar W Hattab Fish" at bounding box center [526, 544] width 74 height 65
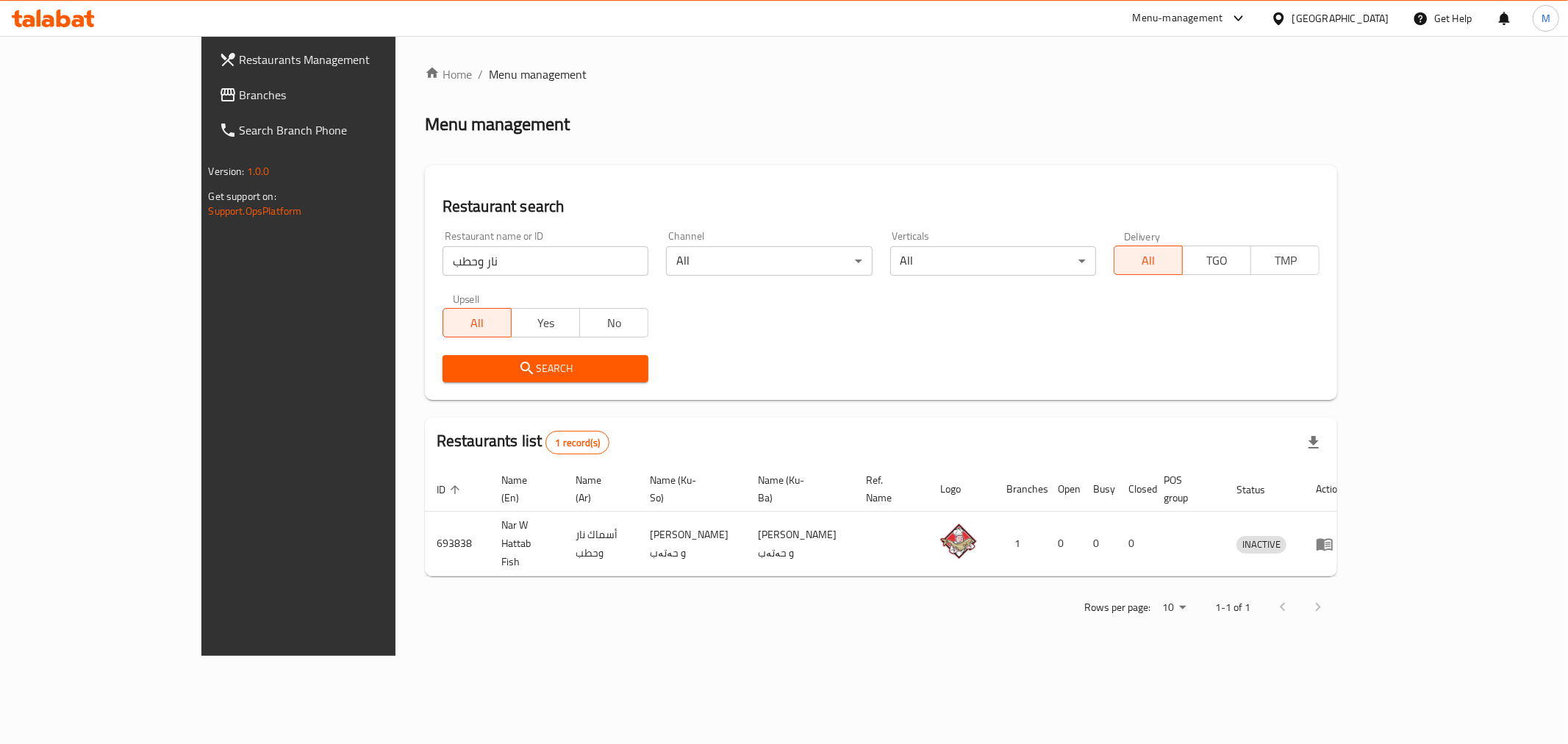
click at [443, 272] on input "نار وحطب" at bounding box center [546, 260] width 206 height 29
click button "Search" at bounding box center [546, 368] width 206 height 27
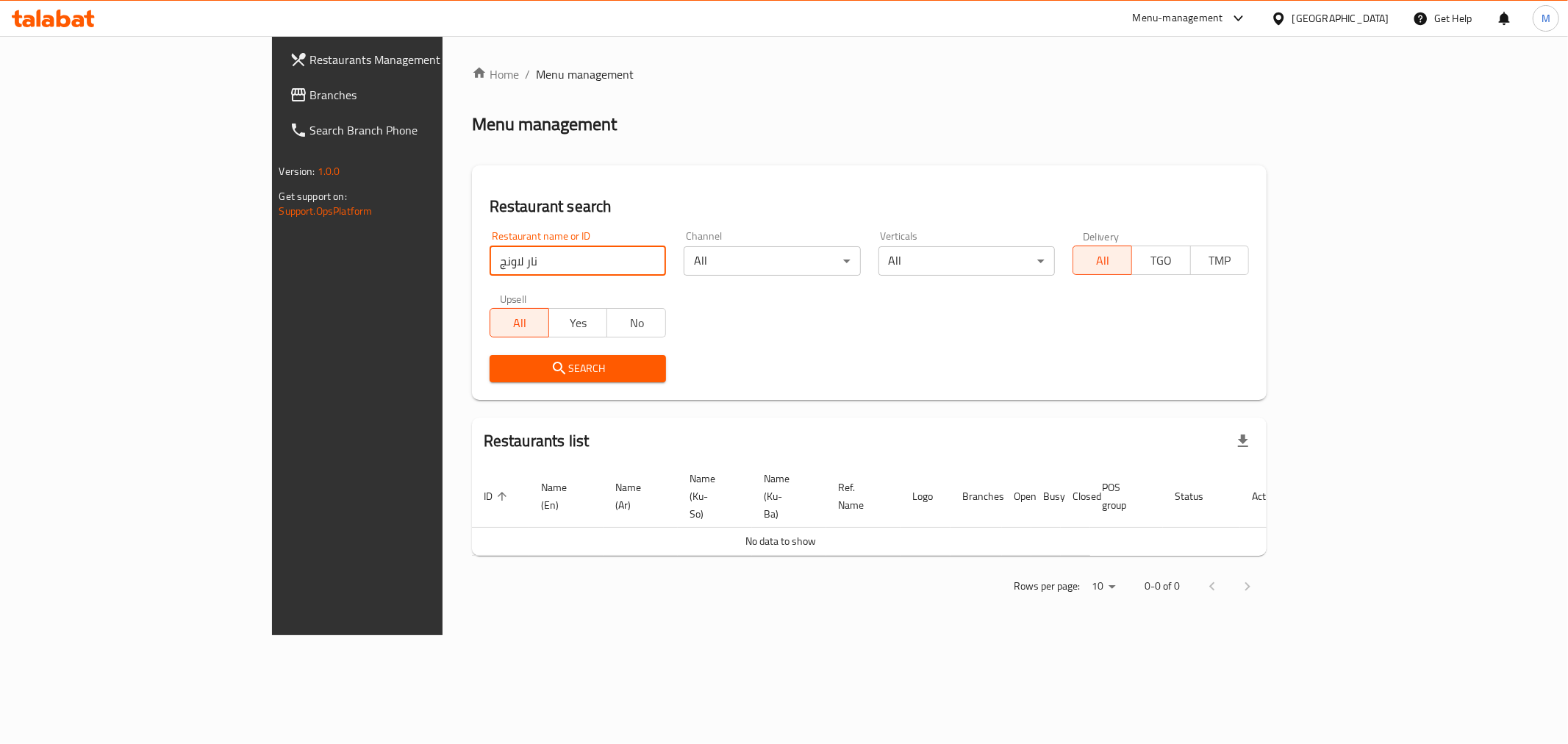
click button "Search" at bounding box center [578, 368] width 176 height 27
type input "ن"
type input "لاونج"
click button "Search" at bounding box center [578, 368] width 176 height 27
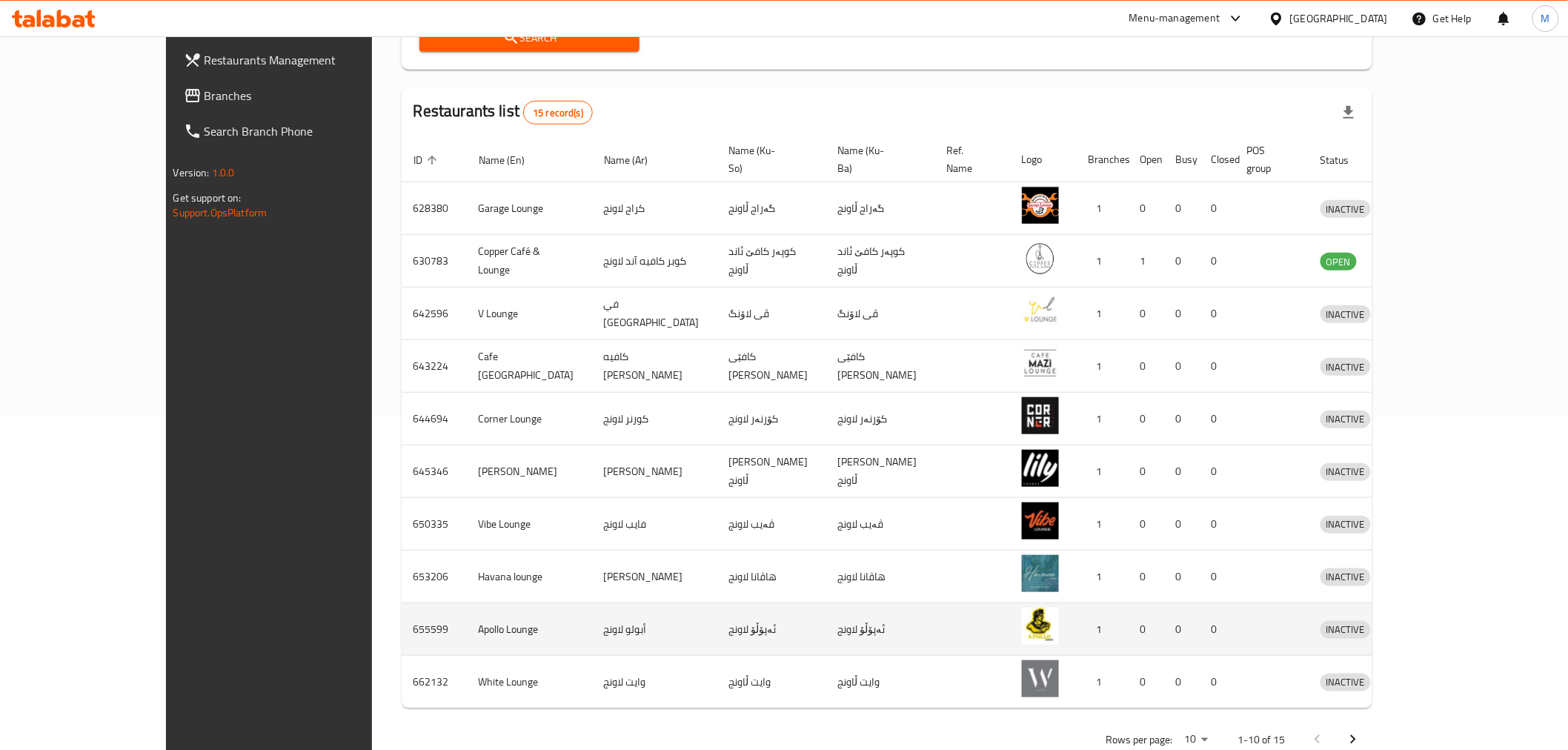
scroll to position [358, 0]
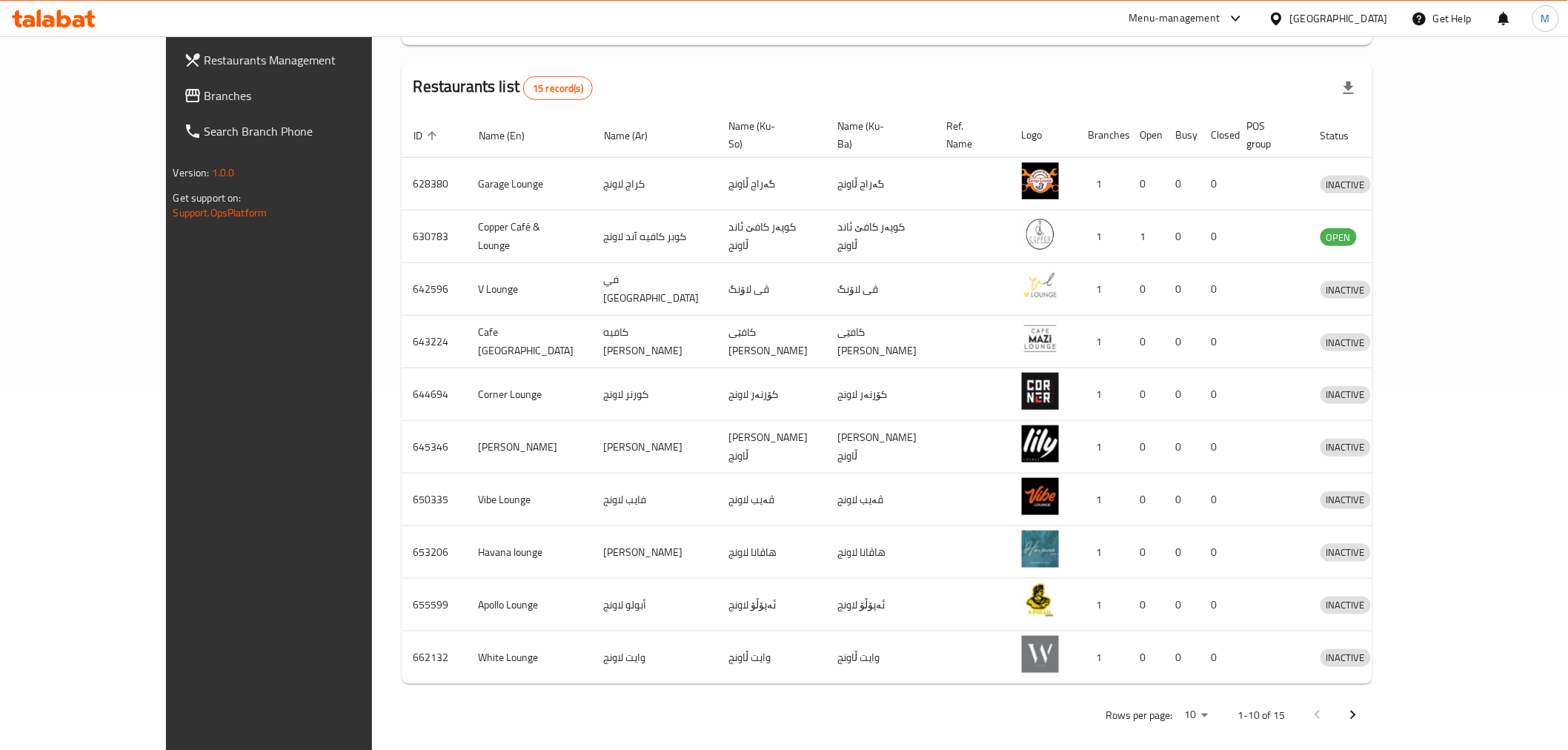
click at [1362, 706] on icon "Next page" at bounding box center [1353, 715] width 18 height 18
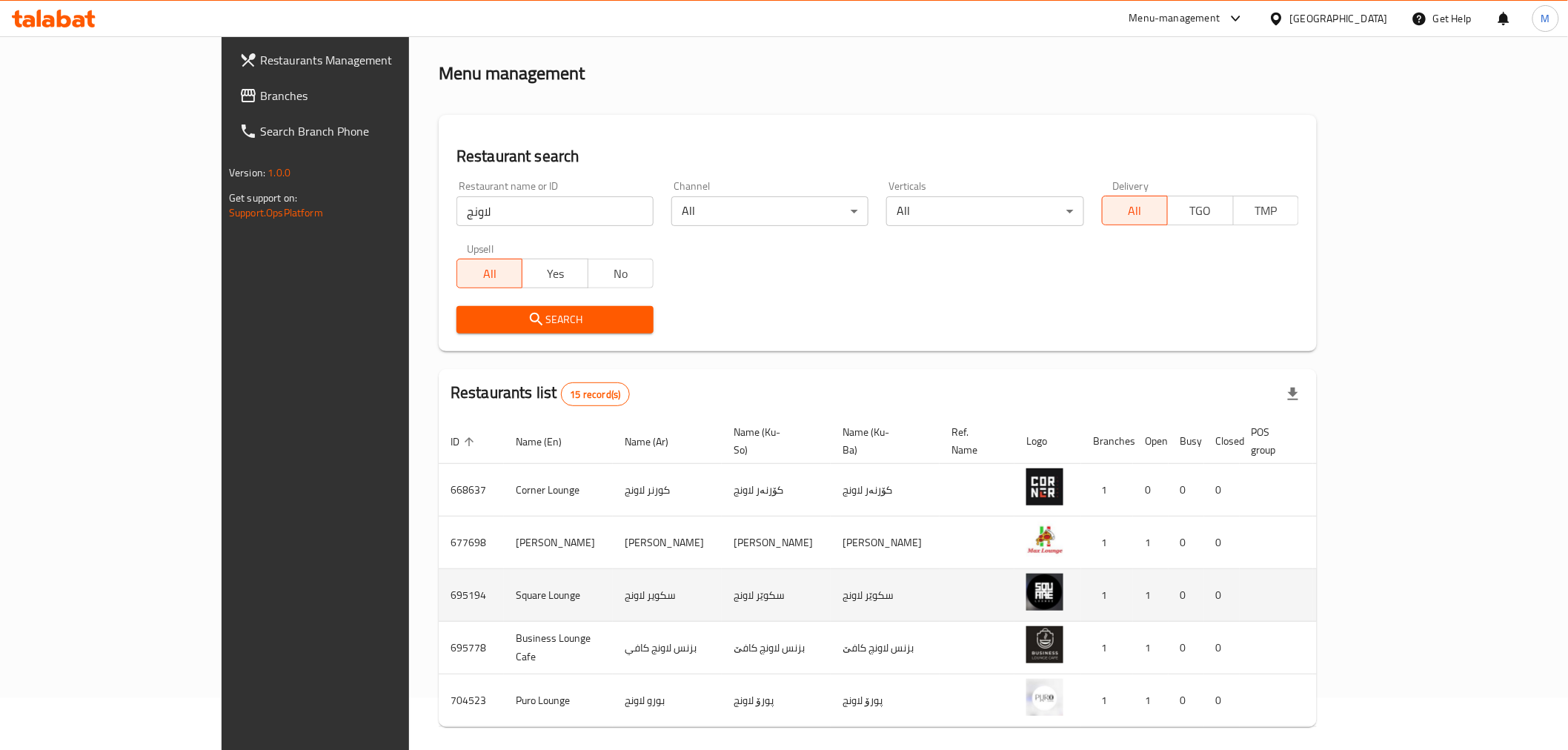
scroll to position [93, 0]
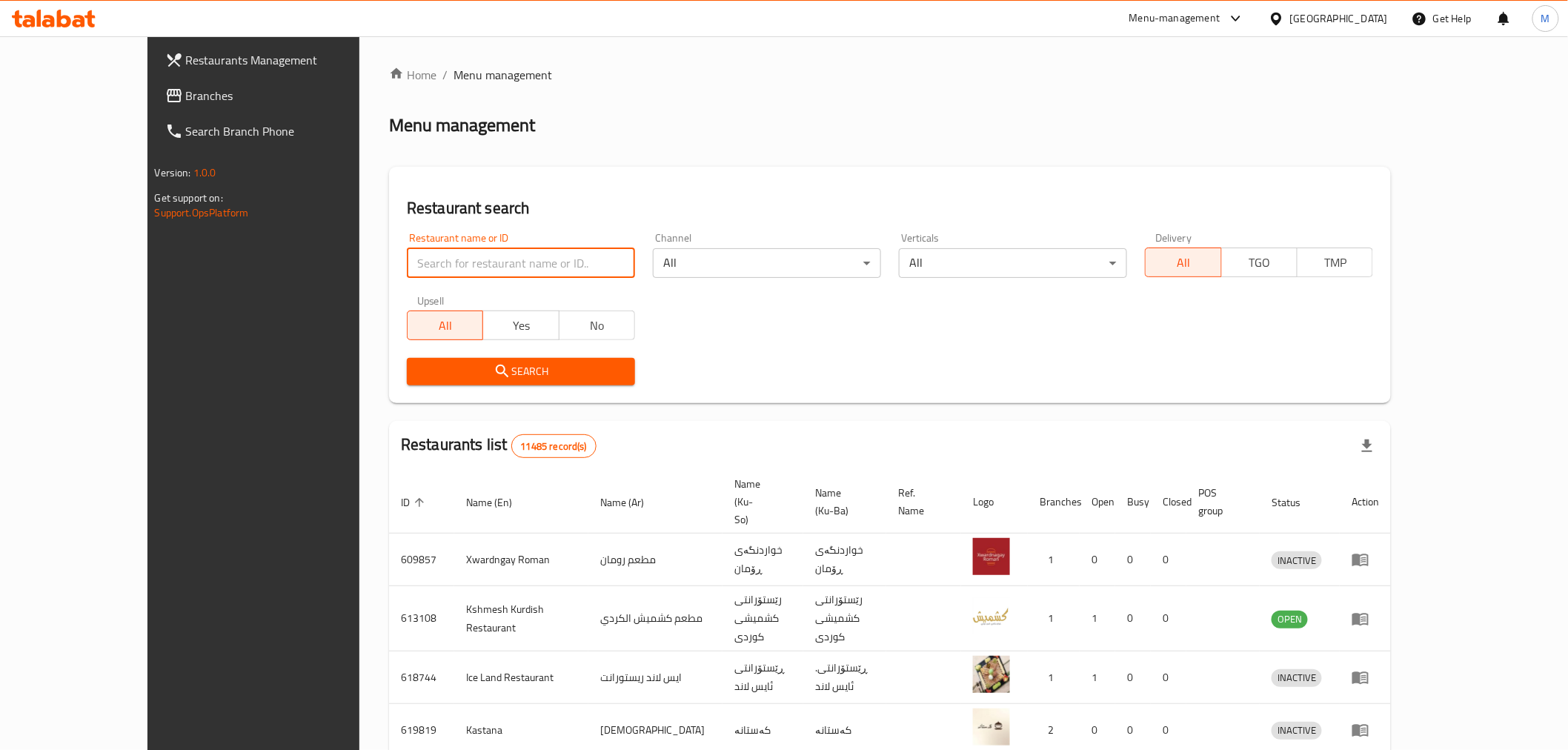
click at [513, 270] on input "search" at bounding box center [521, 262] width 228 height 29
type input "ح"
click button "Search" at bounding box center [521, 371] width 228 height 28
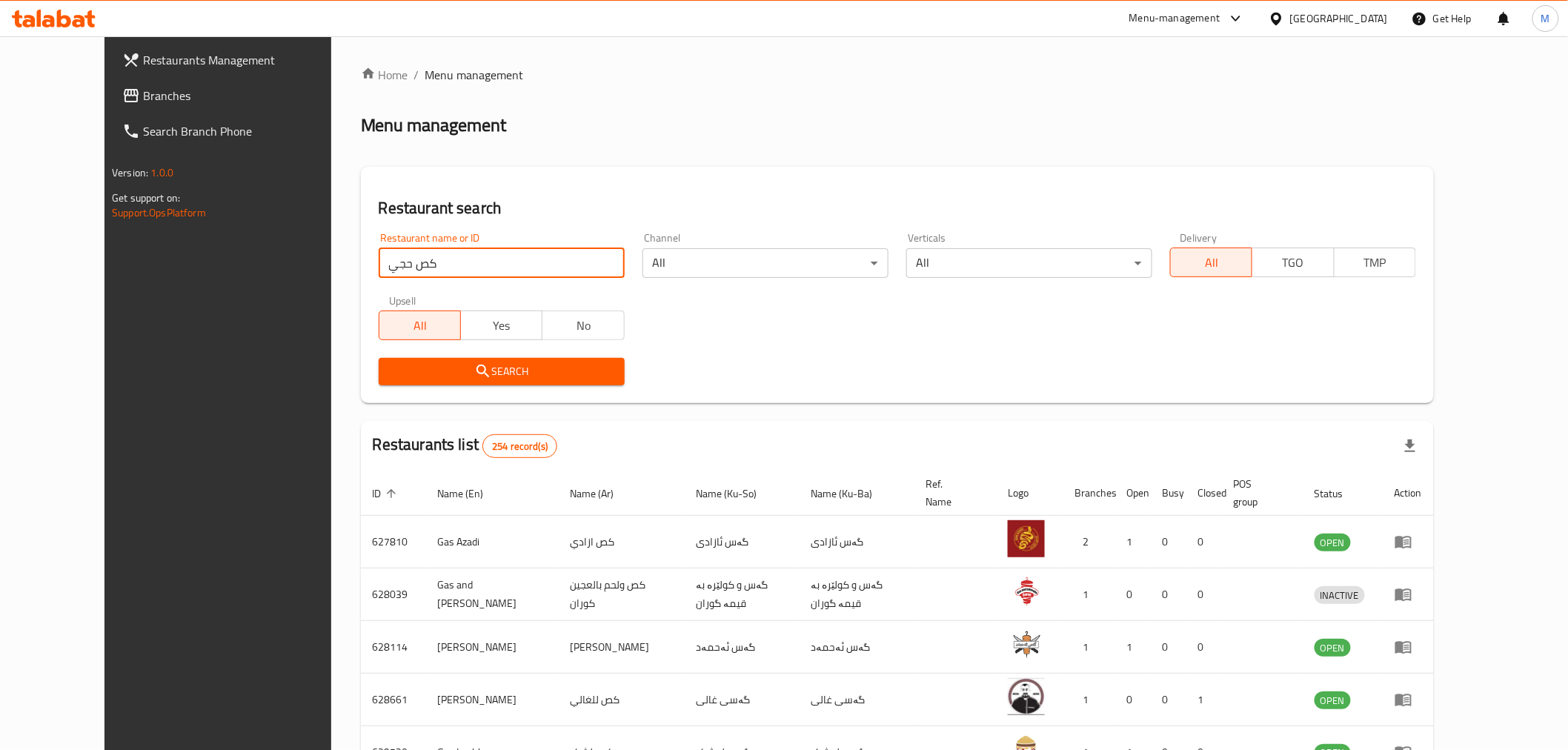
click button "Search" at bounding box center [502, 371] width 246 height 28
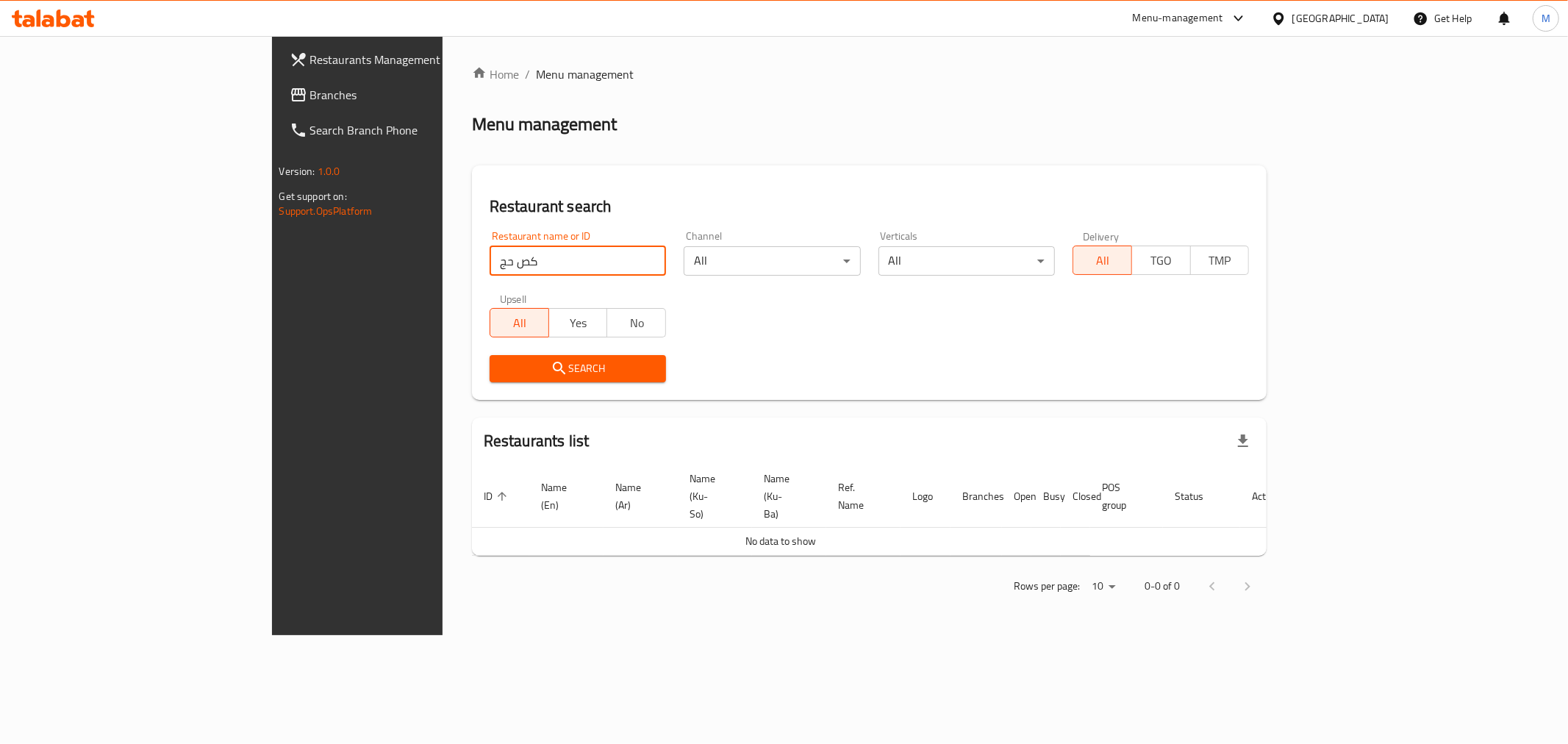
type input "كص حج"
click button "Search" at bounding box center [578, 368] width 176 height 27
